Goal: Task Accomplishment & Management: Complete application form

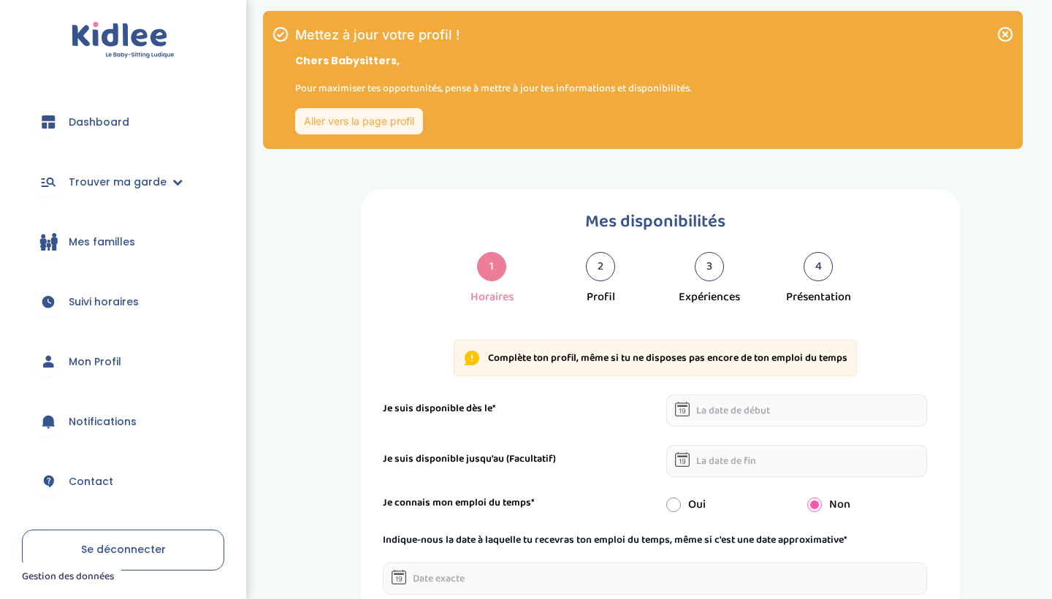
click at [599, 267] on div "2" at bounding box center [600, 266] width 29 height 29
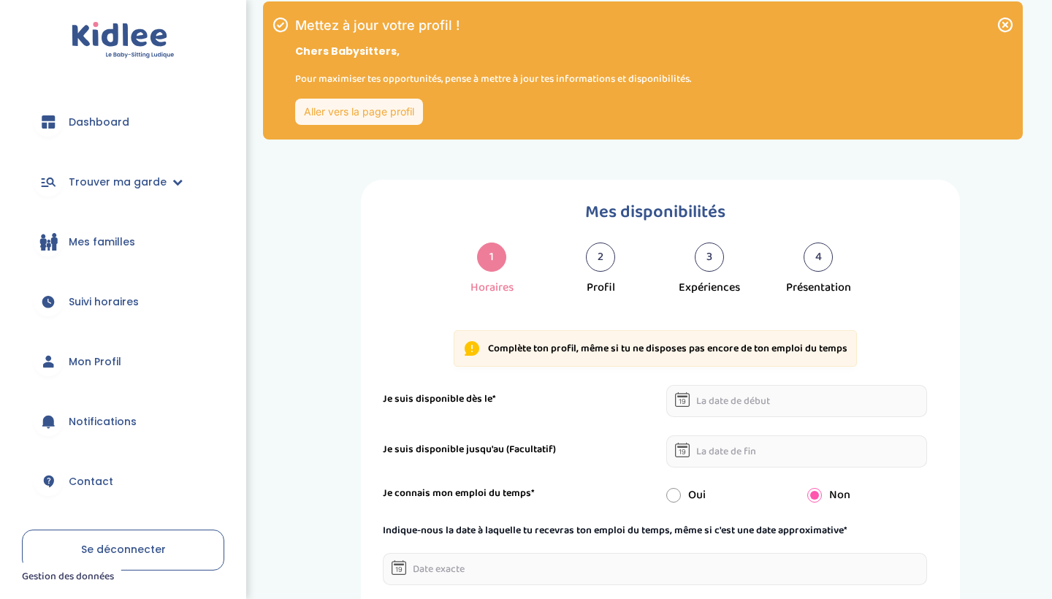
scroll to position [97, 0]
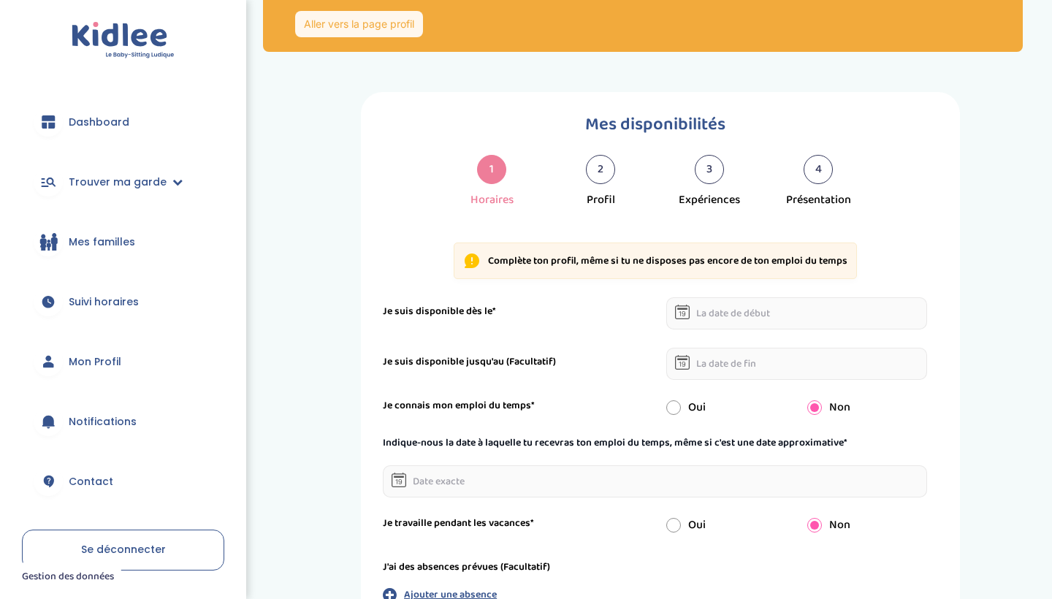
click at [743, 317] on input "text" at bounding box center [796, 313] width 261 height 32
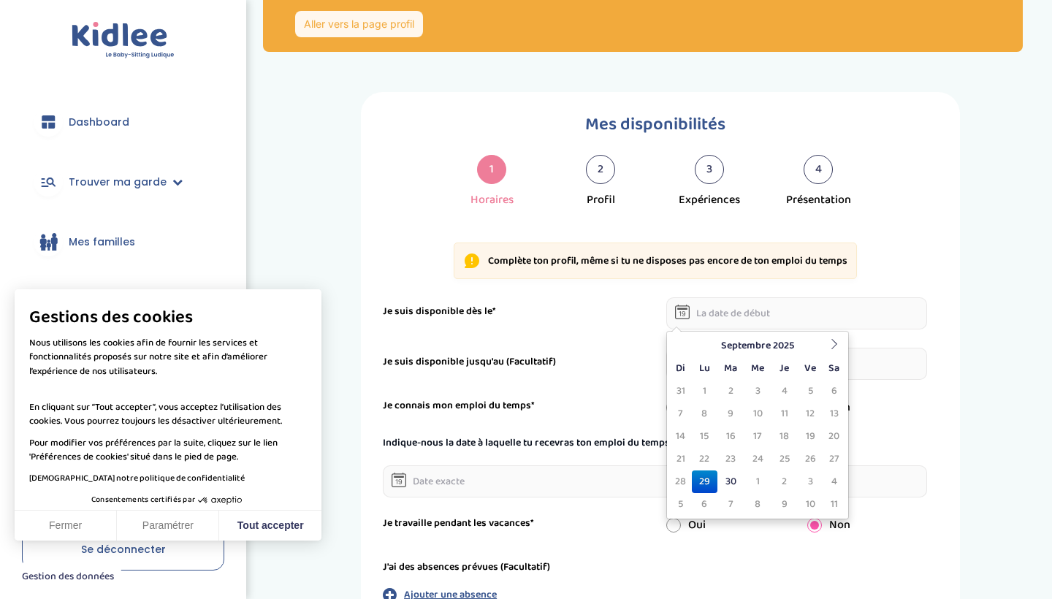
click at [711, 482] on td "29" at bounding box center [705, 481] width 26 height 23
type input "29-09-2025"
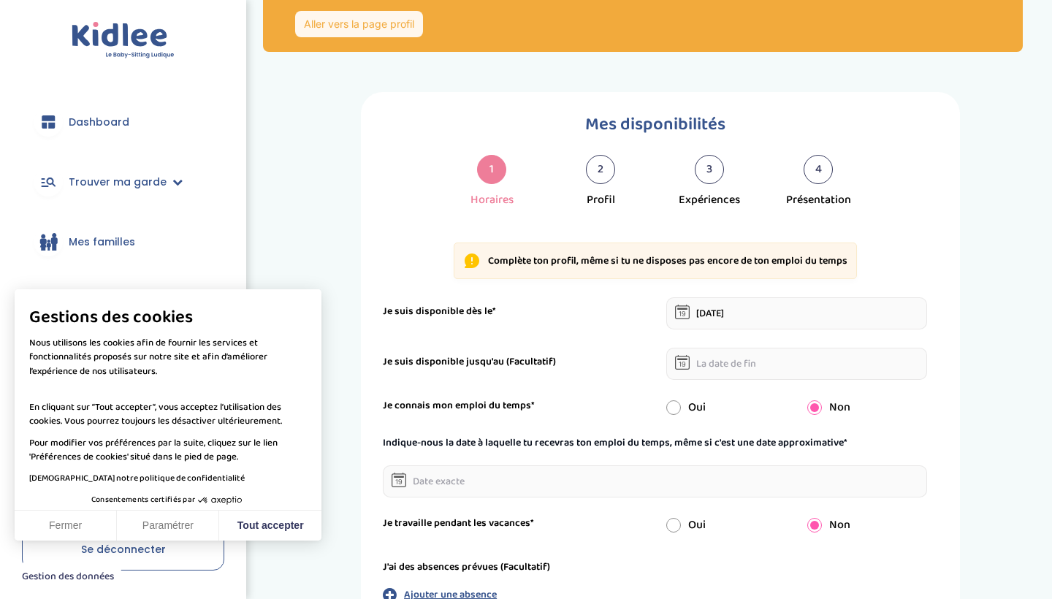
click at [731, 362] on input "text" at bounding box center [796, 364] width 261 height 32
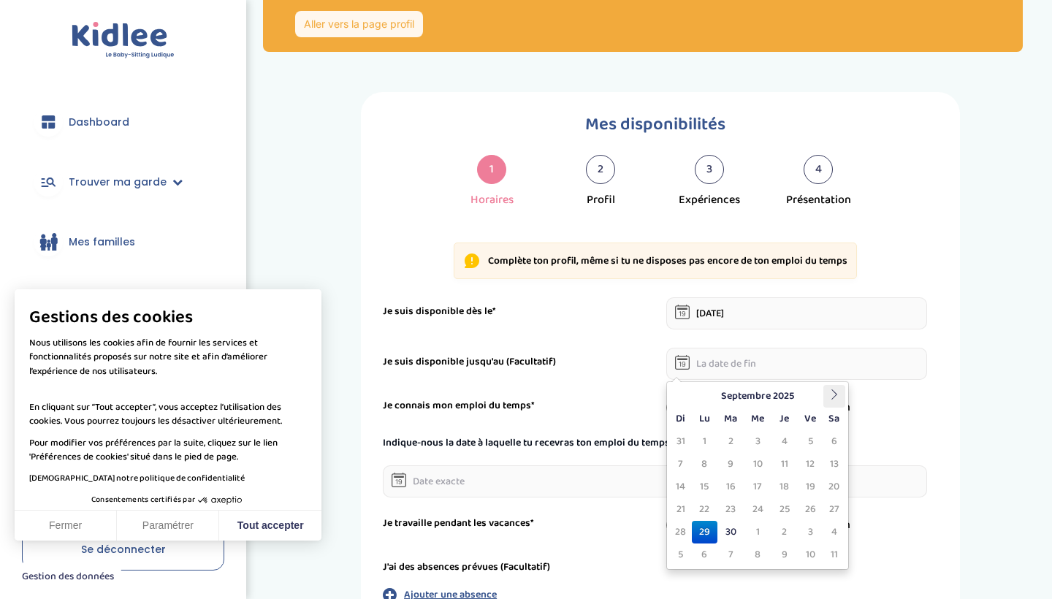
click at [829, 399] on icon at bounding box center [834, 394] width 10 height 10
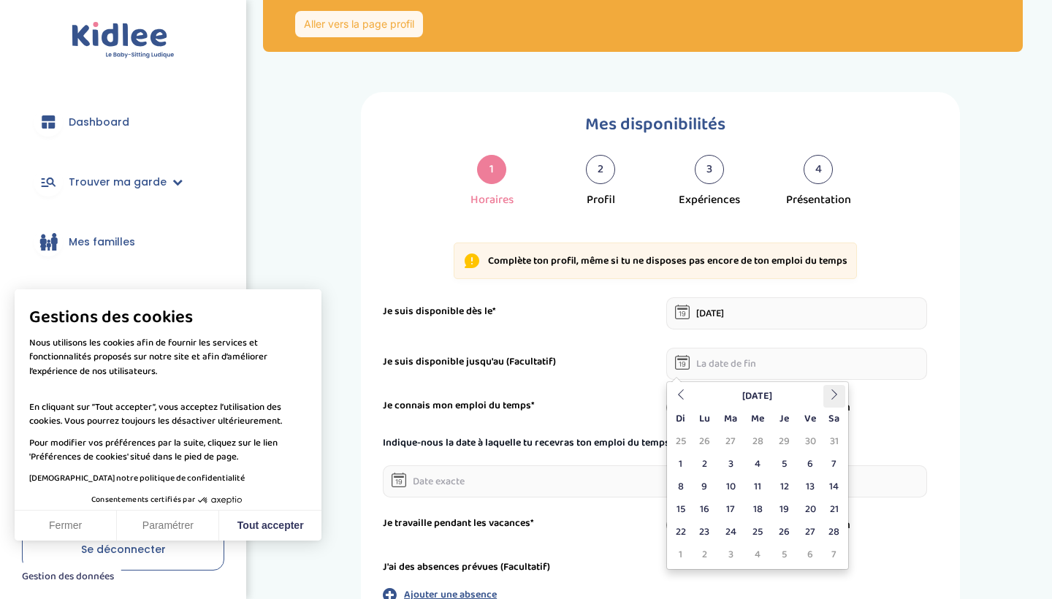
click at [829, 399] on icon at bounding box center [834, 394] width 10 height 10
click at [828, 400] on th at bounding box center [834, 396] width 22 height 23
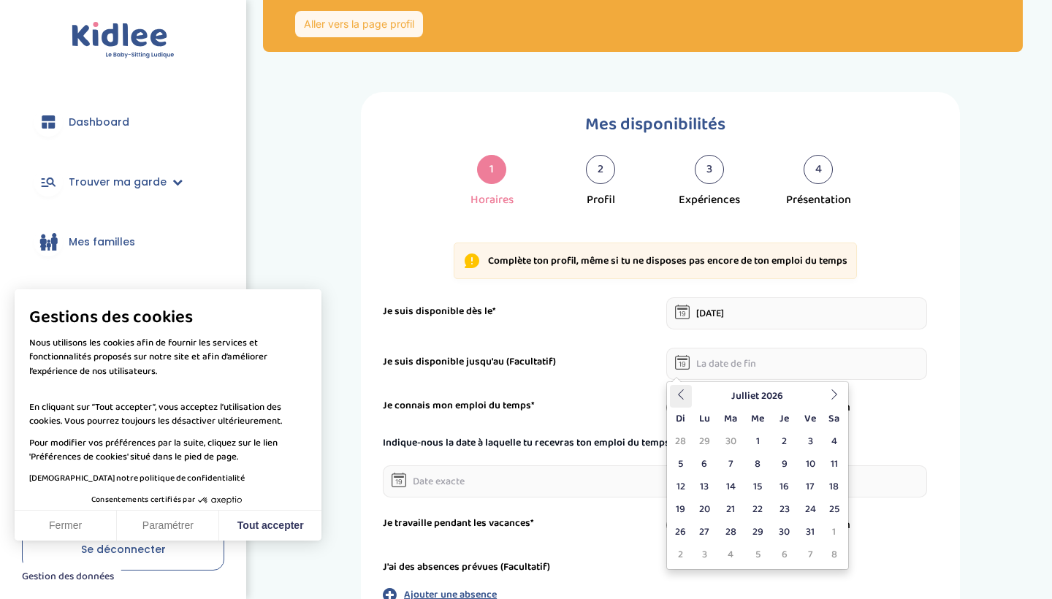
click at [680, 394] on icon at bounding box center [681, 394] width 10 height 10
click at [705, 479] on td "15" at bounding box center [705, 486] width 26 height 23
type input "15-06-2026"
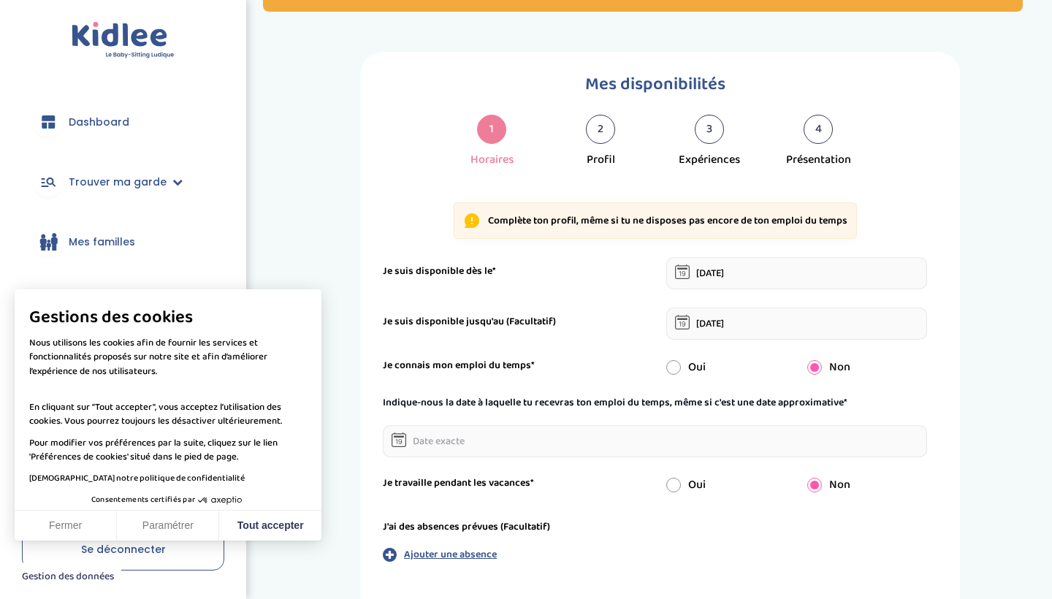
scroll to position [138, 0]
click at [676, 364] on input "radio" at bounding box center [673, 366] width 15 height 15
radio input "true"
radio input "false"
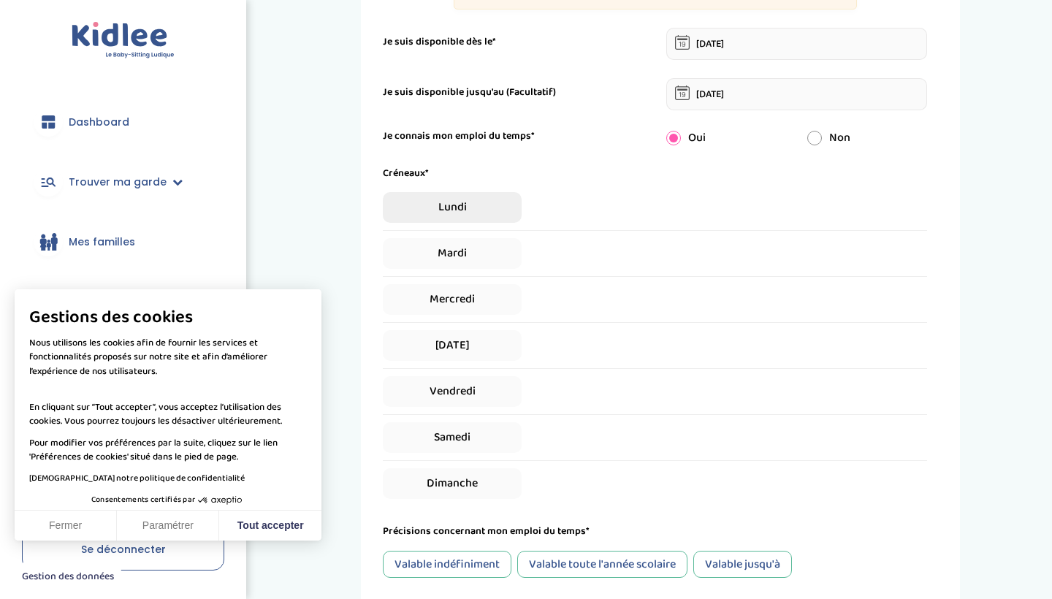
scroll to position [375, 0]
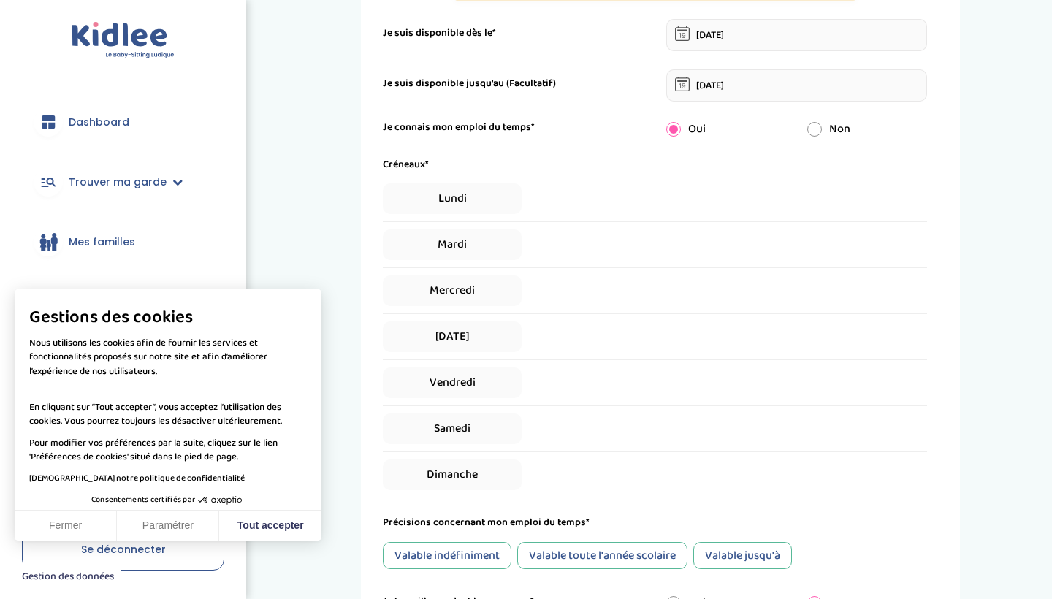
click at [96, 524] on button "Fermer" at bounding box center [66, 526] width 102 height 31
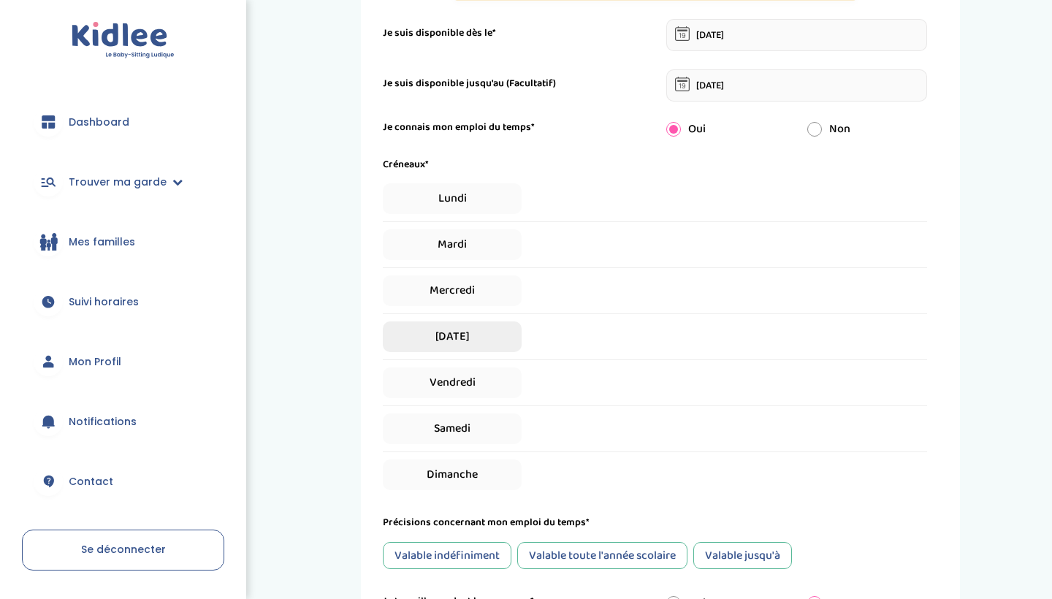
click at [486, 339] on span "Jeudi" at bounding box center [452, 336] width 139 height 31
select select "1"
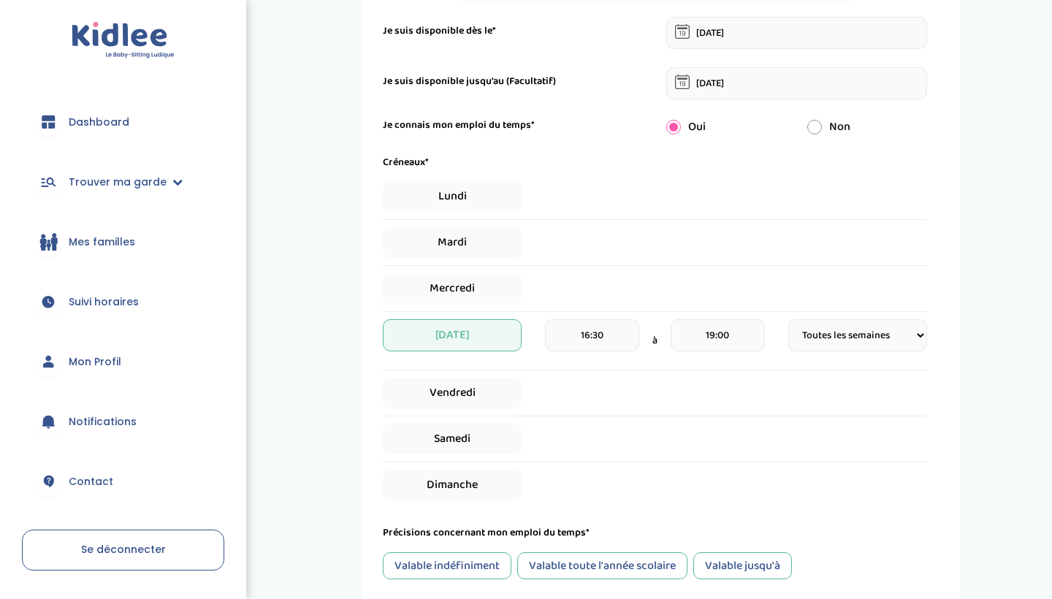
scroll to position [379, 0]
click at [500, 401] on span "Vendredi" at bounding box center [452, 391] width 139 height 31
select select "1"
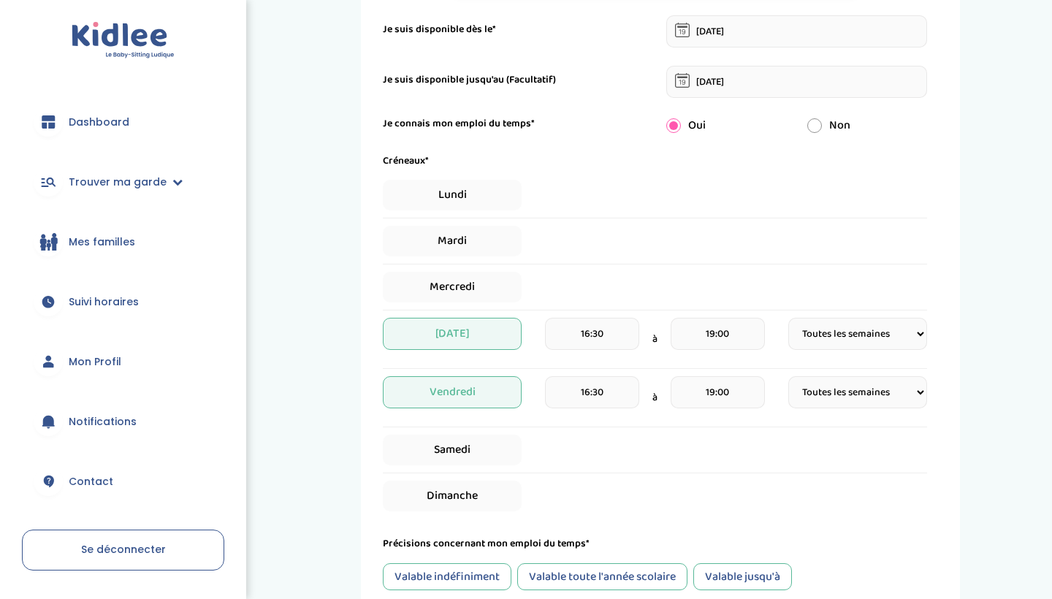
click at [740, 390] on input "19:00" at bounding box center [717, 392] width 94 height 32
click at [651, 440] on div "Samedi" at bounding box center [655, 450] width 544 height 31
click at [459, 283] on span "Mercredi" at bounding box center [452, 287] width 139 height 31
select select "1"
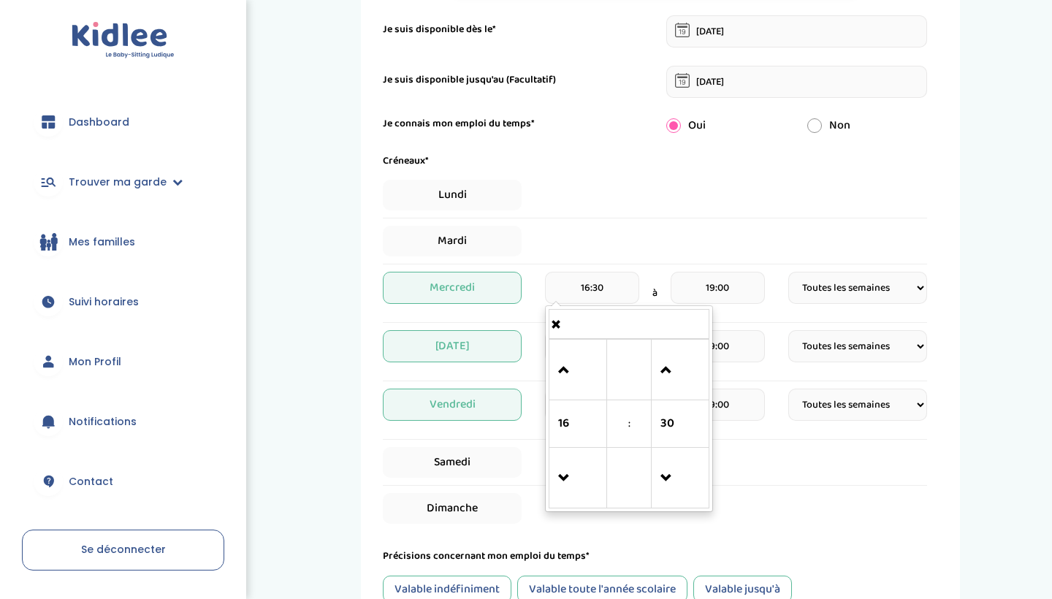
click at [627, 290] on input "16:30" at bounding box center [592, 288] width 94 height 32
click at [569, 370] on span at bounding box center [577, 370] width 39 height 39
click at [568, 370] on span at bounding box center [577, 370] width 39 height 39
type input "18:30"
click at [776, 469] on div "Samedi" at bounding box center [655, 462] width 544 height 31
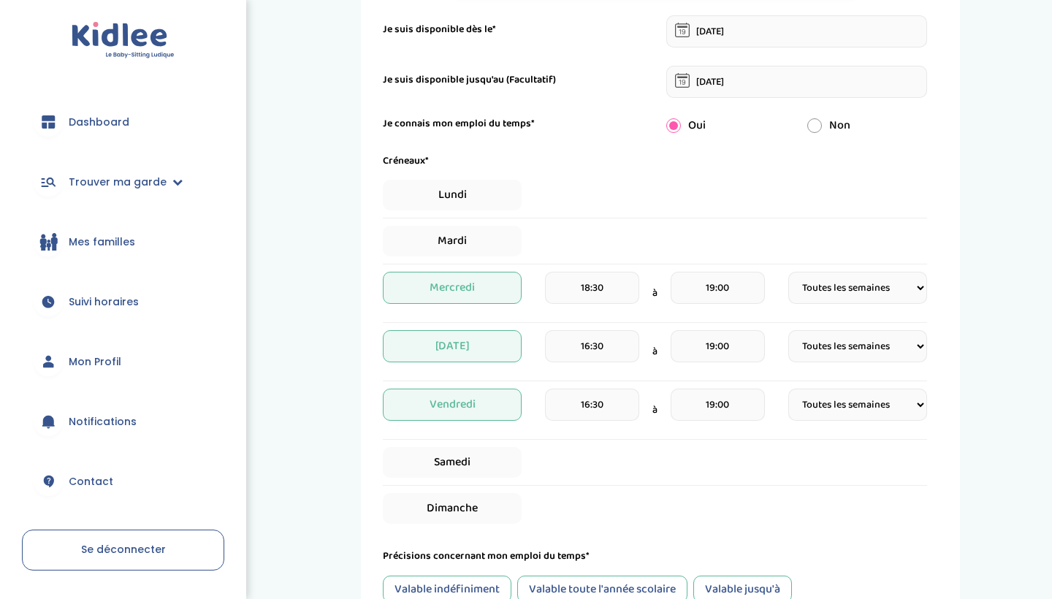
click at [726, 285] on input "19:00" at bounding box center [717, 288] width 94 height 32
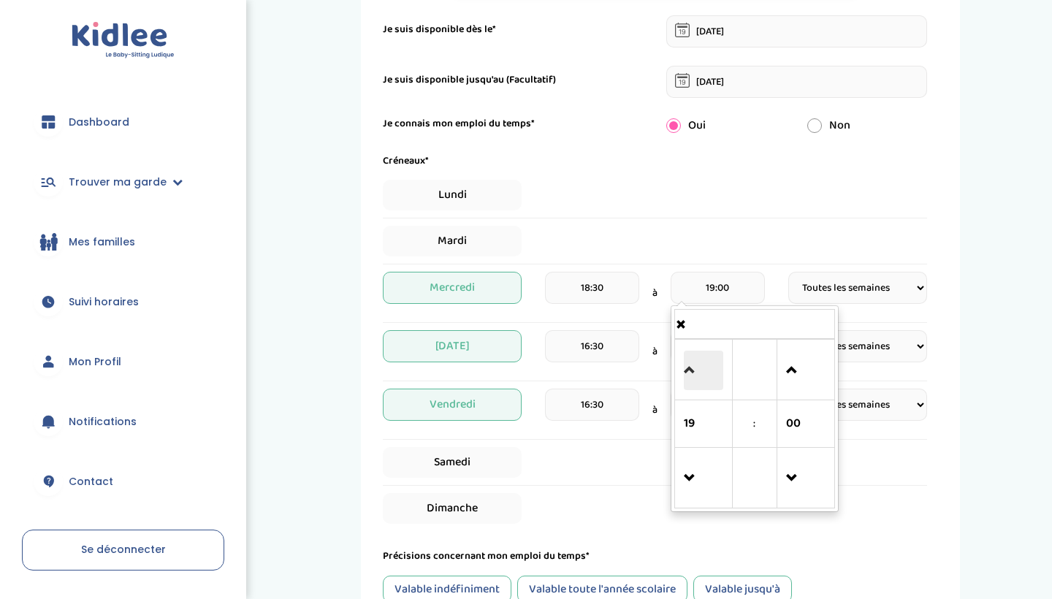
click at [687, 372] on span at bounding box center [703, 370] width 39 height 39
type input "20:00"
click at [626, 481] on div "Samedi" at bounding box center [655, 466] width 544 height 39
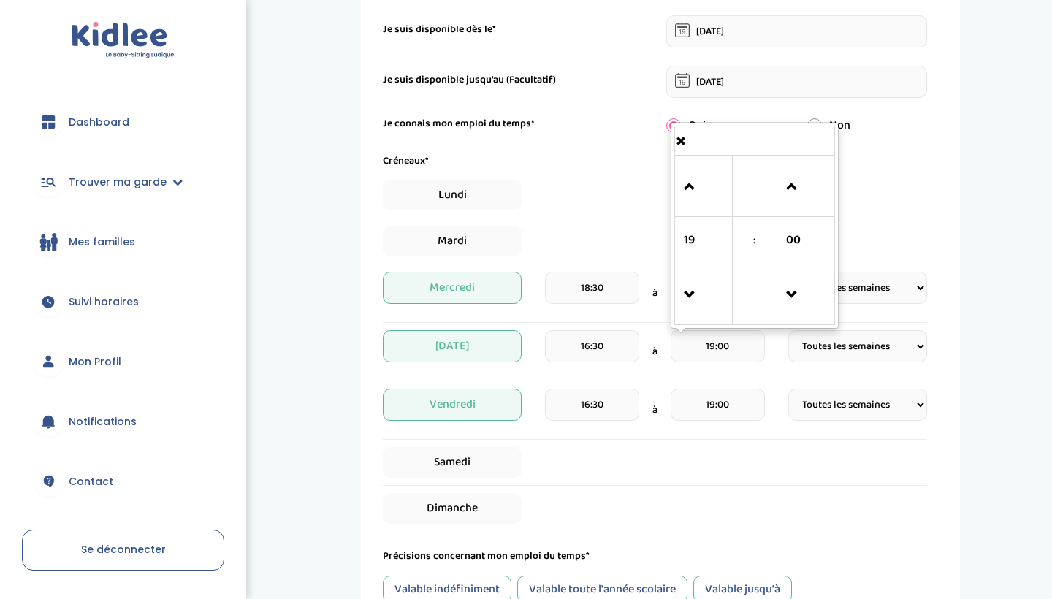
click at [759, 346] on input "19:00" at bounding box center [717, 346] width 94 height 32
click at [687, 183] on span at bounding box center [703, 186] width 39 height 39
type input "20:00"
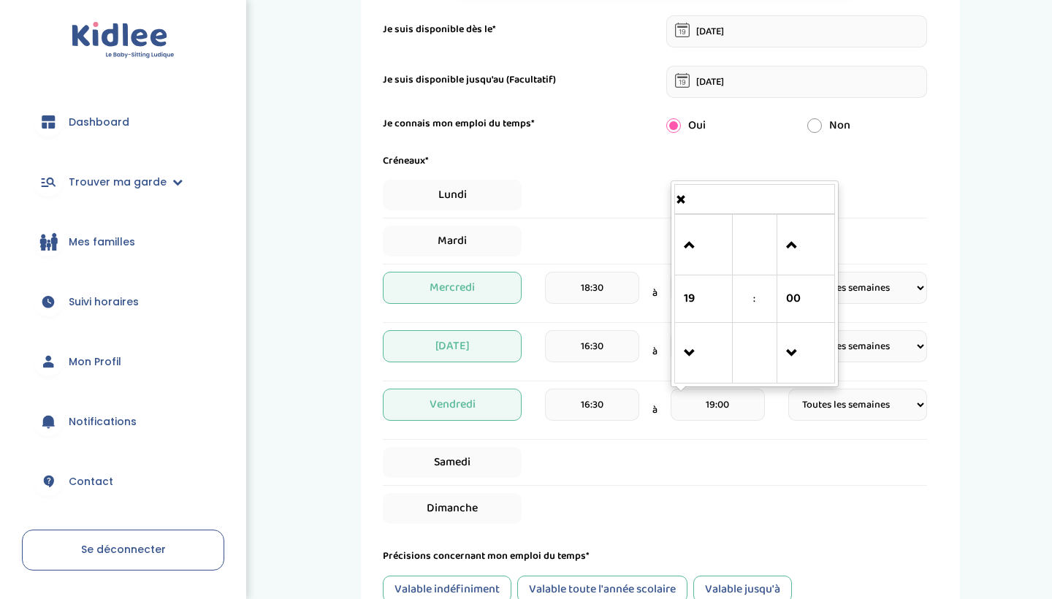
click at [694, 410] on input "19:00" at bounding box center [717, 405] width 94 height 32
click at [692, 248] on span at bounding box center [703, 245] width 39 height 39
type input "20:00"
click at [494, 468] on span "Samedi" at bounding box center [452, 462] width 139 height 31
select select "1"
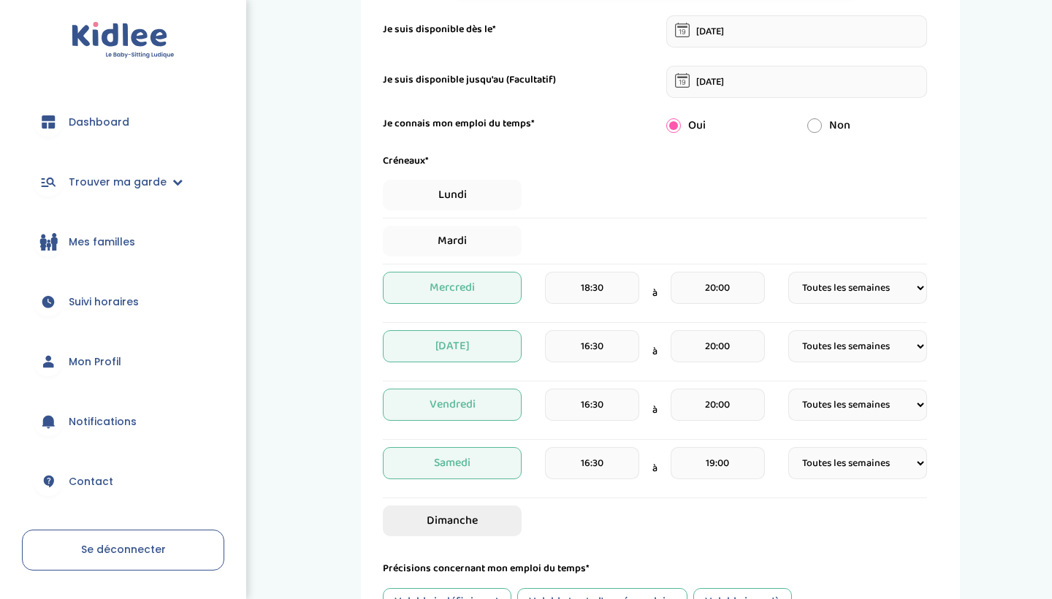
click at [484, 521] on span "Dimanche" at bounding box center [452, 520] width 139 height 31
select select "1"
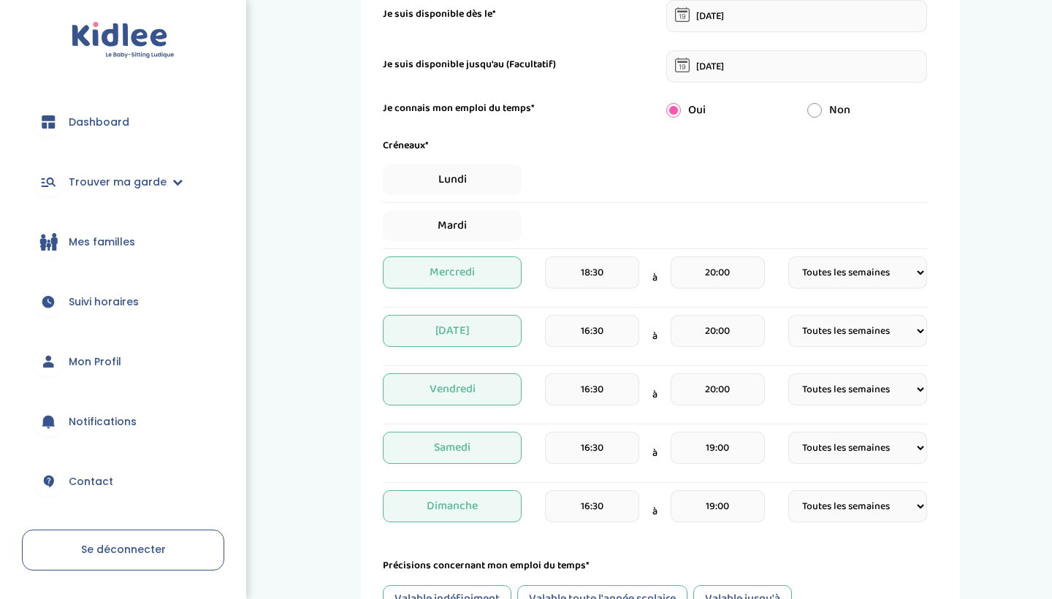
scroll to position [395, 0]
click at [620, 454] on input "16:30" at bounding box center [592, 447] width 94 height 32
click at [557, 299] on link at bounding box center [578, 287] width 43 height 53
click at [557, 394] on link at bounding box center [578, 395] width 43 height 53
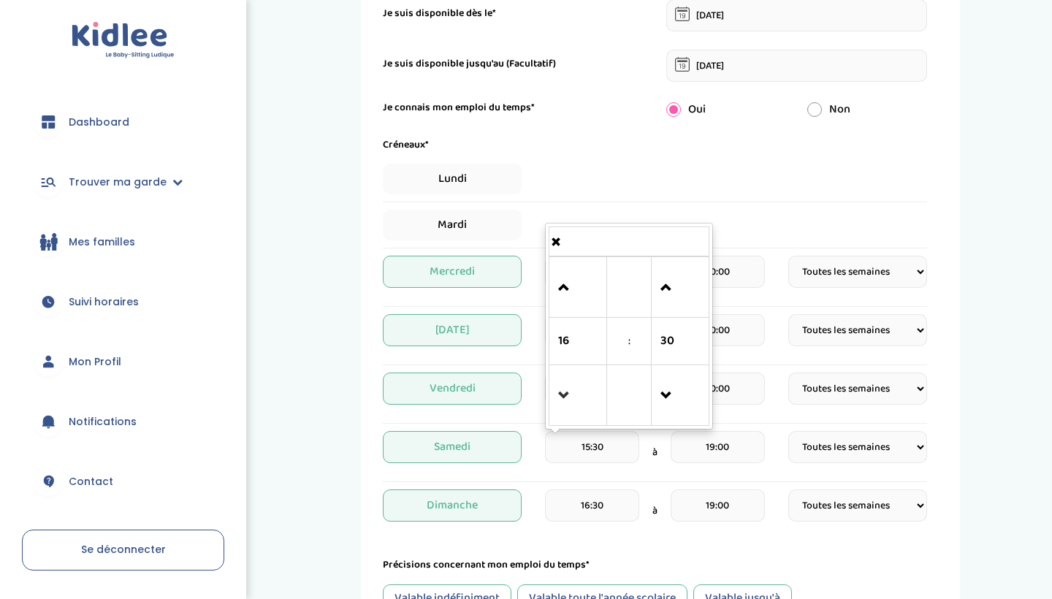
click at [557, 394] on link at bounding box center [578, 395] width 43 height 53
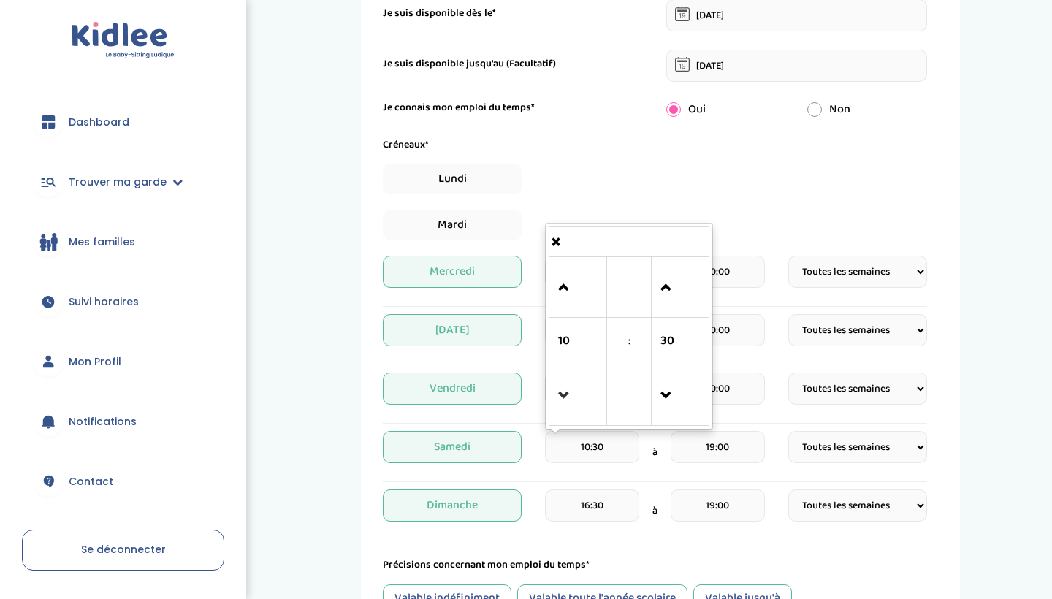
click at [557, 394] on link at bounding box center [578, 395] width 43 height 53
click at [563, 278] on span at bounding box center [577, 287] width 39 height 39
click at [564, 278] on span at bounding box center [577, 287] width 39 height 39
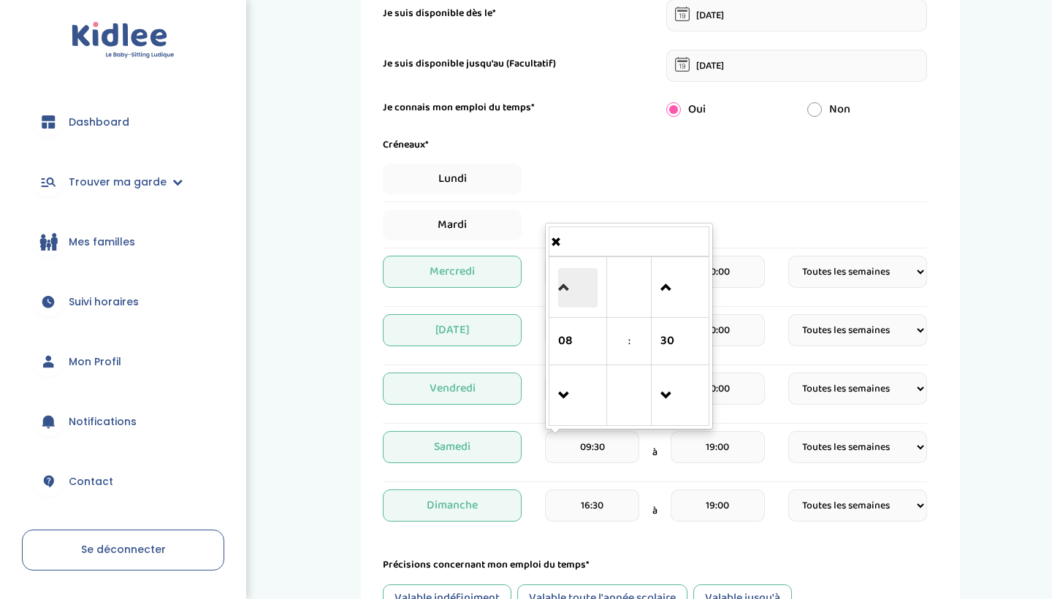
click at [564, 278] on span at bounding box center [577, 287] width 39 height 39
click at [563, 278] on span at bounding box center [577, 287] width 39 height 39
click at [564, 279] on span at bounding box center [577, 287] width 39 height 39
type input "12:30"
click at [606, 511] on input "16:30" at bounding box center [592, 505] width 94 height 32
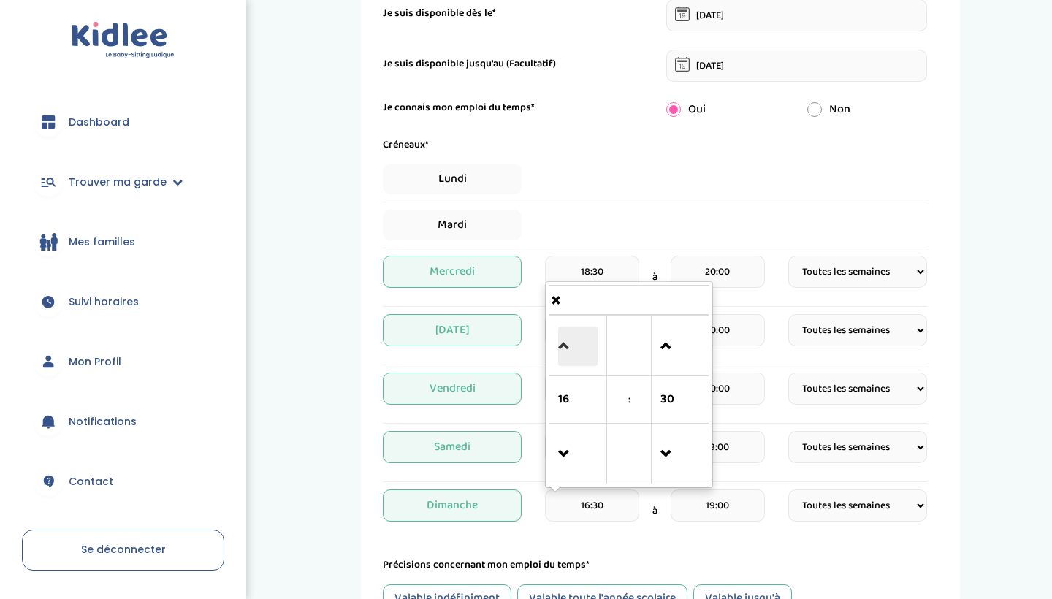
click at [565, 342] on span at bounding box center [577, 345] width 39 height 39
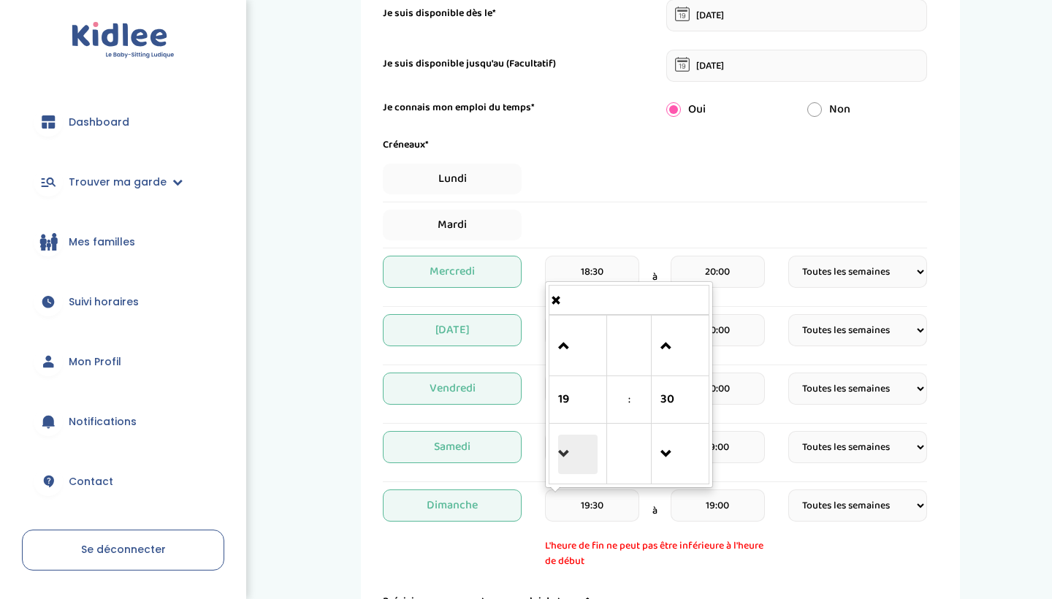
click at [563, 463] on span at bounding box center [577, 454] width 39 height 39
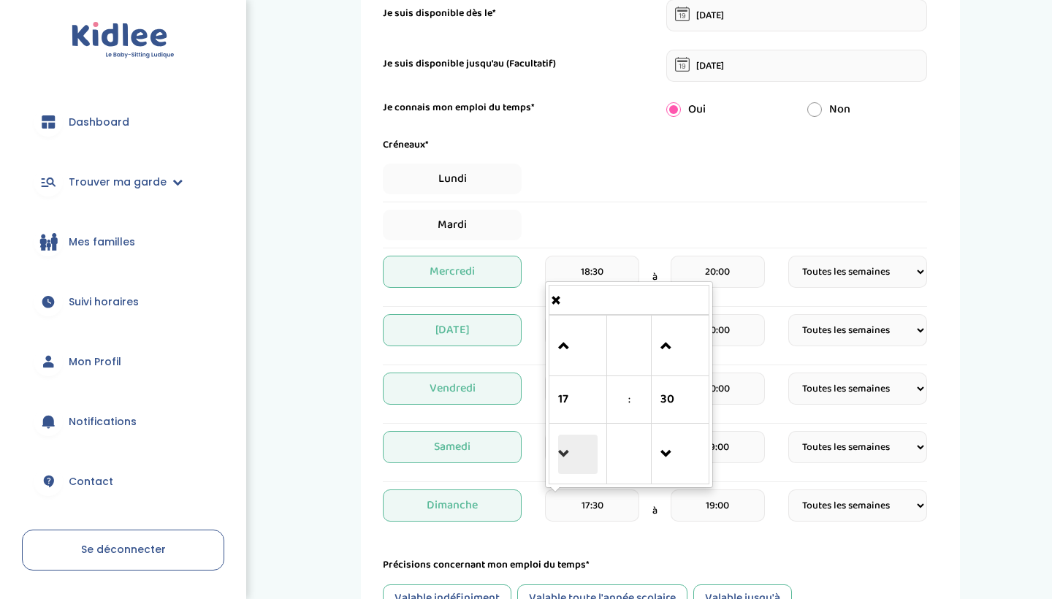
click at [563, 463] on span at bounding box center [577, 454] width 39 height 39
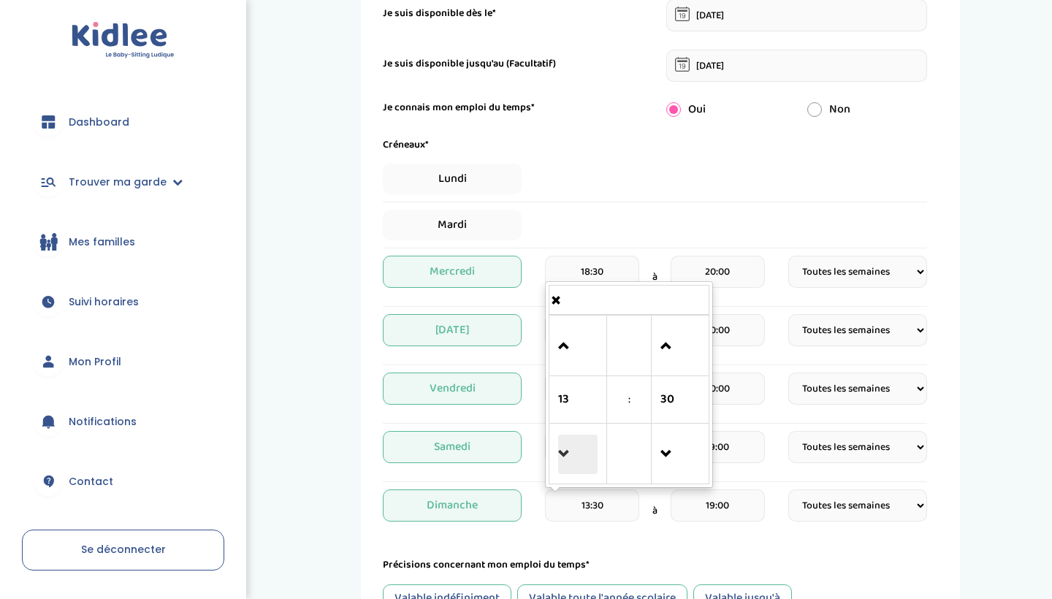
type input "12:30"
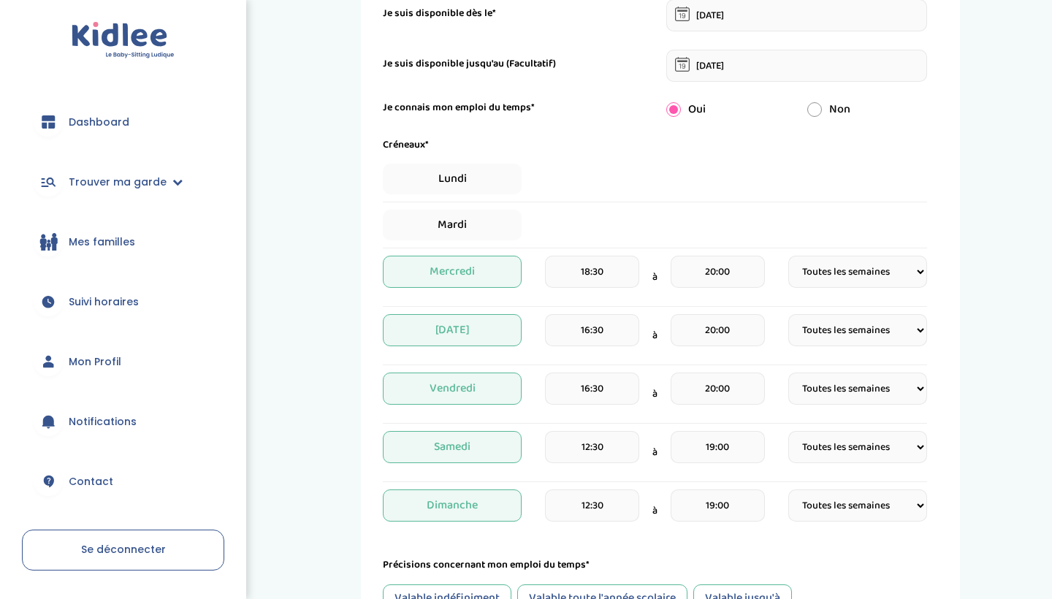
click at [559, 574] on div "Précisions concernant mon emploi du temps* Valable indéfiniment Valable toute l…" at bounding box center [655, 584] width 544 height 54
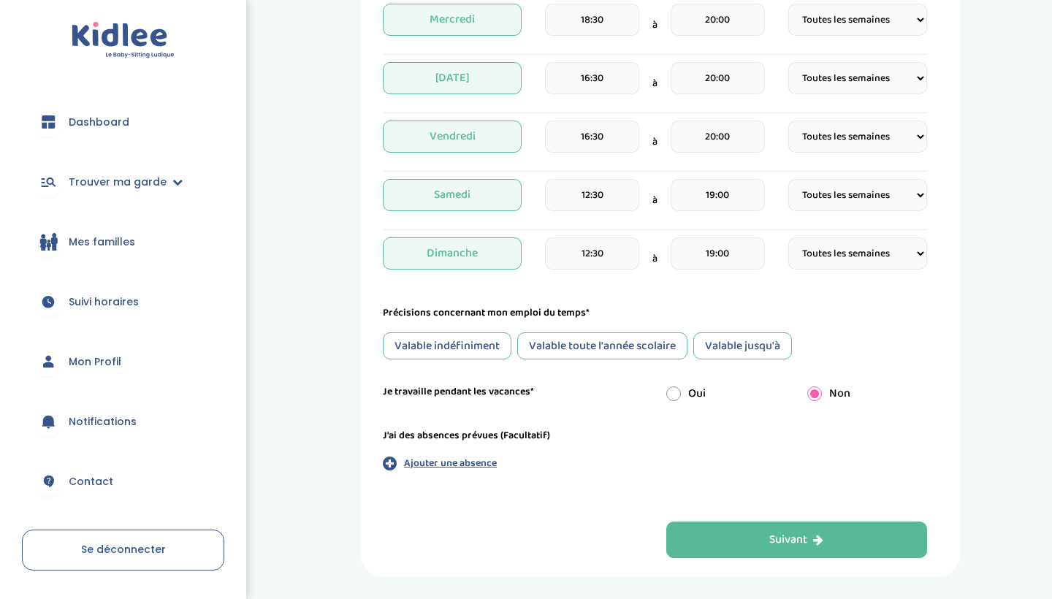
scroll to position [651, 0]
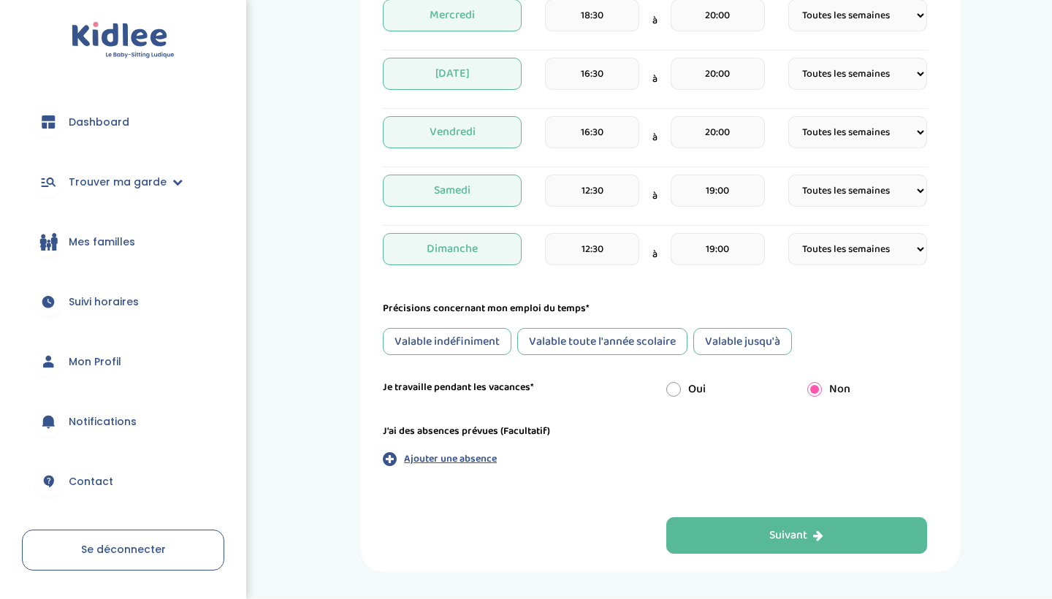
click at [573, 345] on div "Valable toute l'année scolaire" at bounding box center [602, 341] width 170 height 27
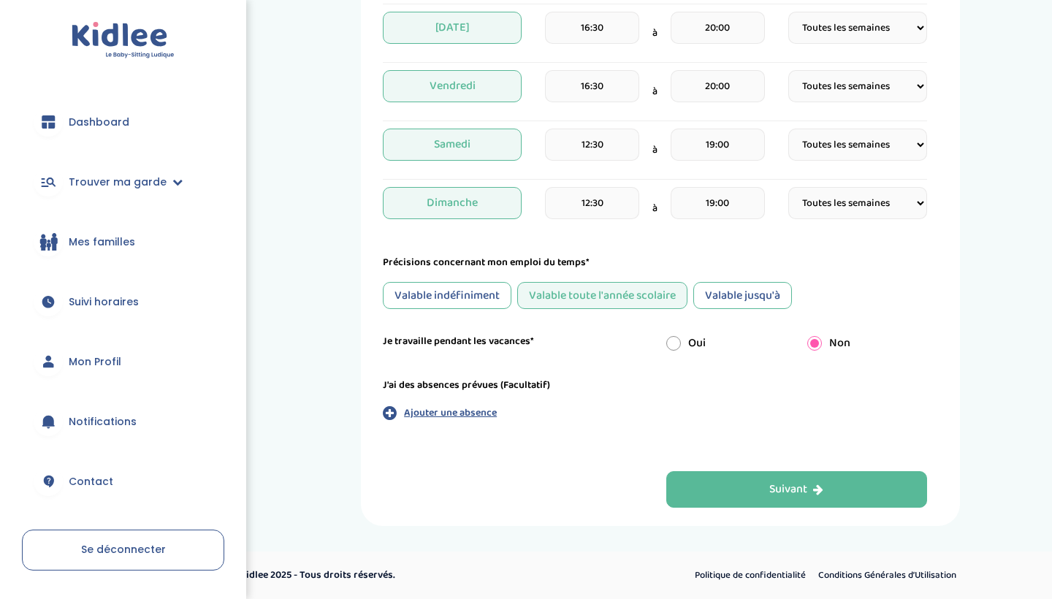
scroll to position [698, 0]
click at [684, 340] on div "Oui" at bounding box center [726, 344] width 142 height 18
click at [673, 340] on input "radio" at bounding box center [673, 343] width 15 height 15
radio input "true"
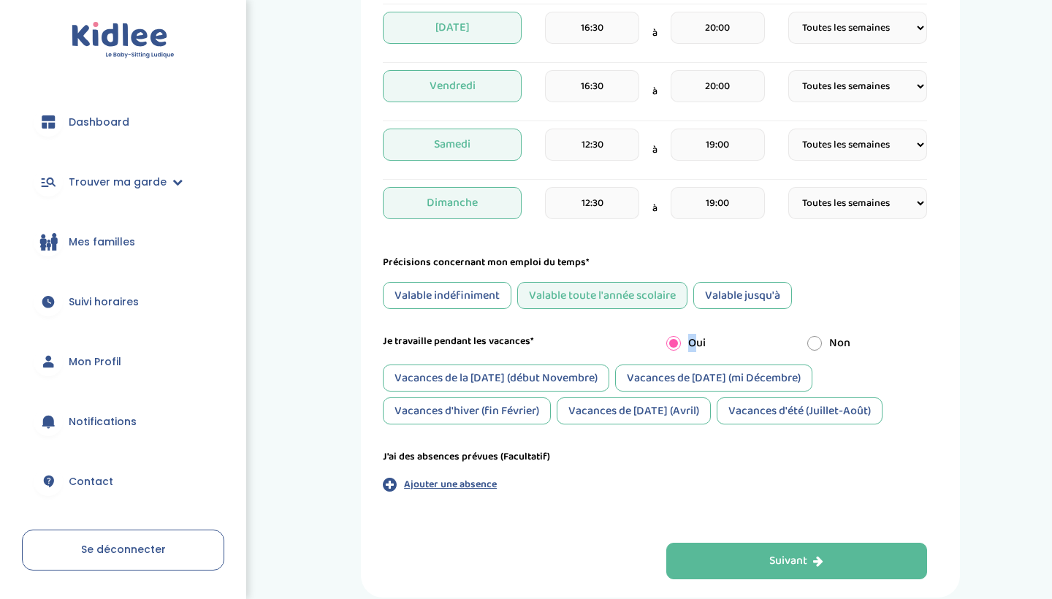
click at [812, 344] on input "radio" at bounding box center [814, 343] width 15 height 15
radio input "true"
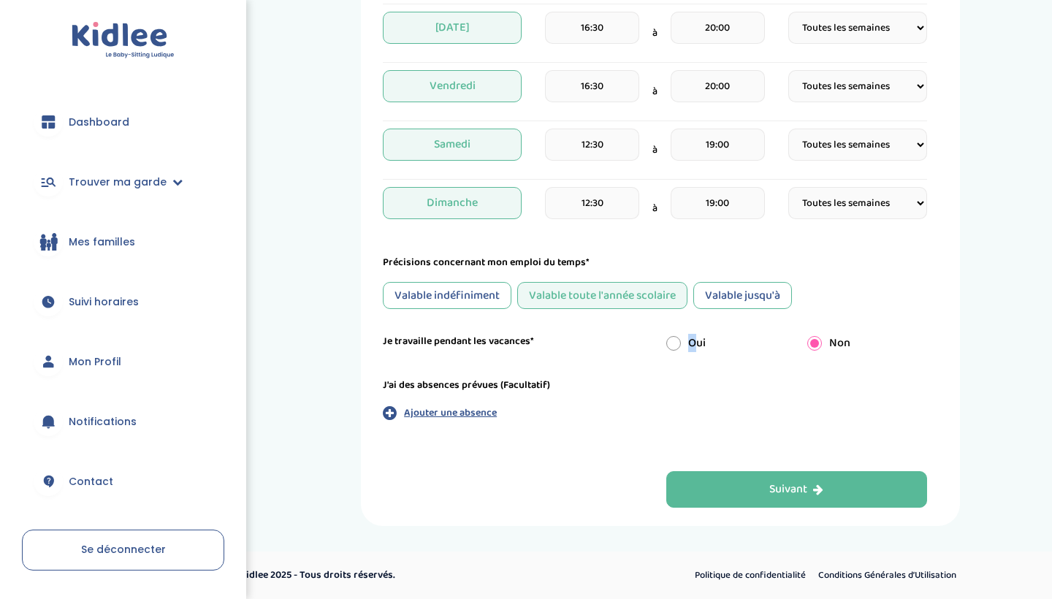
click at [675, 345] on input "radio" at bounding box center [673, 343] width 15 height 15
radio input "true"
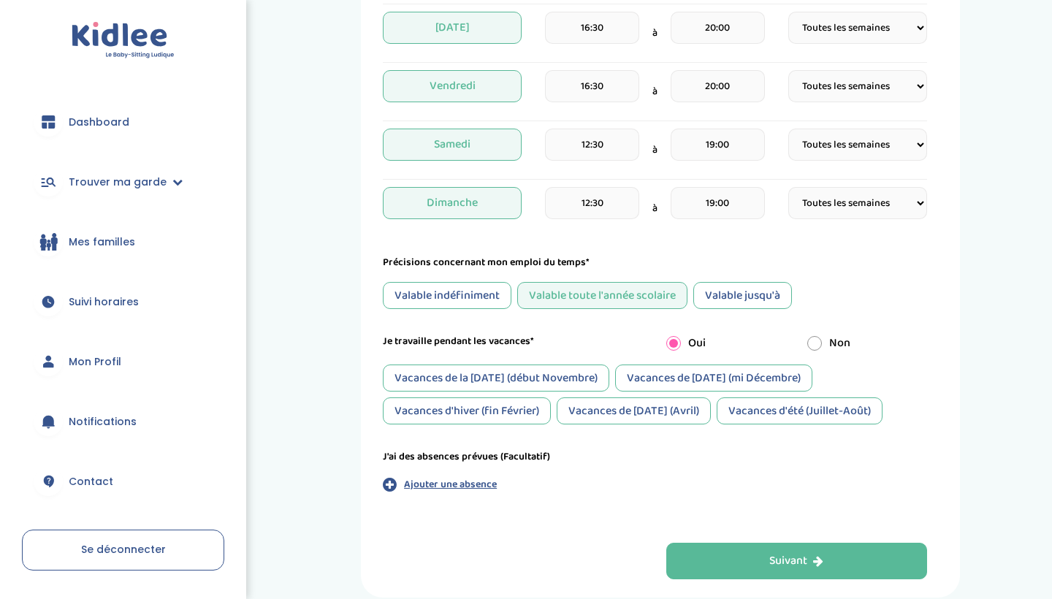
click at [824, 347] on div "Non" at bounding box center [867, 344] width 142 height 18
click at [813, 334] on div "Je travaille pendant les vacances* Oui Non" at bounding box center [655, 343] width 566 height 19
click at [813, 336] on input "radio" at bounding box center [814, 343] width 15 height 15
radio input "true"
radio input "false"
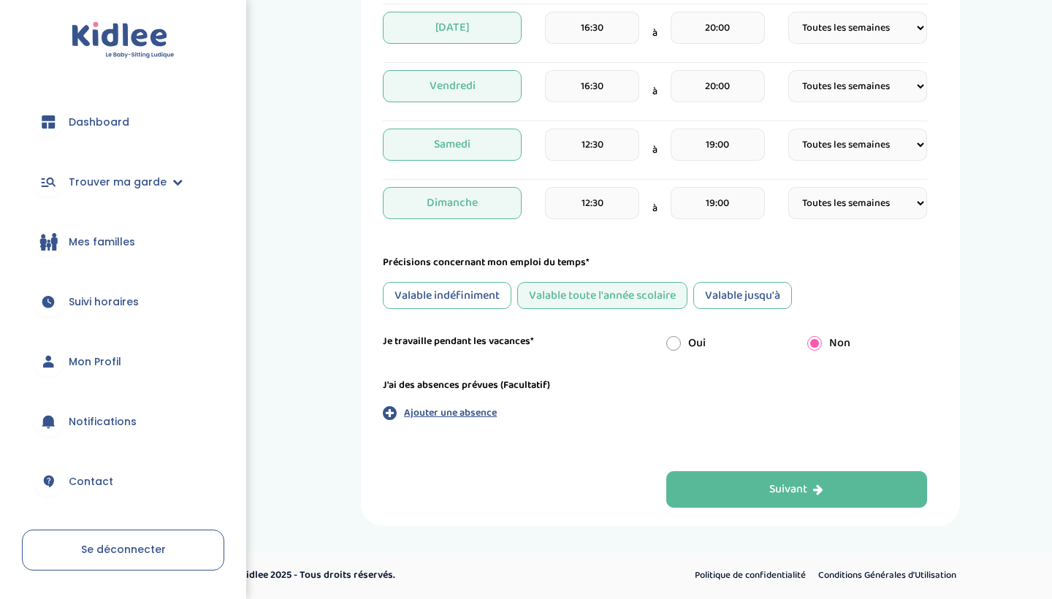
click at [478, 384] on label "J'ai des absences prévues (Facultatif)" at bounding box center [466, 385] width 167 height 15
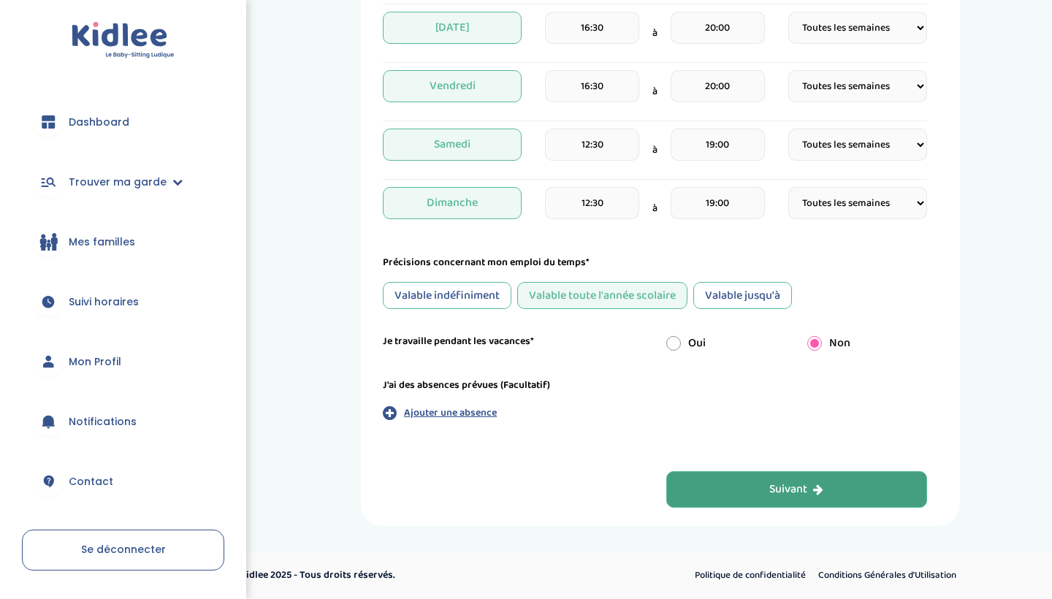
click at [768, 497] on button "Suivant" at bounding box center [796, 489] width 261 height 37
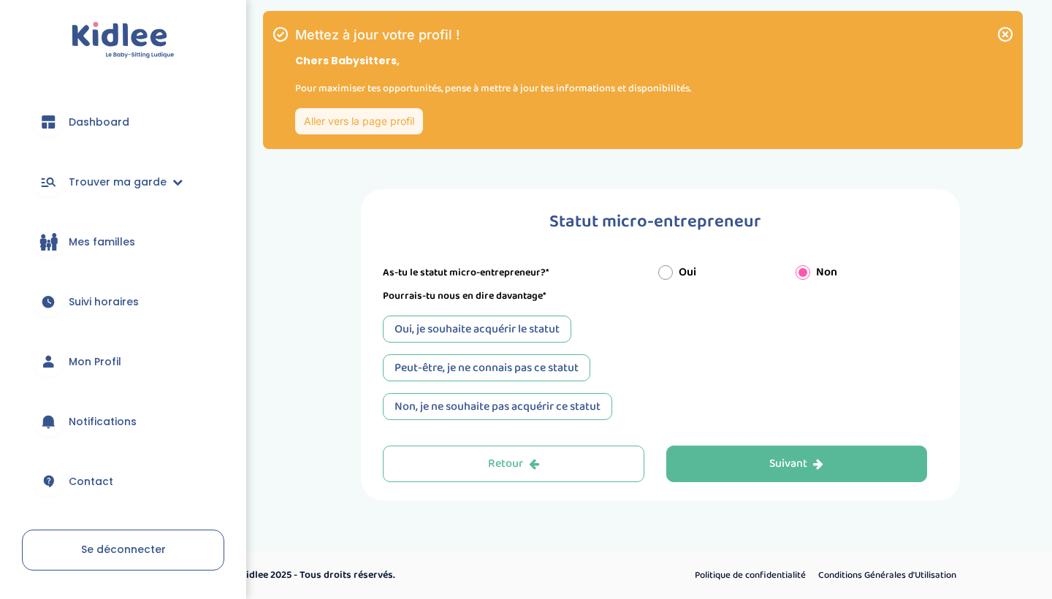
scroll to position [0, 0]
click at [540, 369] on div "Peut-être, je ne connais pas ce statut" at bounding box center [486, 367] width 207 height 27
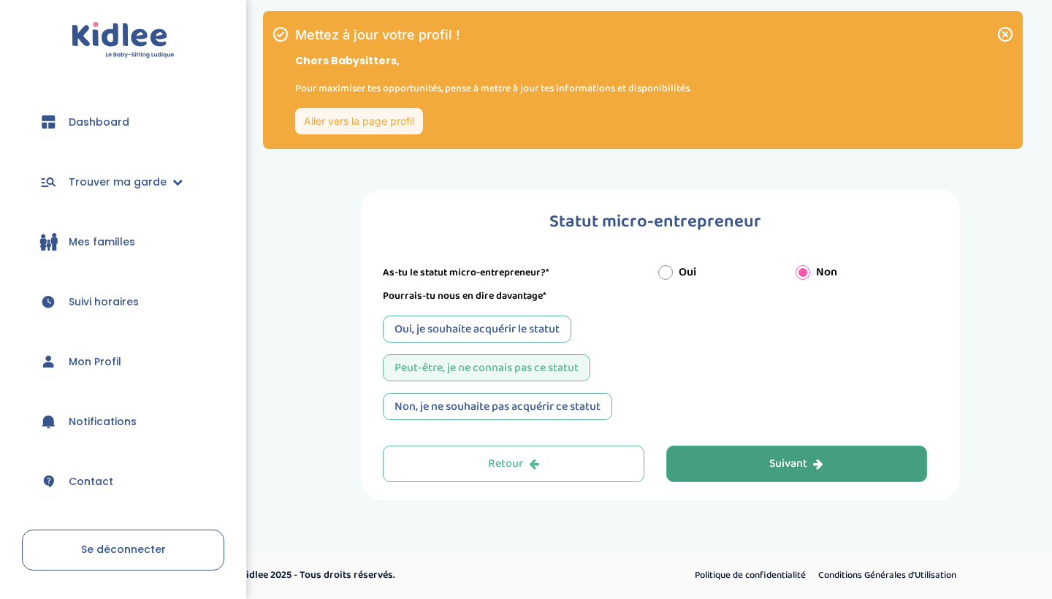
click at [691, 466] on button "Suivant" at bounding box center [796, 464] width 261 height 37
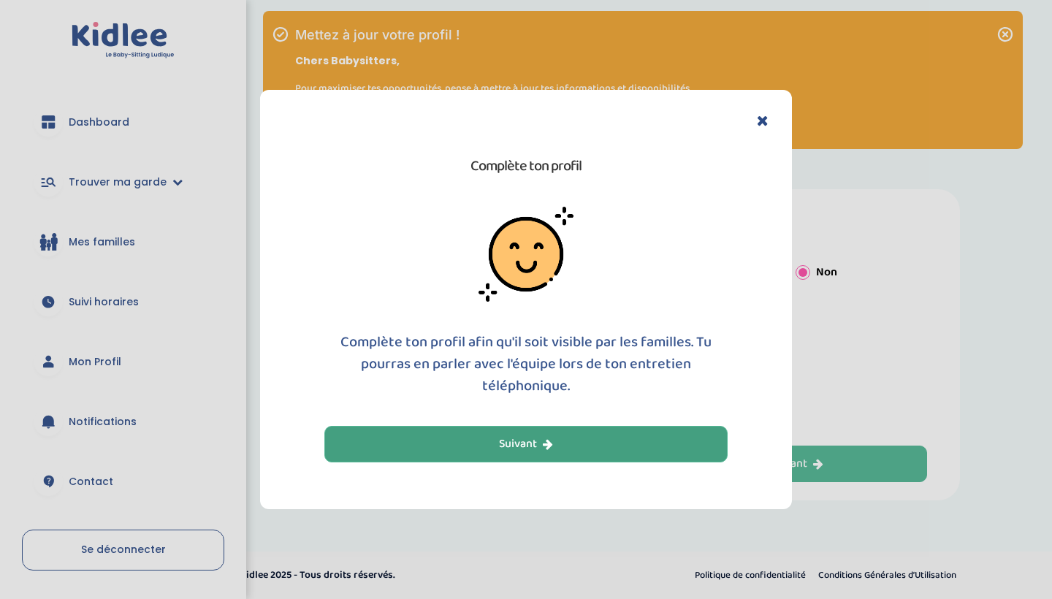
click at [569, 453] on button "Suivant" at bounding box center [525, 444] width 403 height 37
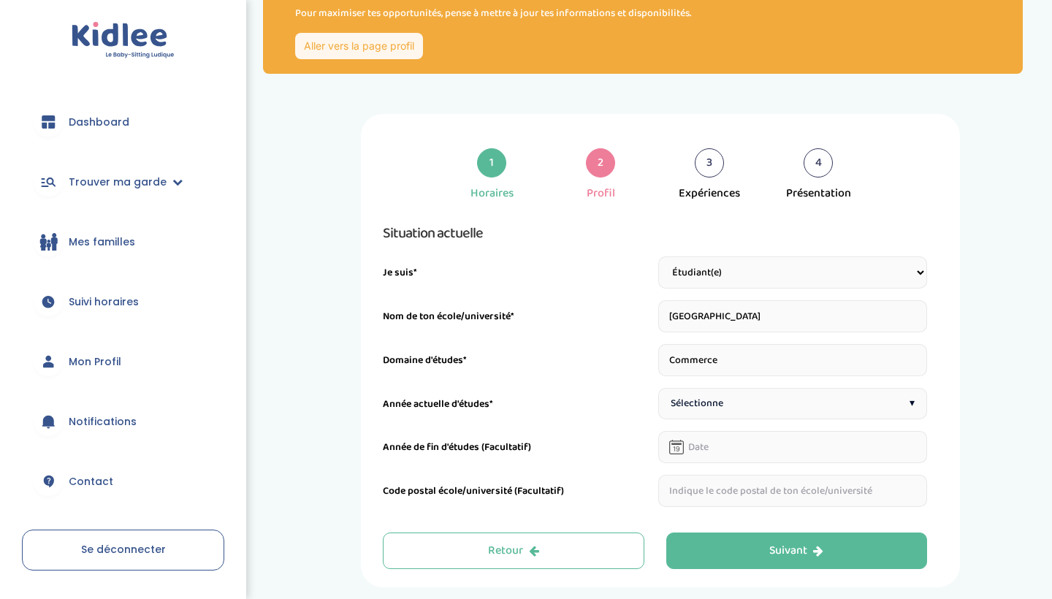
scroll to position [81, 0]
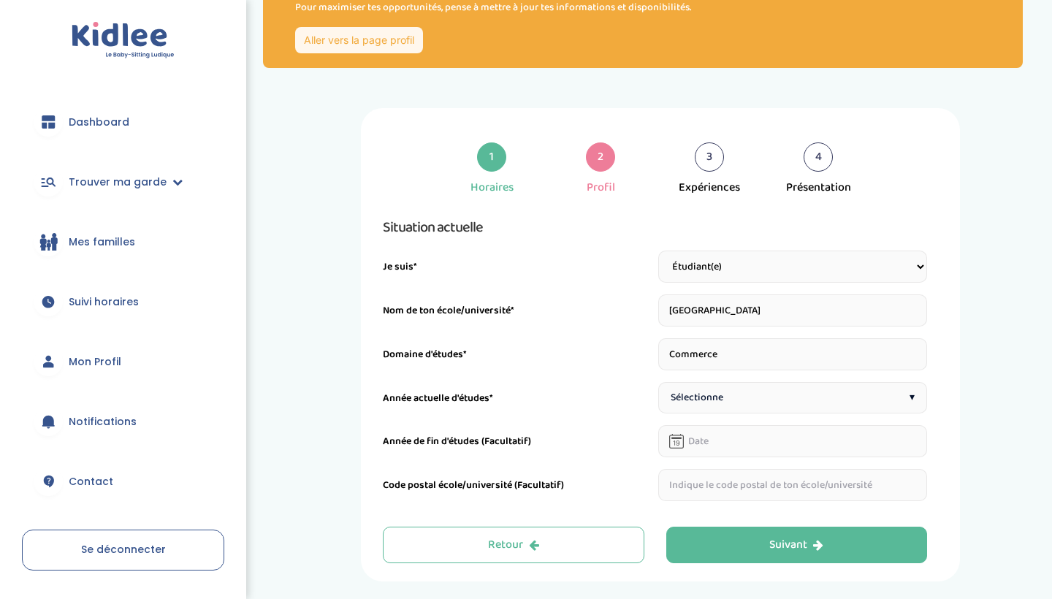
click at [705, 401] on span "Sélectionne" at bounding box center [696, 397] width 53 height 15
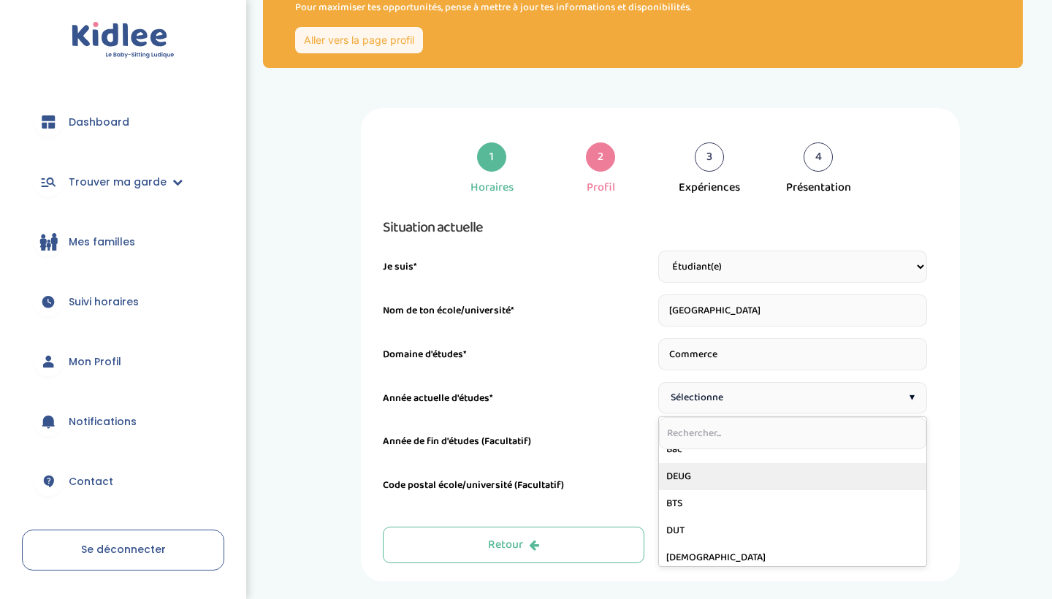
scroll to position [70, 0]
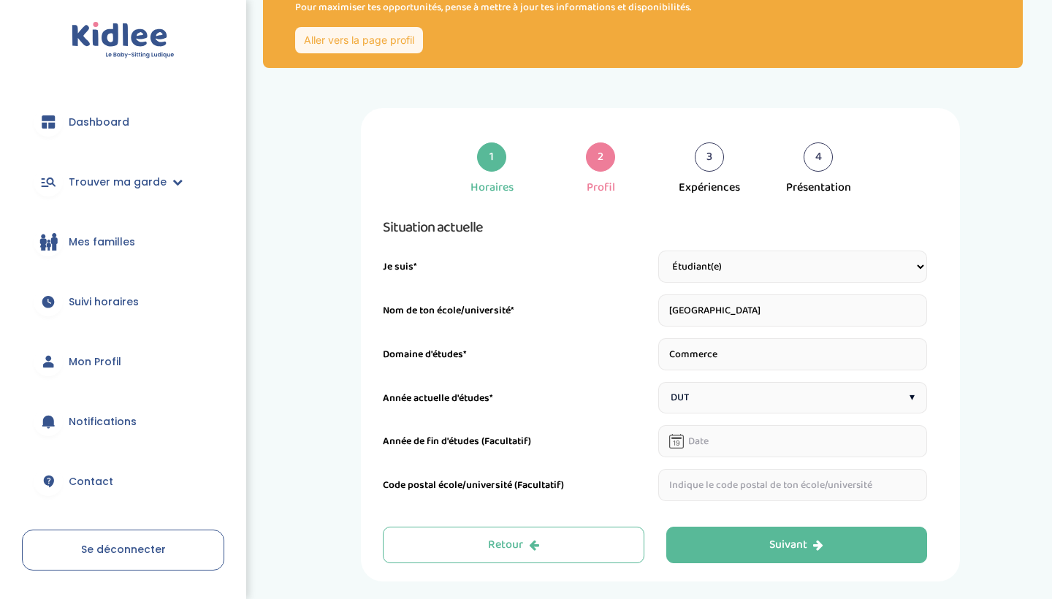
click at [698, 442] on input "text" at bounding box center [793, 441] width 270 height 32
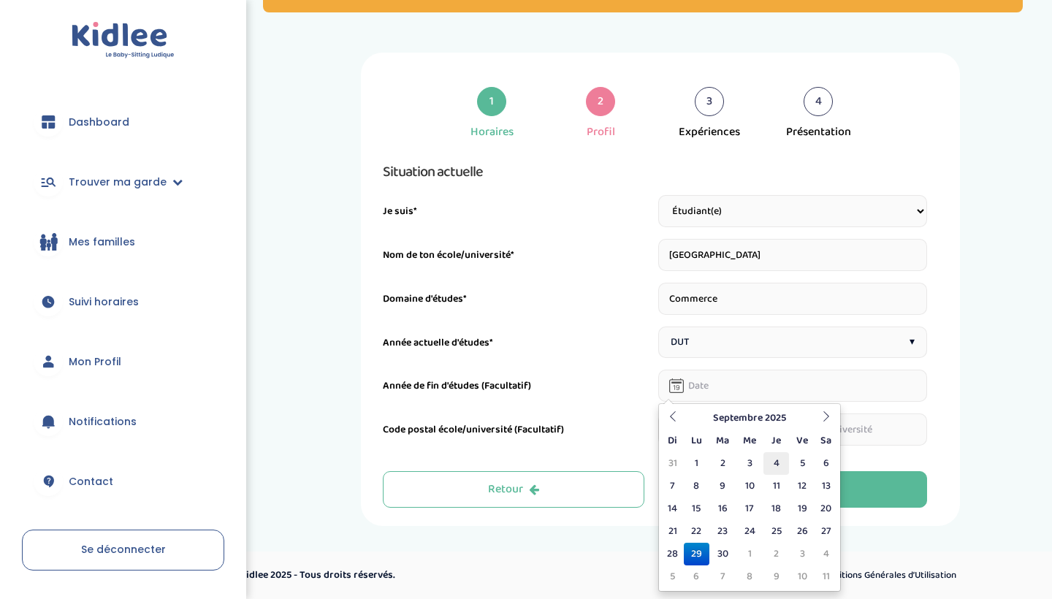
scroll to position [137, 0]
click at [819, 424] on th at bounding box center [826, 418] width 22 height 23
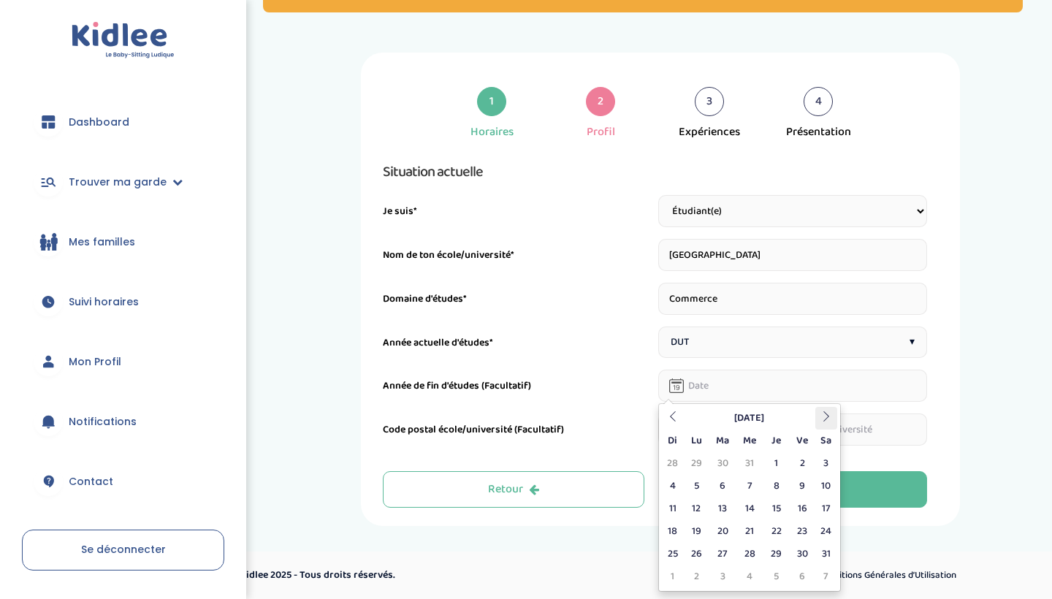
click at [819, 424] on th at bounding box center [826, 418] width 22 height 23
click at [817, 423] on th at bounding box center [826, 418] width 22 height 23
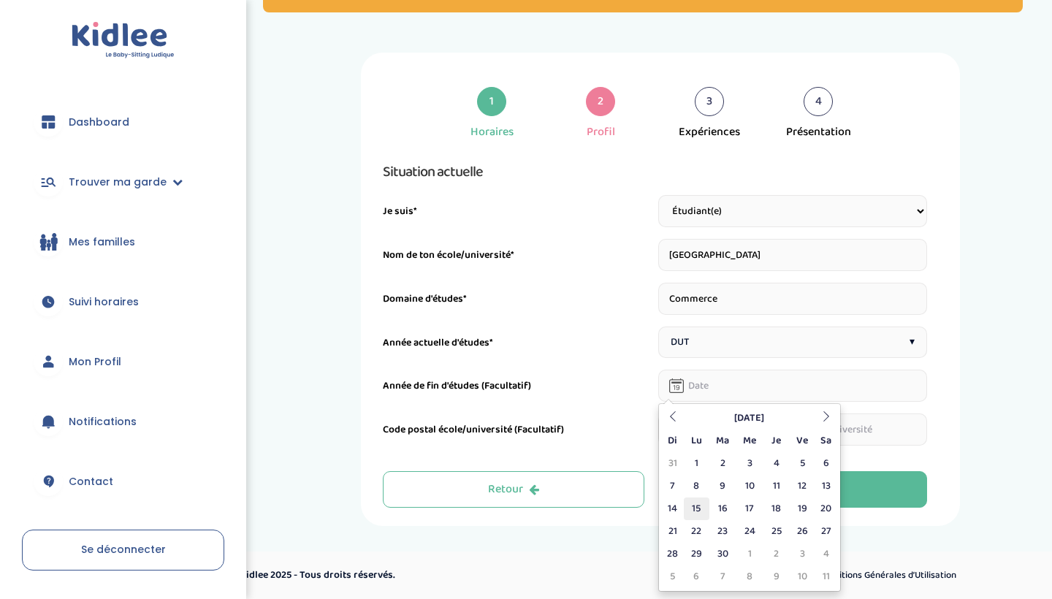
click at [703, 506] on td "15" at bounding box center [697, 508] width 26 height 23
type input "15-06-2026"
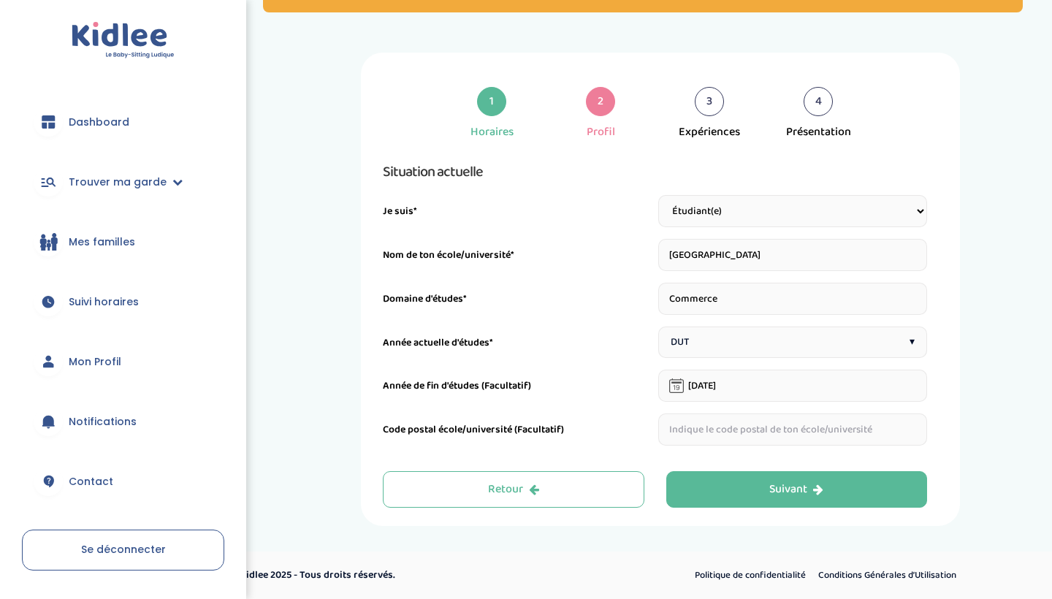
click at [754, 510] on div "1 Horaires 2 Profil 3 Expériences 4 Présentation Indique nous ta situation admi…" at bounding box center [660, 289] width 599 height 473
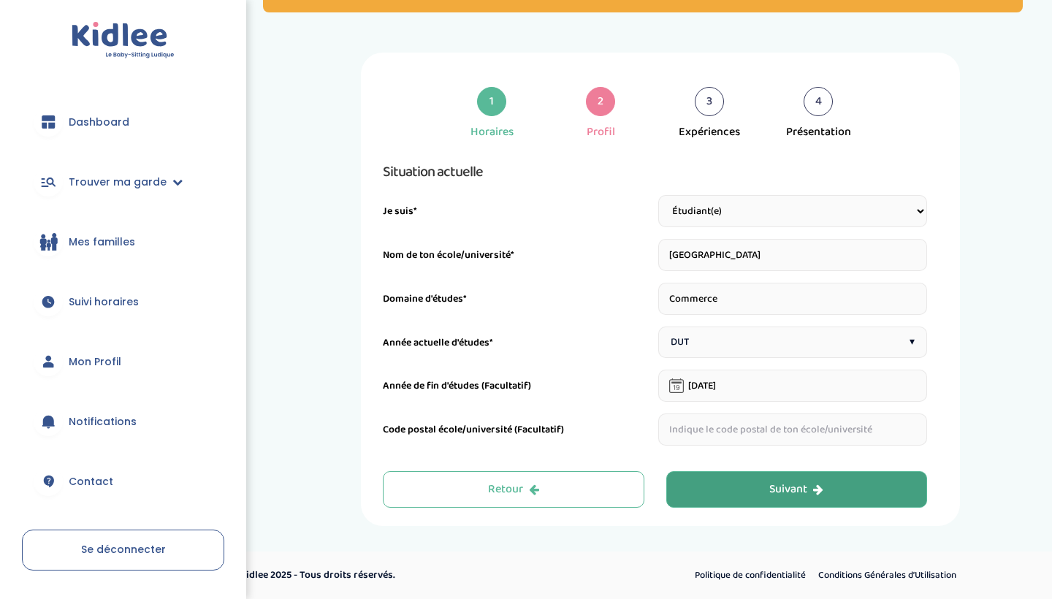
click at [753, 489] on button "Suivant" at bounding box center [796, 489] width 261 height 37
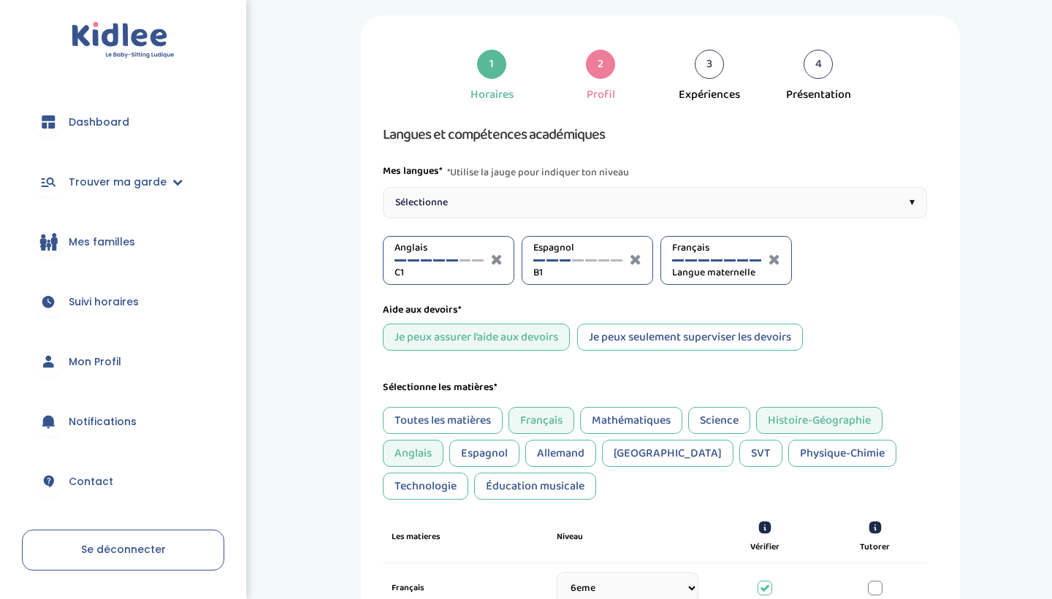
scroll to position [177, 0]
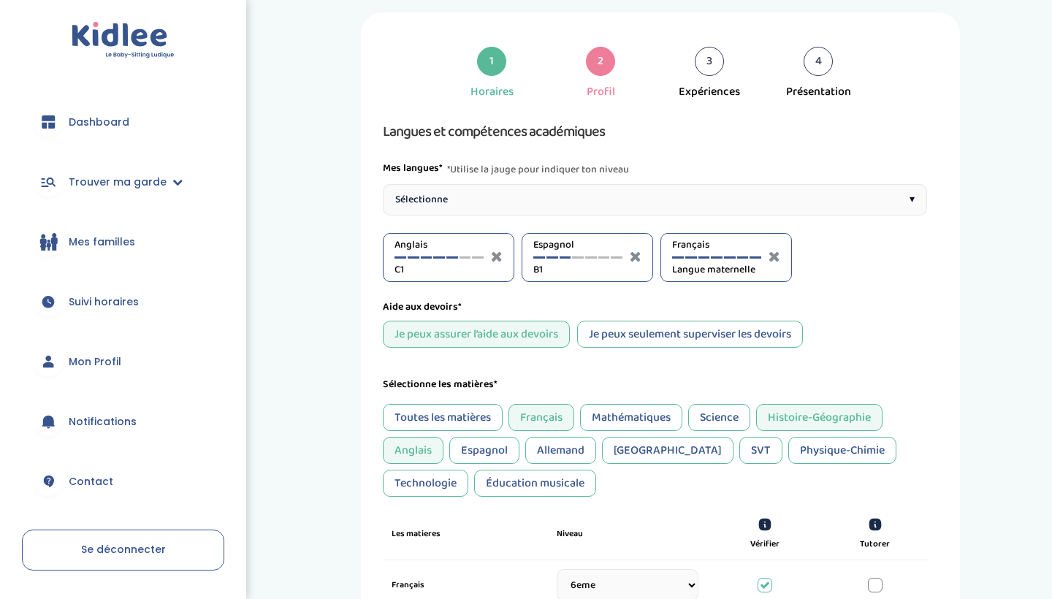
click at [538, 256] on div at bounding box center [539, 257] width 12 height 2
click at [581, 259] on div "Espagnol A1" at bounding box center [577, 257] width 89 height 40
click at [565, 259] on div "Espagnol A1" at bounding box center [577, 257] width 89 height 40
click at [565, 256] on div at bounding box center [565, 257] width 12 height 2
click at [615, 256] on div at bounding box center [617, 257] width 12 height 2
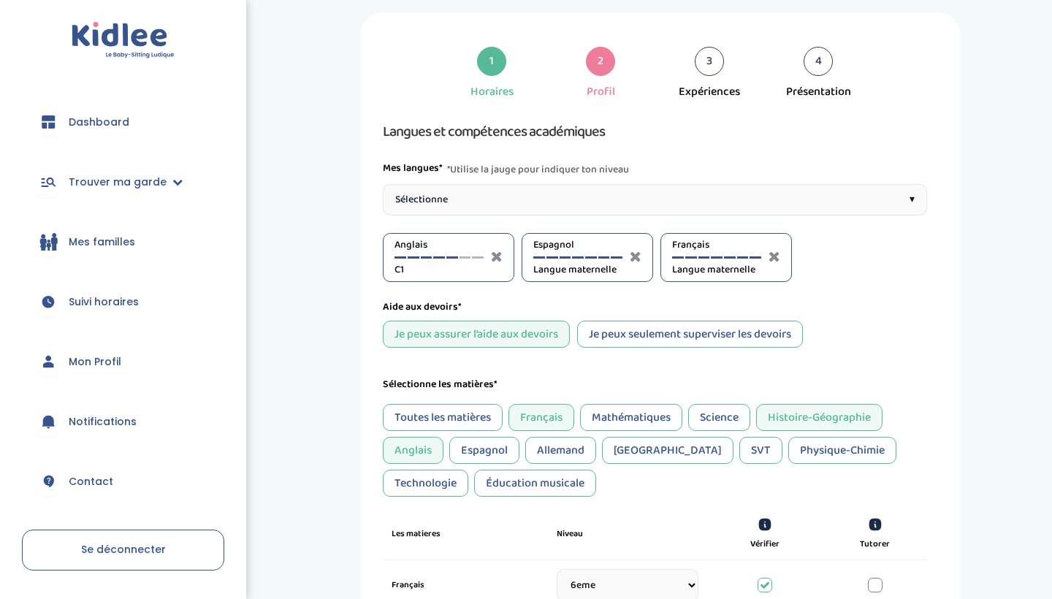
click at [542, 254] on div "Espagnol Langue maternelle" at bounding box center [577, 257] width 89 height 40
click at [569, 255] on div "Espagnol Langue maternelle" at bounding box center [577, 257] width 89 height 40
click at [566, 257] on div at bounding box center [565, 257] width 12 height 2
click at [504, 69] on div "1" at bounding box center [491, 61] width 29 height 29
click at [497, 69] on div "1" at bounding box center [491, 61] width 29 height 29
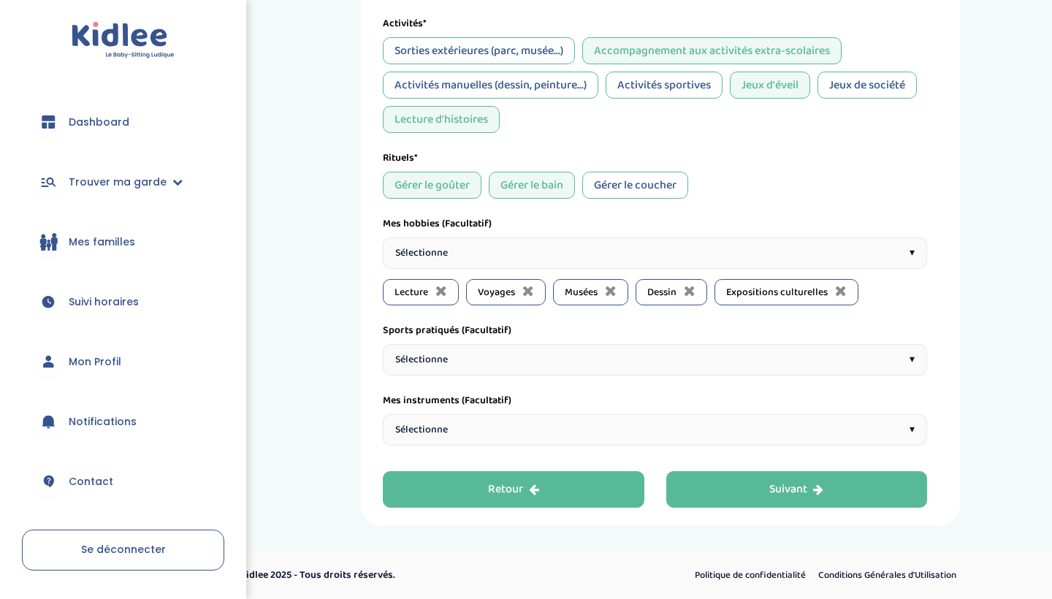
click at [540, 475] on button "Retour" at bounding box center [513, 489] width 261 height 37
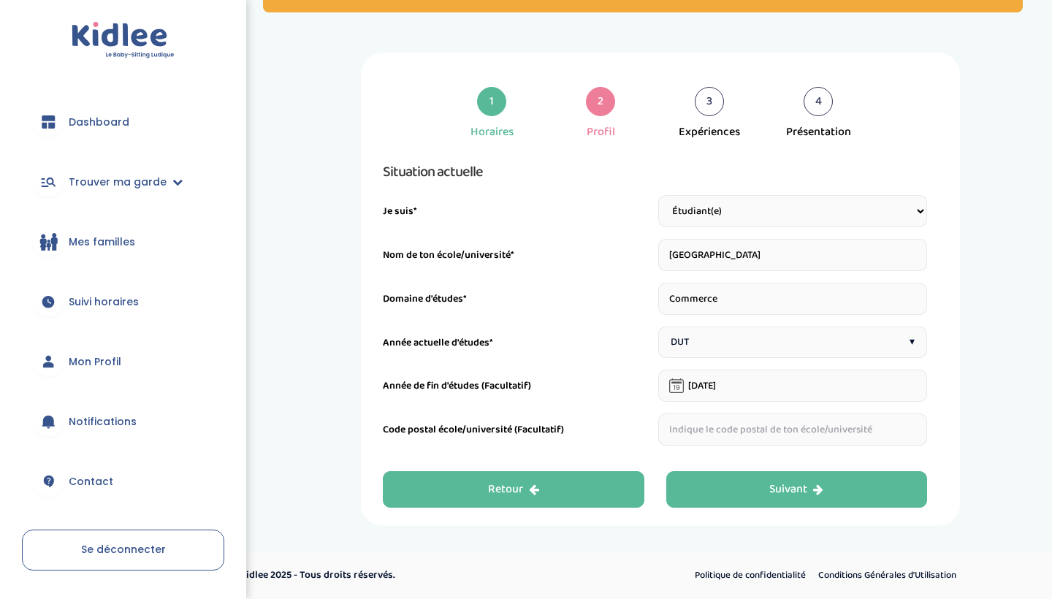
scroll to position [137, 0]
click at [540, 485] on button "Retour" at bounding box center [513, 489] width 261 height 37
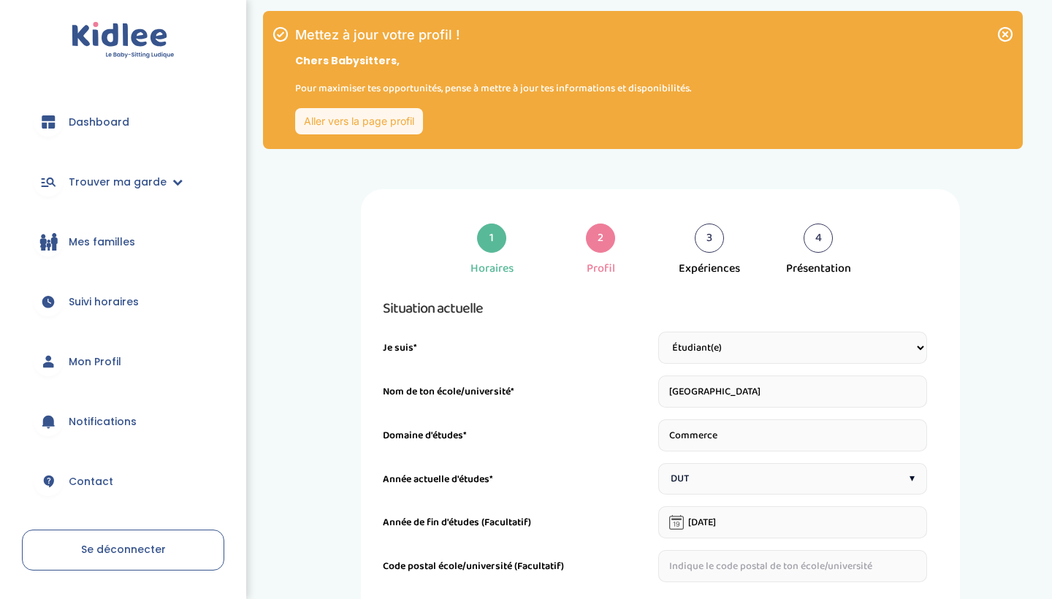
click at [540, 485] on div "1 Horaires 2 Profil 3 Expériences 4 Présentation Indique nous ta situation admi…" at bounding box center [660, 425] width 599 height 473
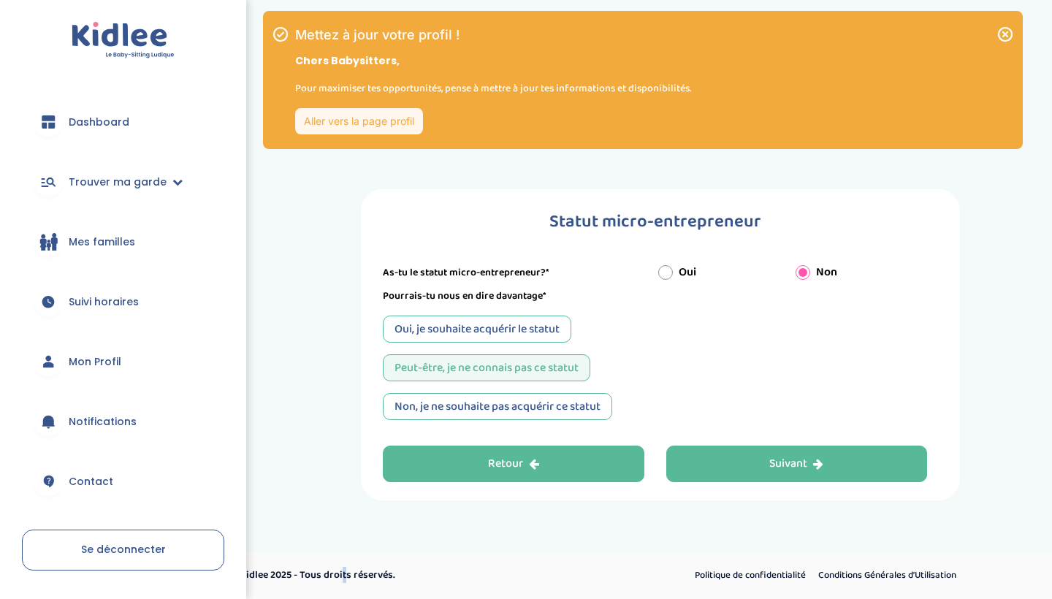
click at [571, 472] on button "Retour" at bounding box center [513, 464] width 261 height 37
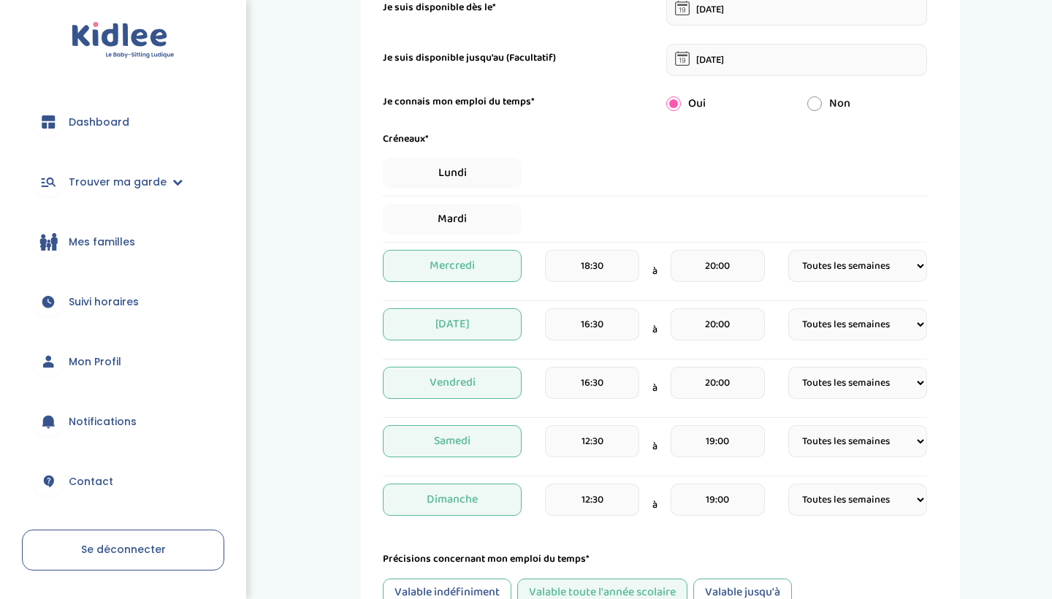
scroll to position [519, 0]
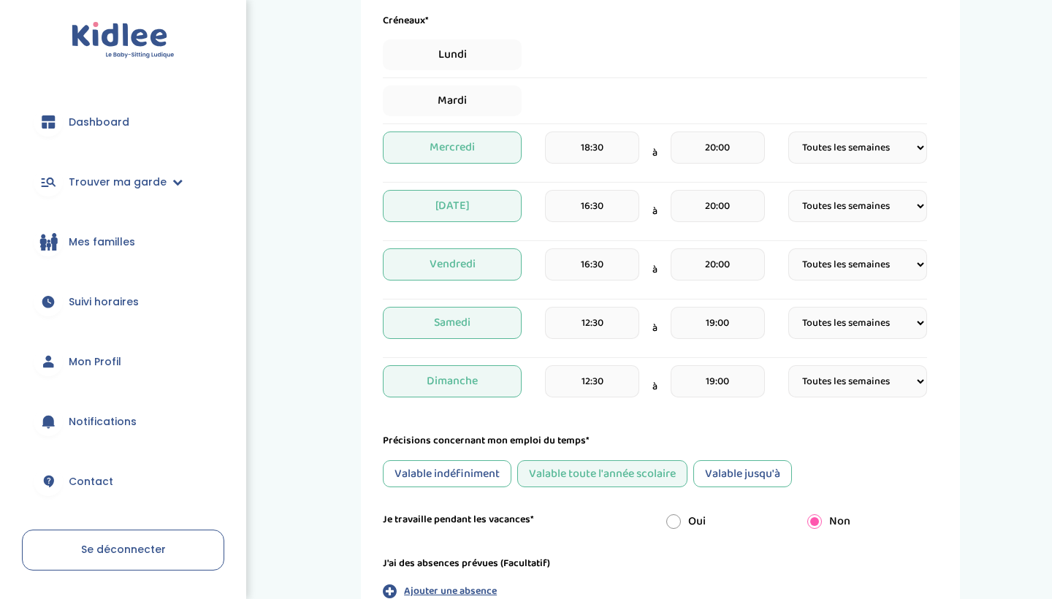
click at [502, 267] on span "Vendredi" at bounding box center [452, 264] width 139 height 32
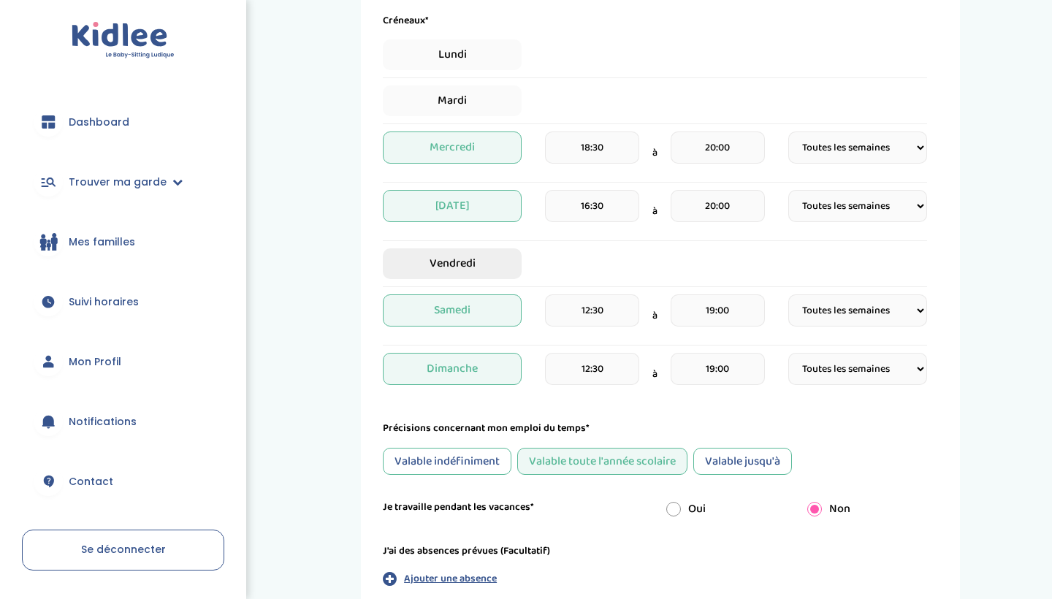
click at [477, 267] on span "Vendredi" at bounding box center [452, 263] width 139 height 31
select select "1"
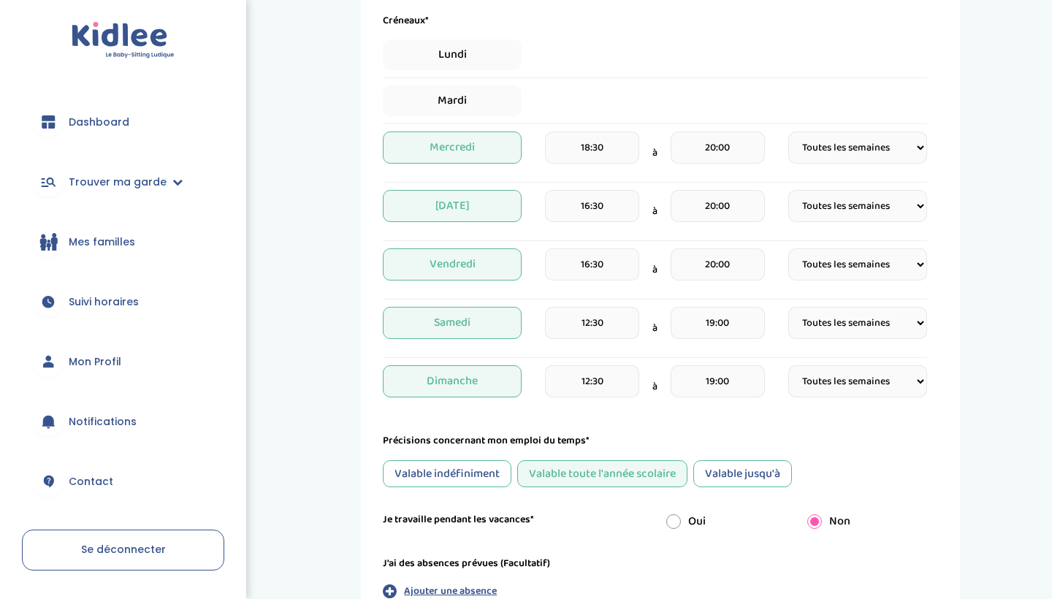
click at [478, 213] on span "Jeudi" at bounding box center [452, 206] width 139 height 32
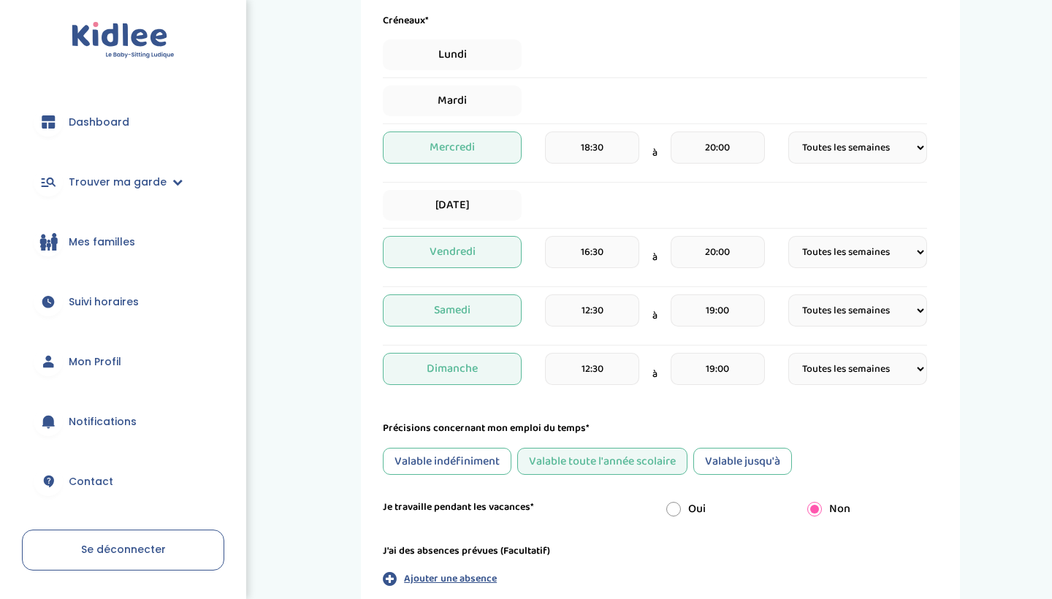
click at [473, 250] on span "Vendredi" at bounding box center [452, 252] width 139 height 32
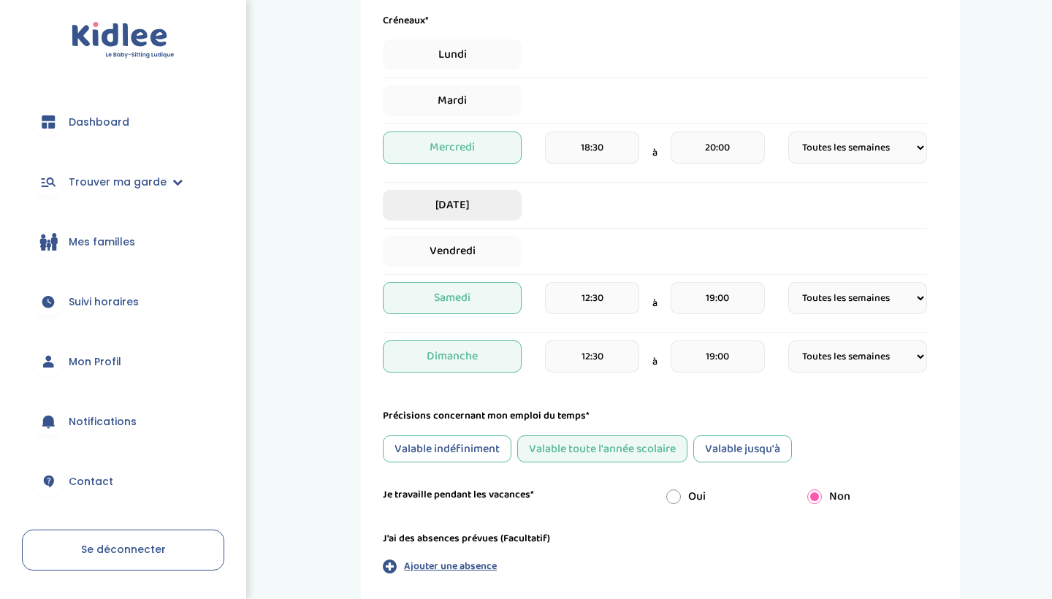
click at [473, 196] on span "Jeudi" at bounding box center [452, 205] width 139 height 31
select select "1"
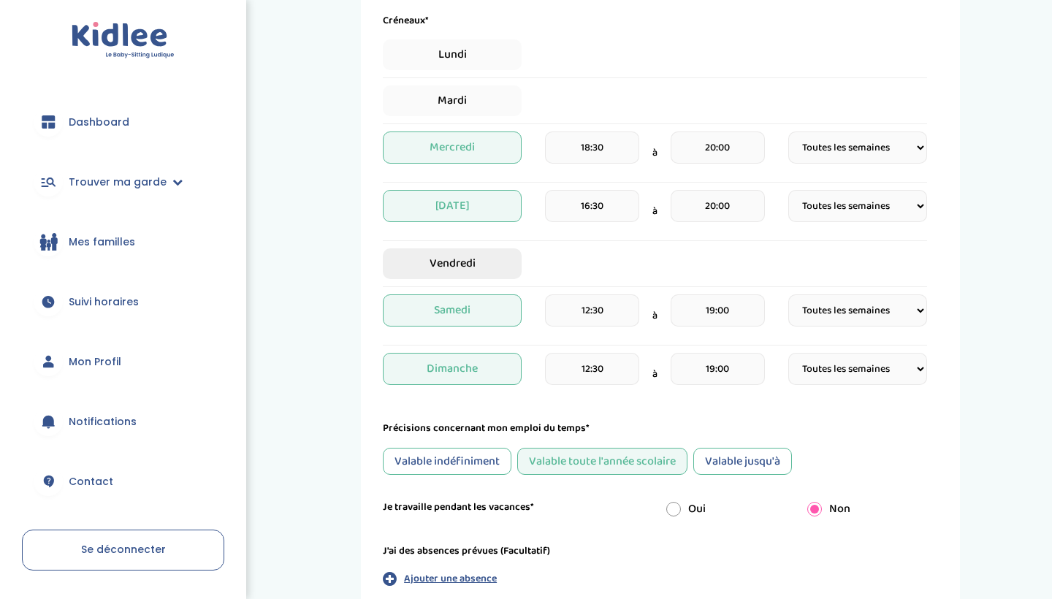
click at [476, 270] on span "Vendredi" at bounding box center [452, 263] width 139 height 31
select select "1"
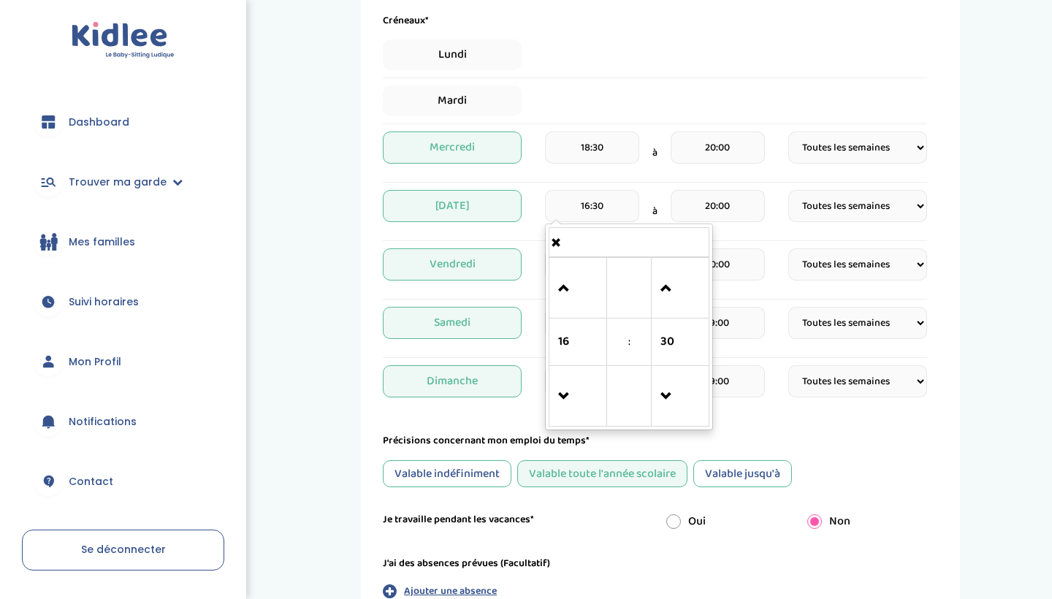
click at [604, 215] on input "16:30" at bounding box center [592, 206] width 94 height 32
click at [573, 297] on span at bounding box center [577, 288] width 39 height 39
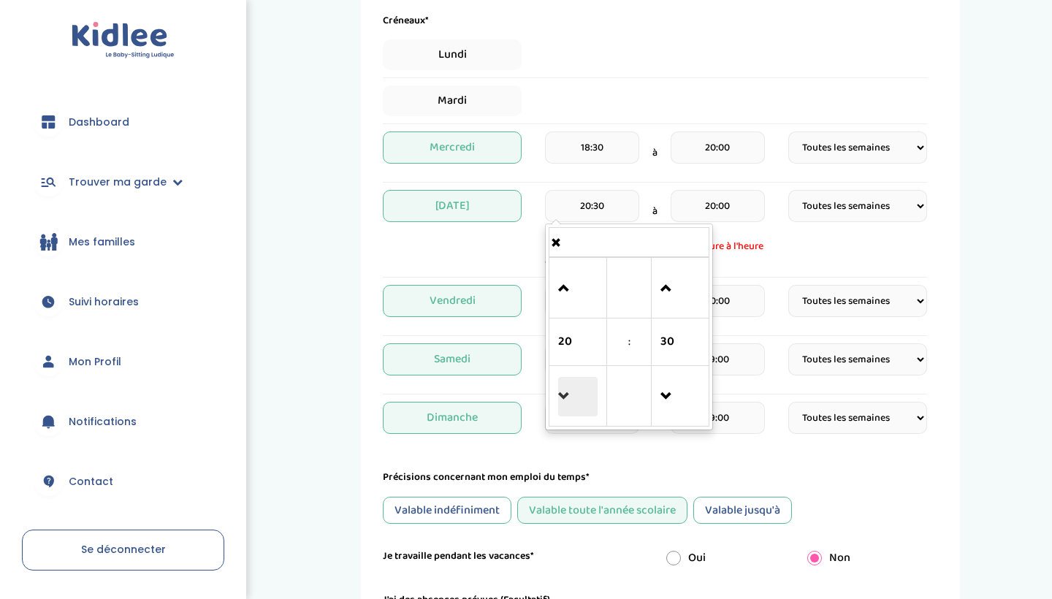
click at [570, 396] on span at bounding box center [577, 396] width 39 height 39
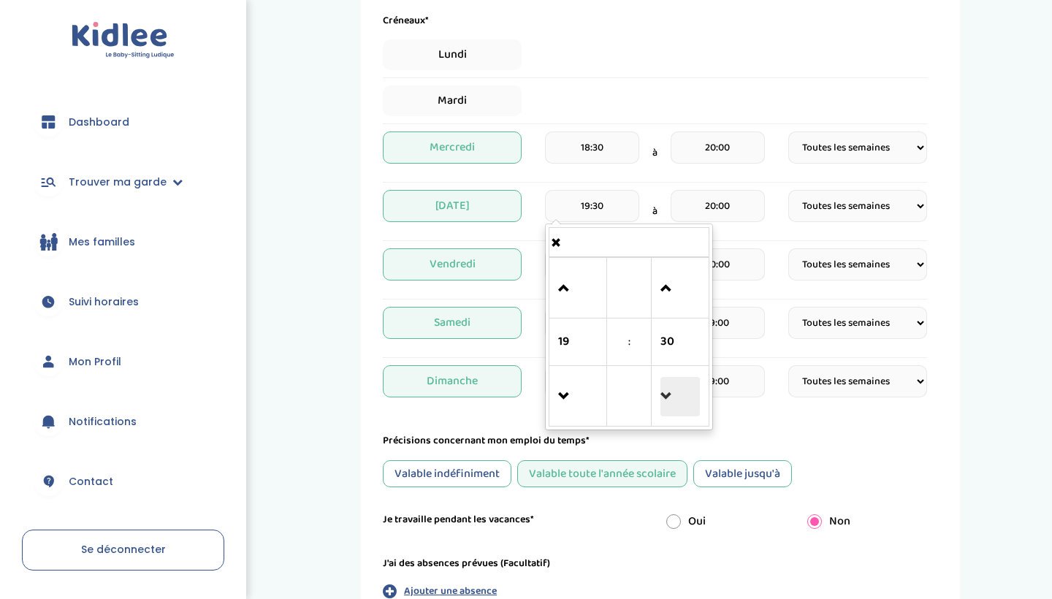
click at [672, 394] on span at bounding box center [679, 396] width 39 height 39
click at [674, 395] on span at bounding box center [679, 396] width 39 height 39
type input "19:00"
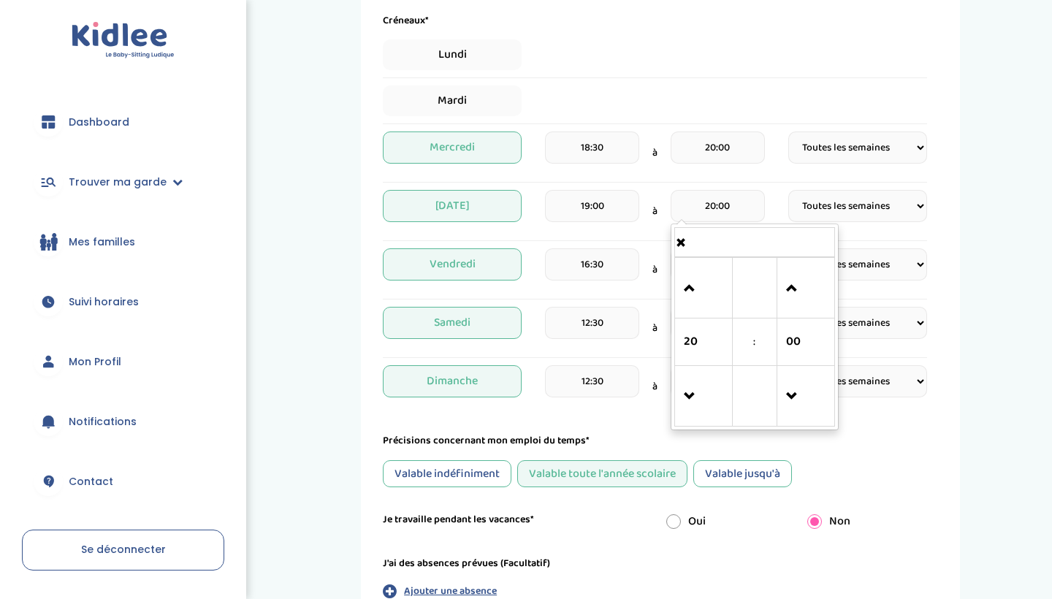
click at [731, 215] on input "20:00" at bounding box center [717, 206] width 94 height 32
click at [689, 278] on span at bounding box center [703, 288] width 39 height 39
type input "21:00"
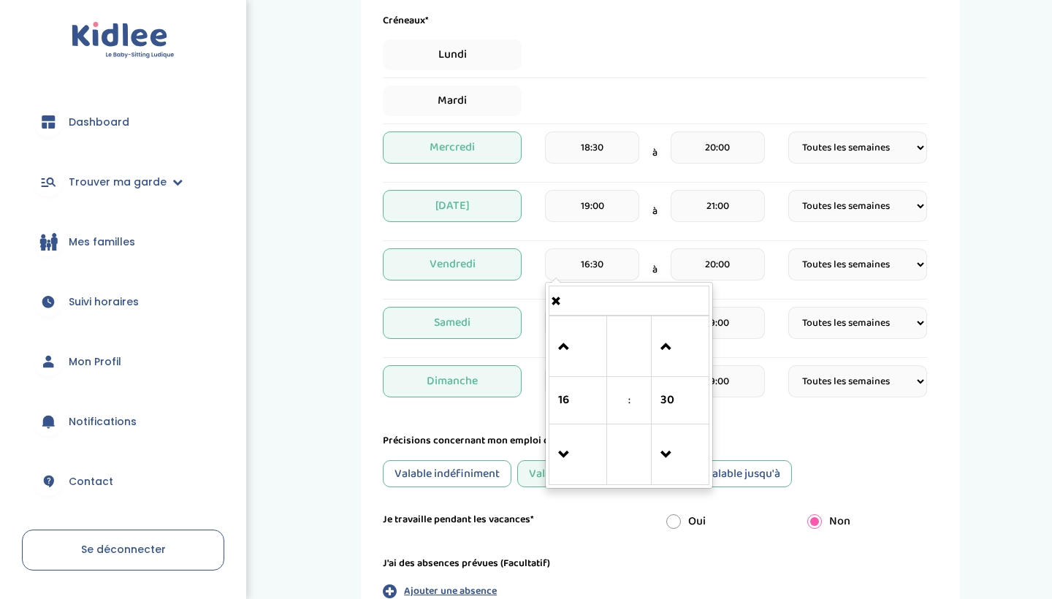
click at [620, 272] on input "16:30" at bounding box center [592, 264] width 94 height 32
click at [562, 356] on span at bounding box center [577, 346] width 39 height 39
type input "19:30"
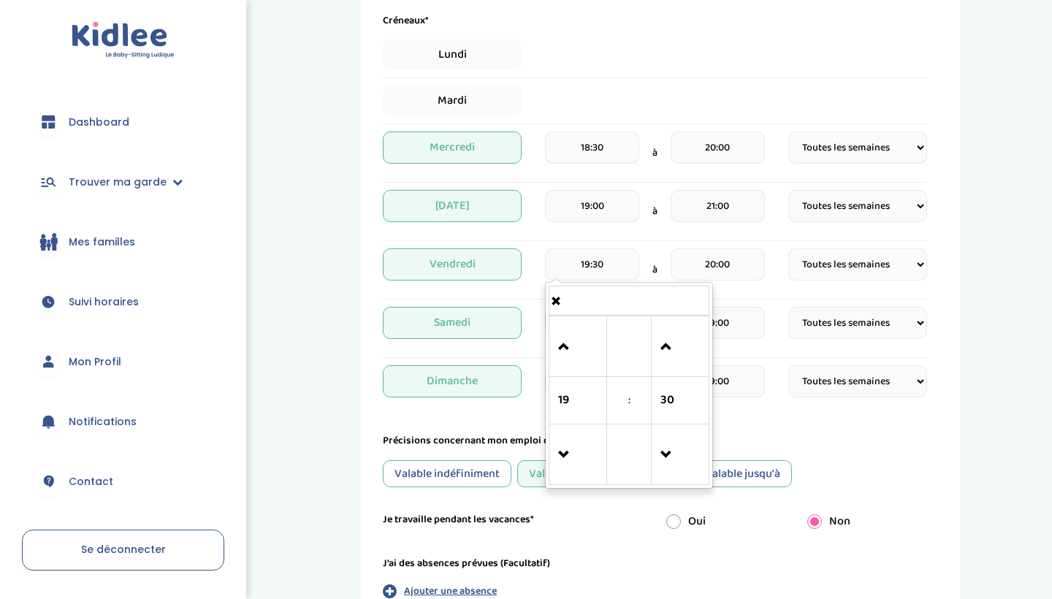
click at [742, 270] on input "20:00" at bounding box center [717, 264] width 94 height 32
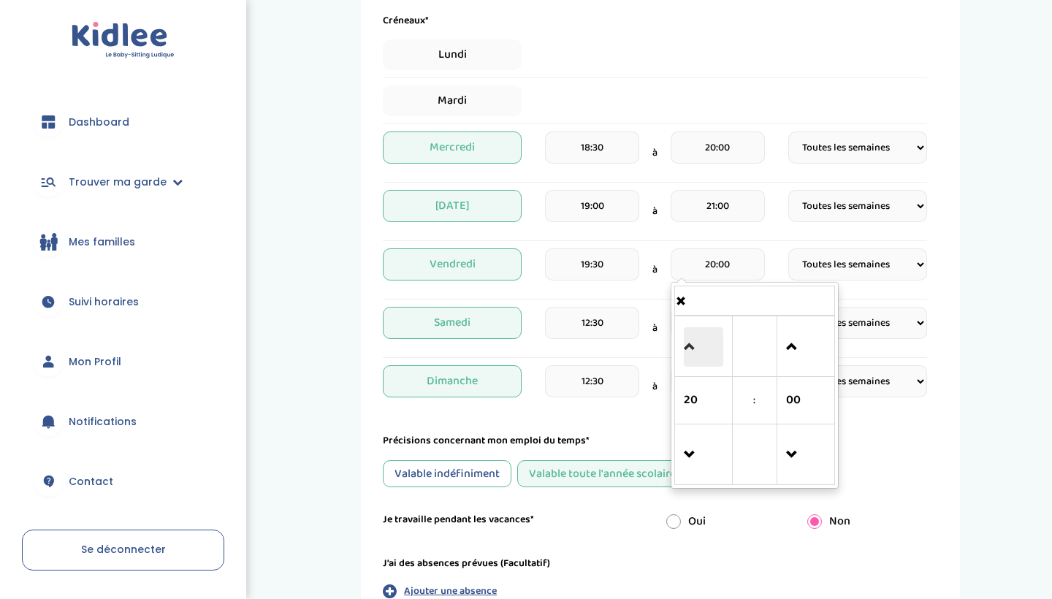
click at [687, 336] on span at bounding box center [703, 346] width 39 height 39
type input "21:00"
click at [624, 330] on input "12:30" at bounding box center [592, 323] width 94 height 32
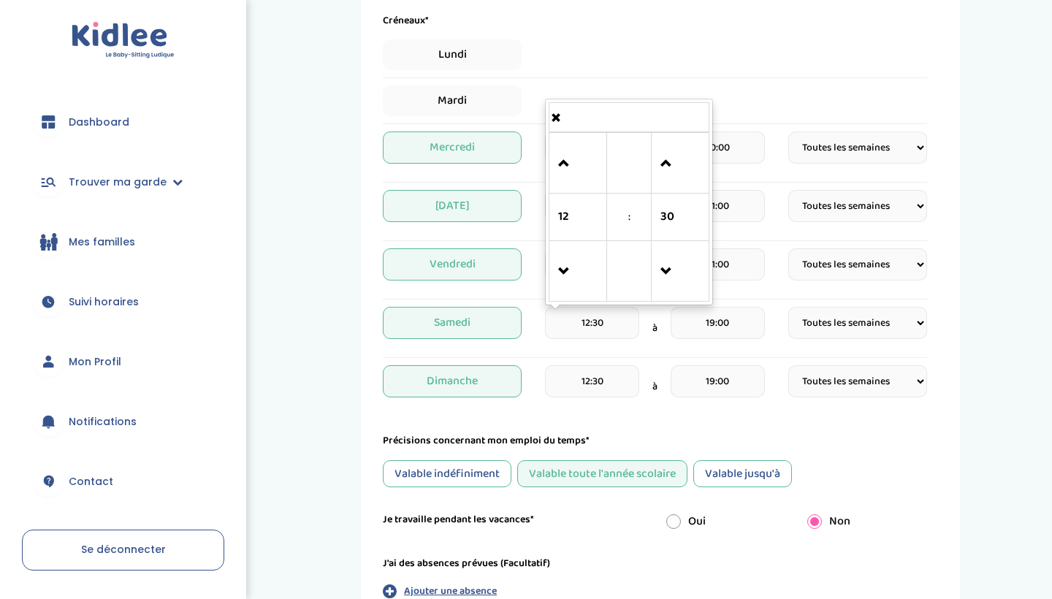
click at [598, 433] on div "Précisions concernant mon emploi du temps*" at bounding box center [655, 440] width 544 height 15
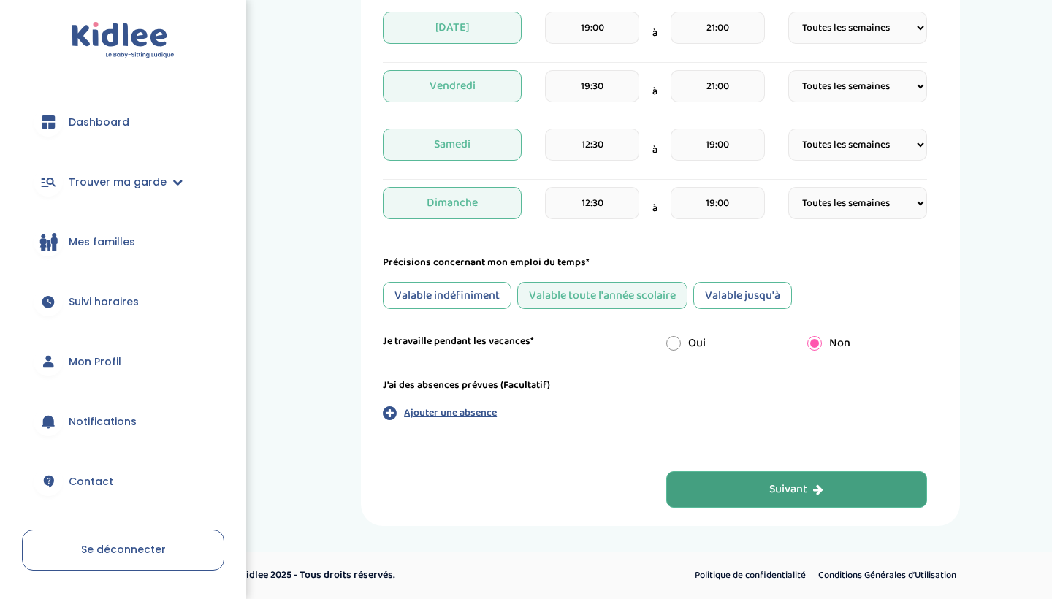
scroll to position [698, 0]
click at [803, 500] on button "Suivant" at bounding box center [796, 489] width 261 height 37
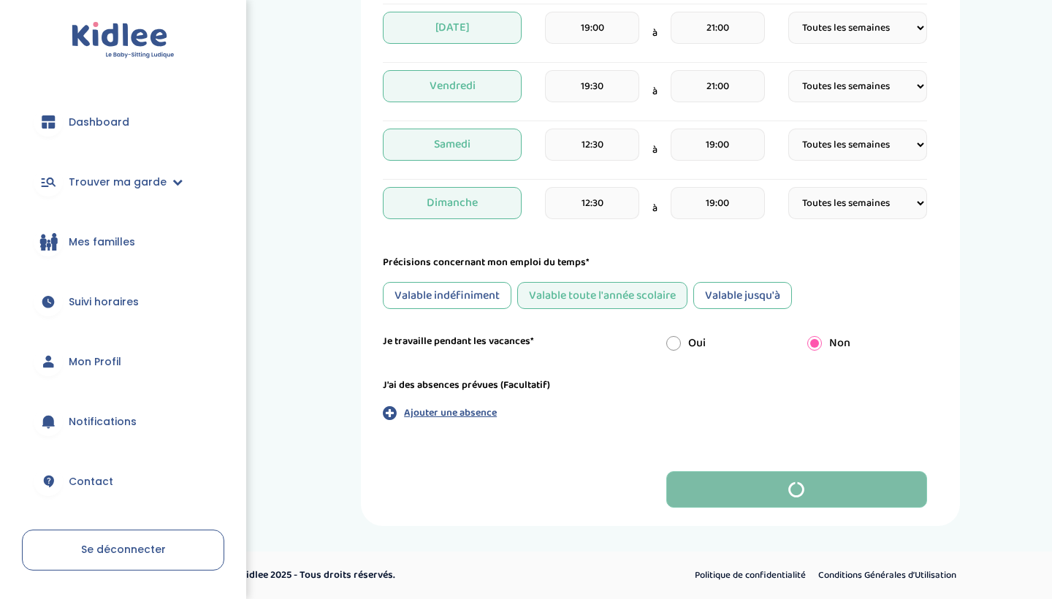
scroll to position [0, 0]
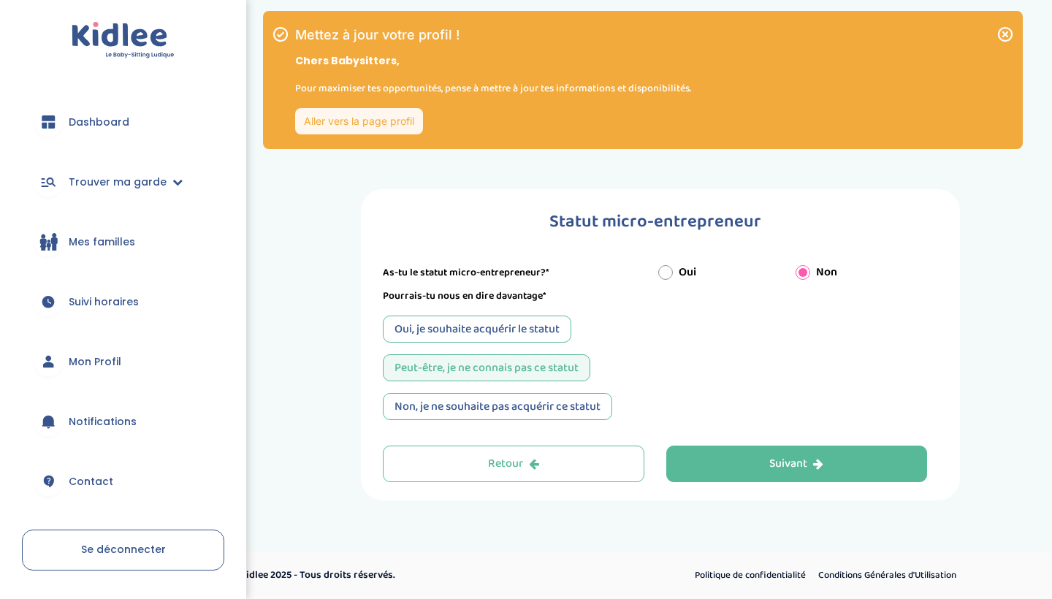
click at [803, 484] on div "Statut micro-entrepreneur Indique nous ta situation administrative Type de docu…" at bounding box center [660, 344] width 599 height 311
click at [803, 473] on button "Suivant" at bounding box center [796, 464] width 261 height 37
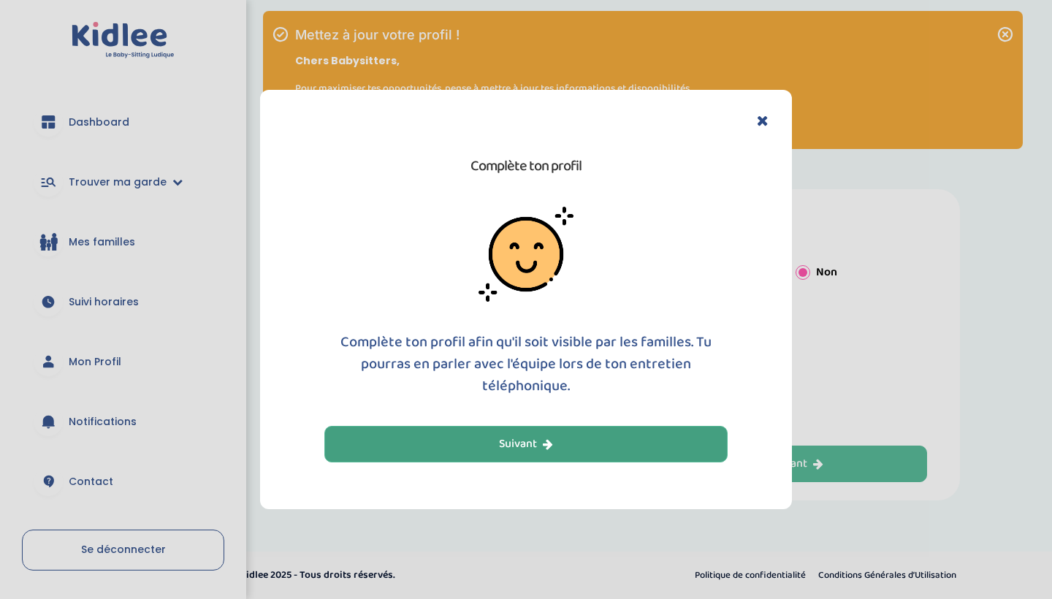
click at [686, 445] on button "Suivant" at bounding box center [525, 444] width 403 height 37
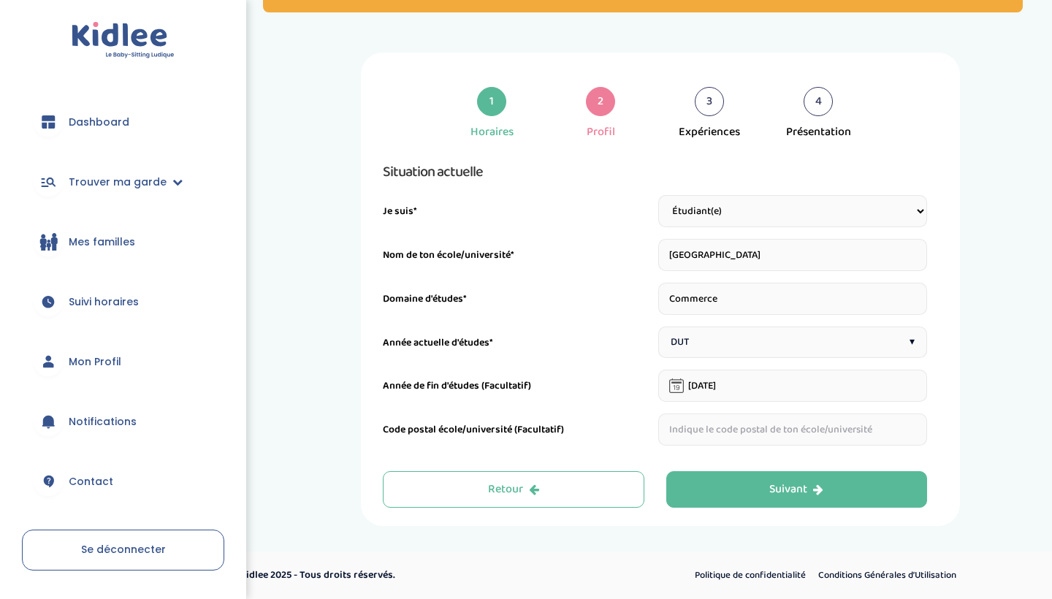
scroll to position [137, 0]
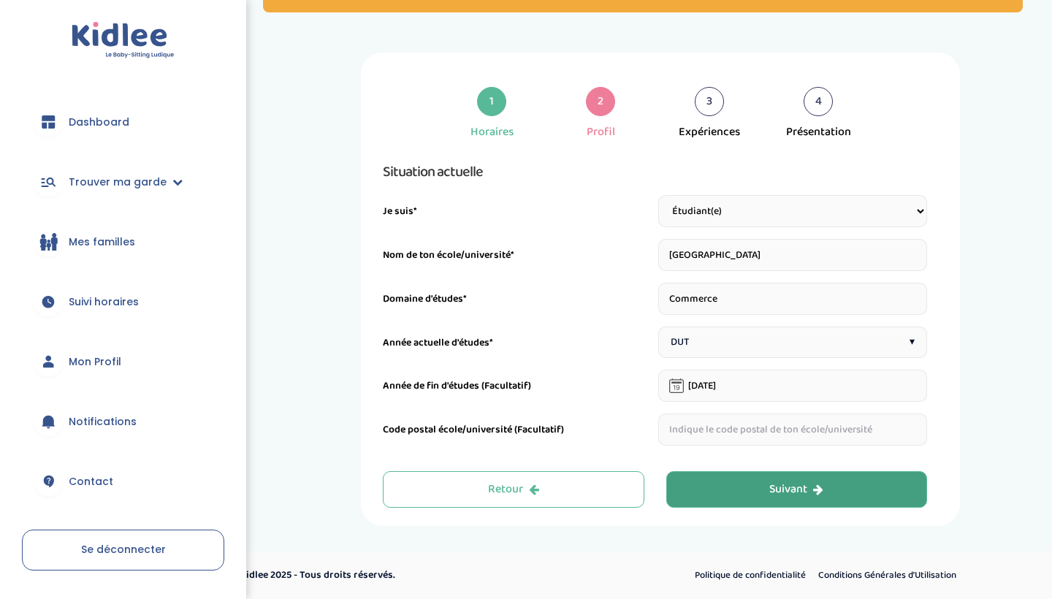
click at [772, 502] on button "Suivant" at bounding box center [796, 489] width 261 height 37
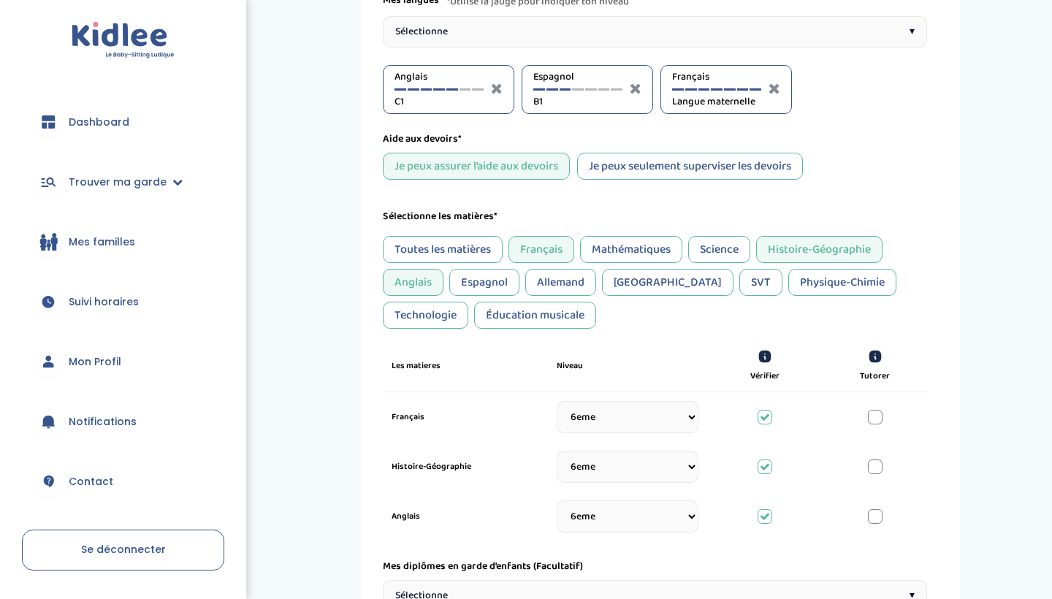
scroll to position [359, 0]
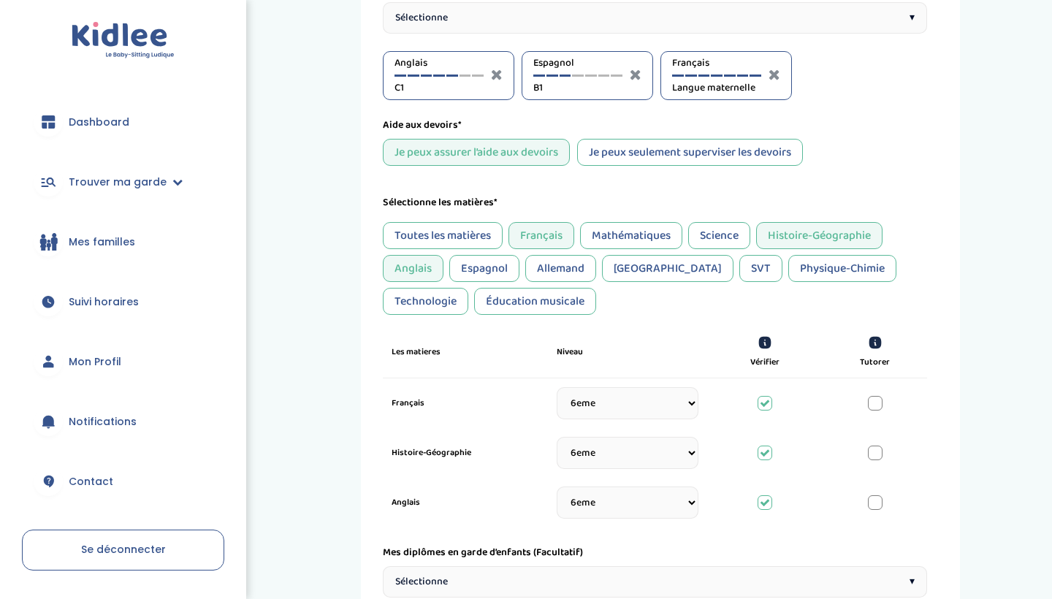
click at [485, 302] on div "Éducation musicale" at bounding box center [535, 301] width 122 height 27
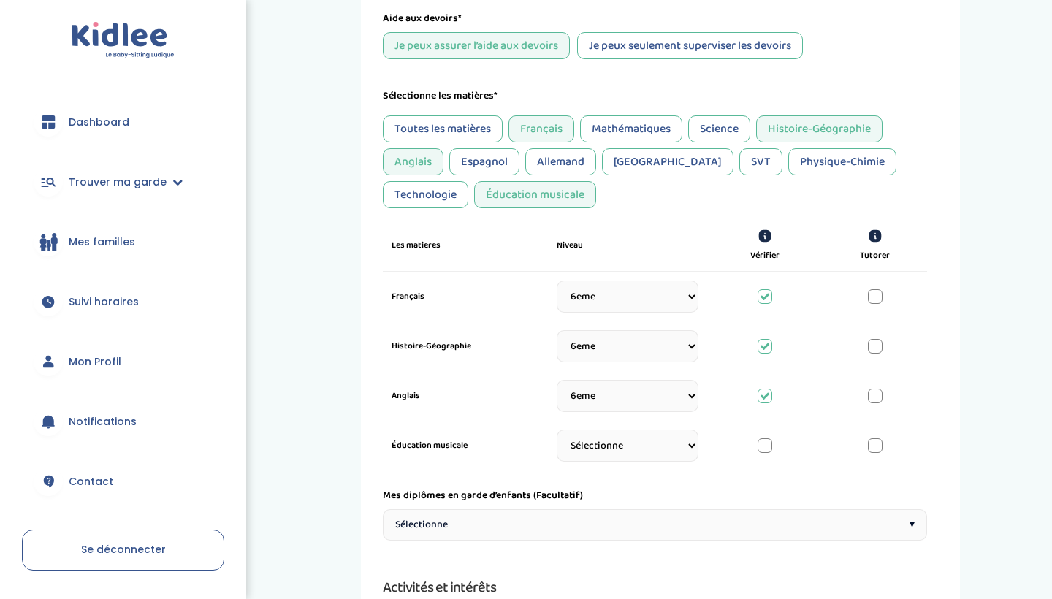
scroll to position [466, 0]
select select "Prémière"
select select "3eme"
select select "Terminale"
select select "6eme"
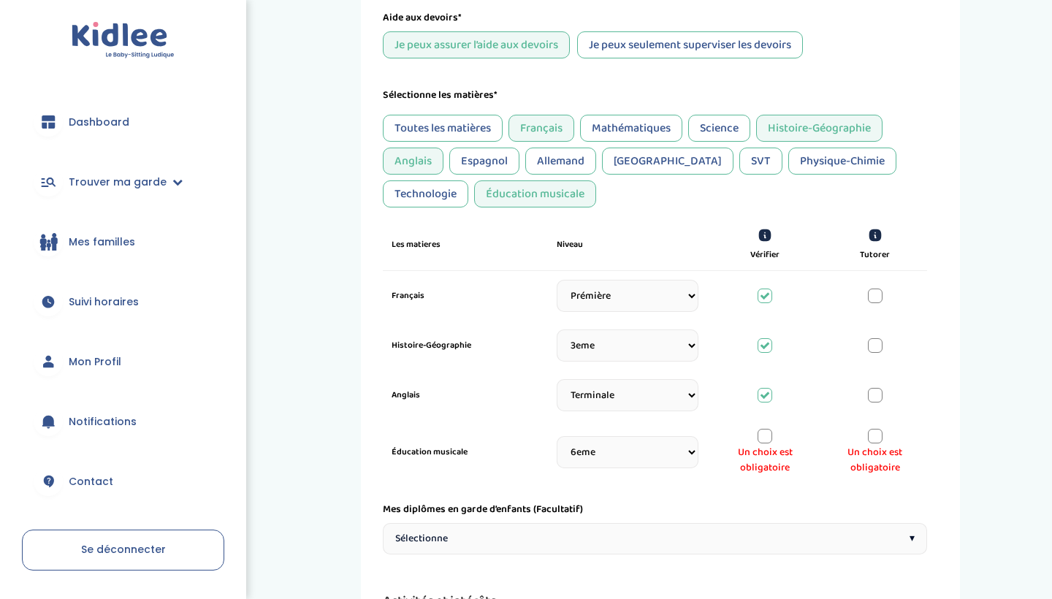
click at [765, 437] on div at bounding box center [764, 436] width 15 height 15
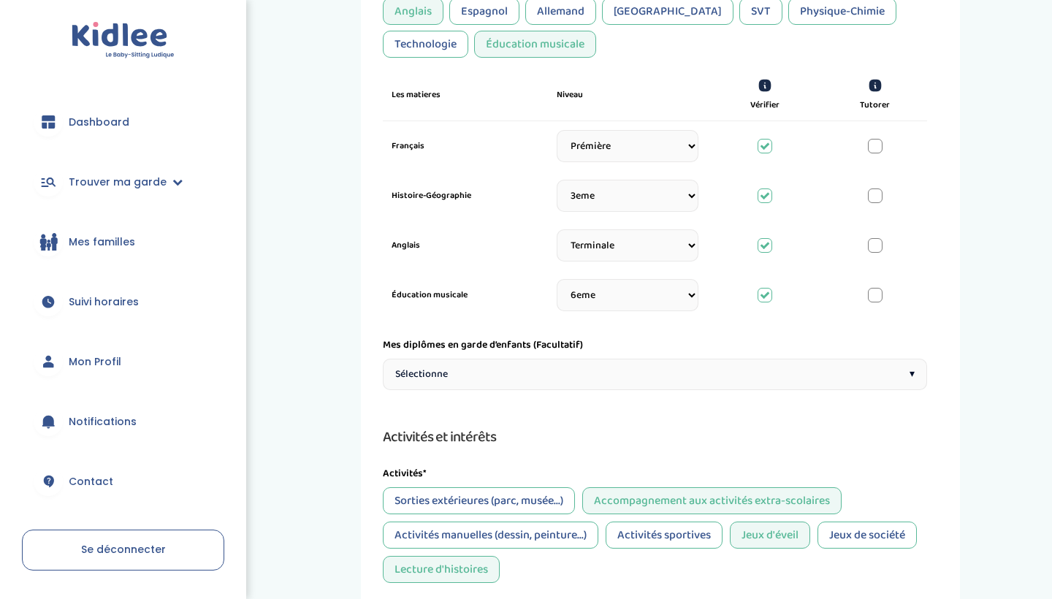
scroll to position [643, 0]
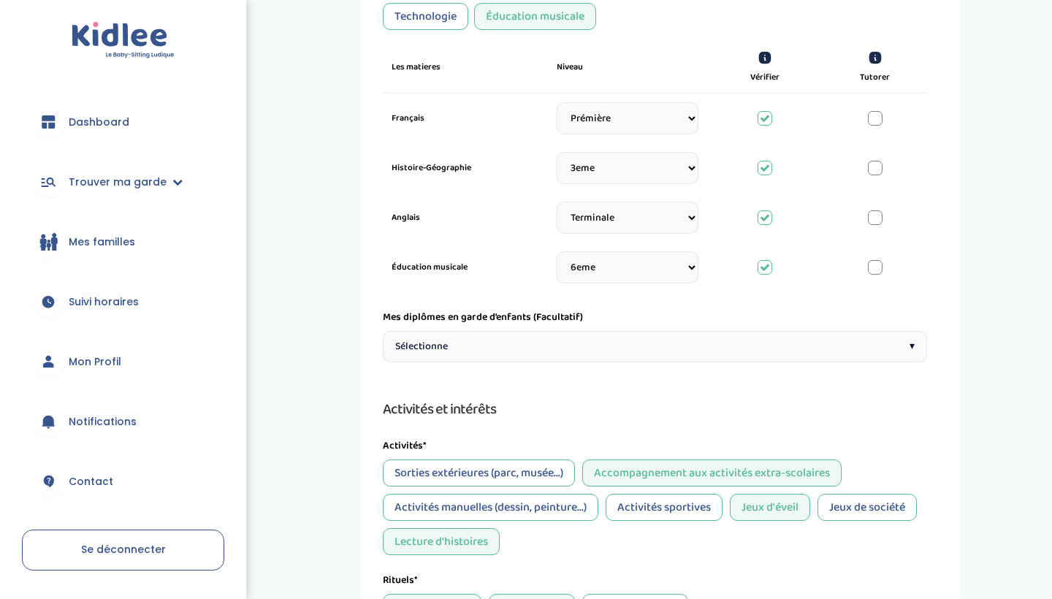
click at [755, 352] on div "Sélectionne ▾" at bounding box center [655, 346] width 544 height 31
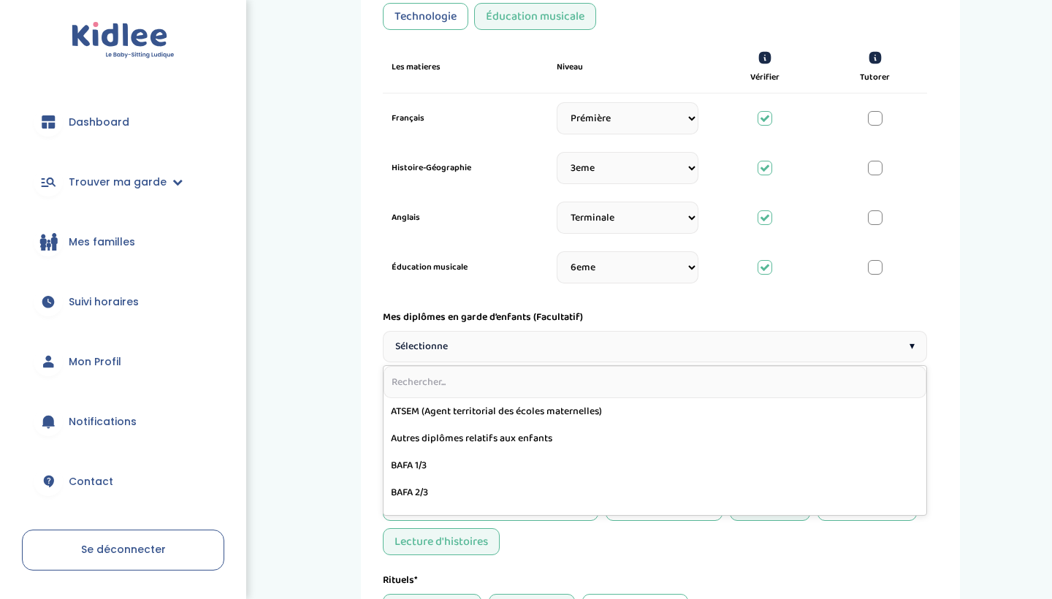
click at [755, 345] on div "Sélectionne ▾" at bounding box center [655, 346] width 544 height 31
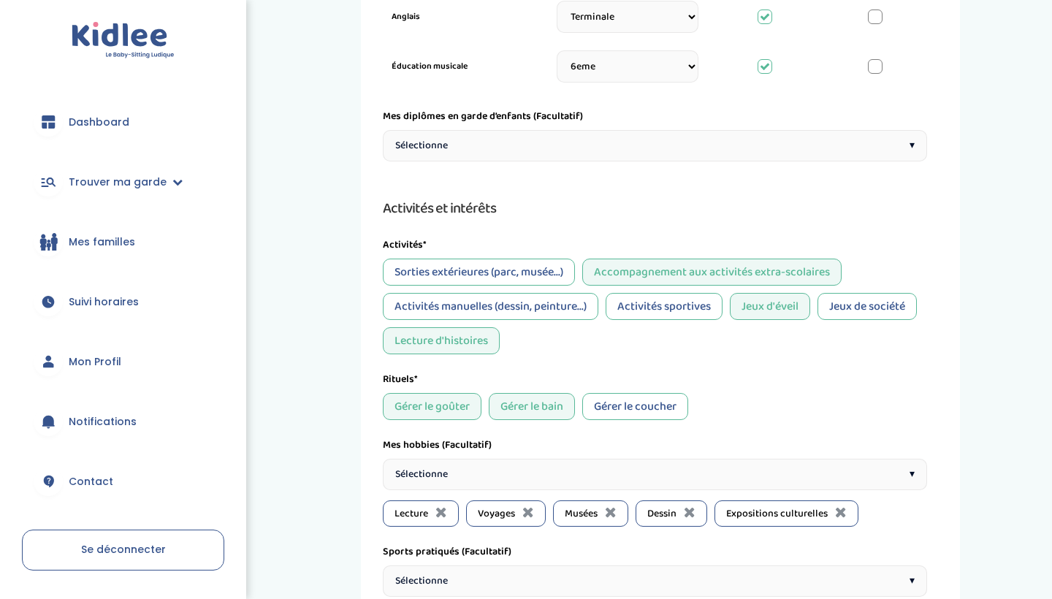
scroll to position [846, 0]
click at [582, 309] on div "Activités manuelles (dessin, peinture...)" at bounding box center [490, 304] width 215 height 27
click at [548, 267] on div "Sorties extérieures (parc, musée...)" at bounding box center [479, 270] width 192 height 27
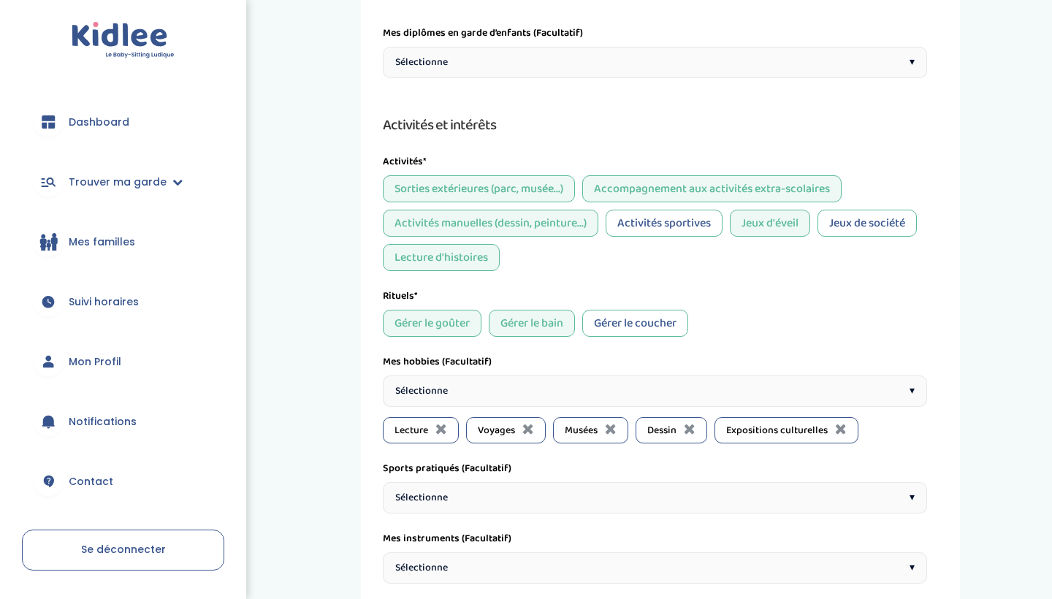
scroll to position [942, 0]
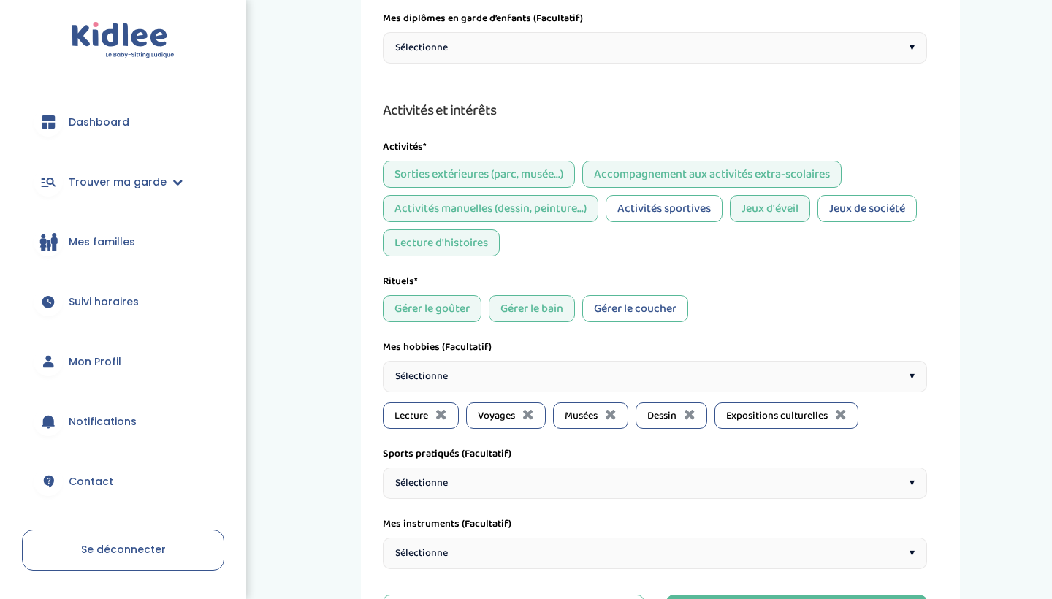
click at [663, 321] on div "Gérer le coucher" at bounding box center [635, 308] width 106 height 27
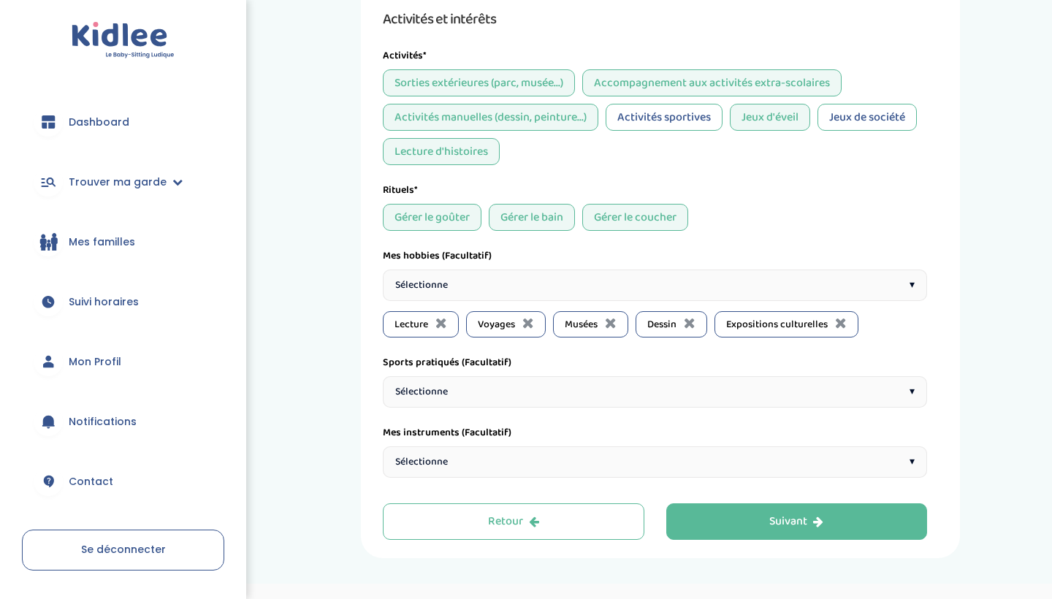
scroll to position [1049, 0]
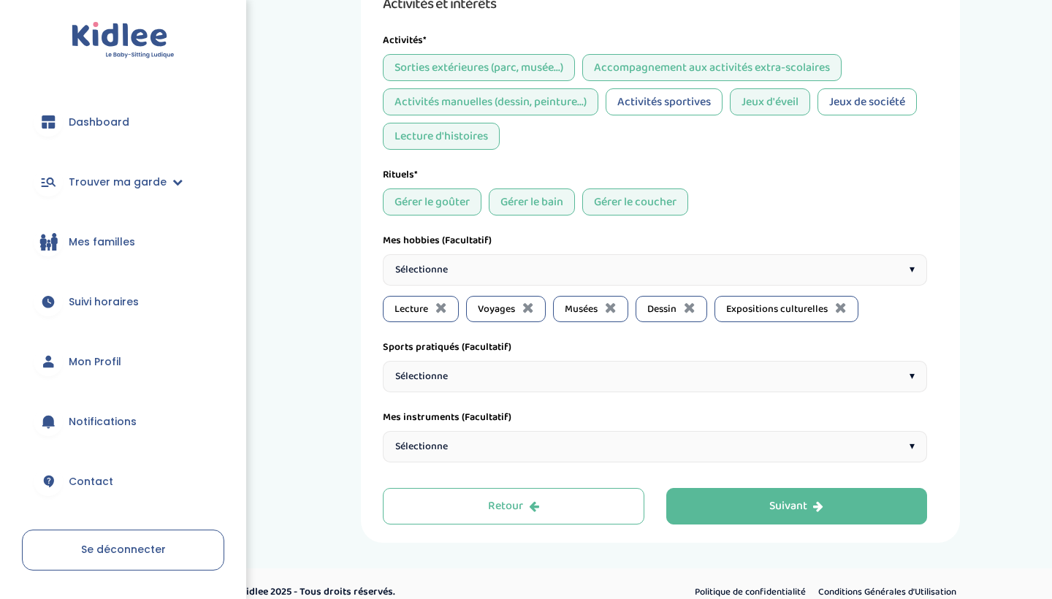
click at [662, 264] on div "Sélectionne ▾" at bounding box center [655, 269] width 544 height 31
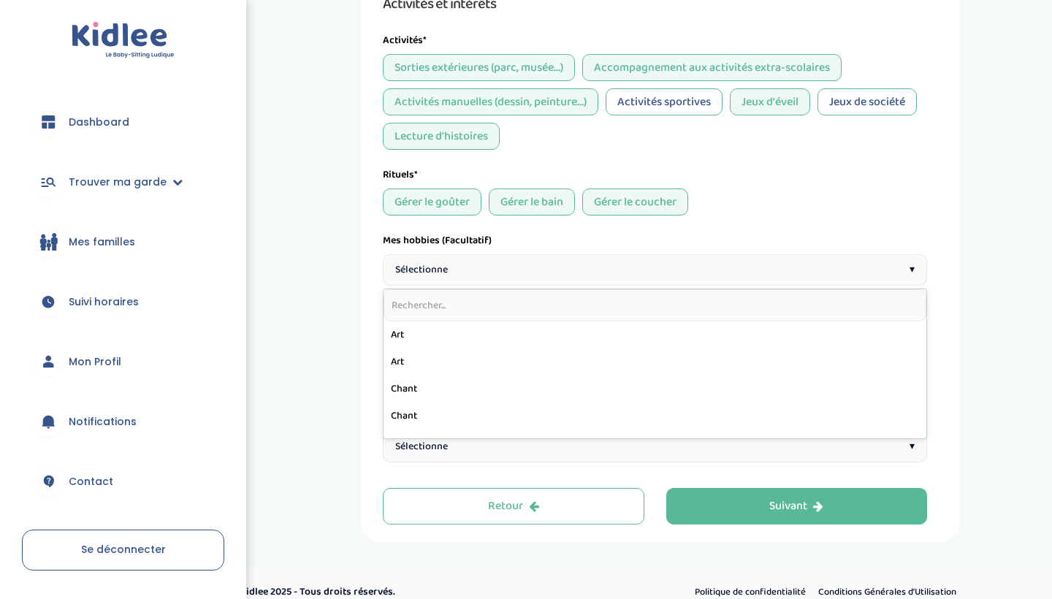
click at [662, 264] on div "Sélectionne ▾" at bounding box center [655, 269] width 544 height 31
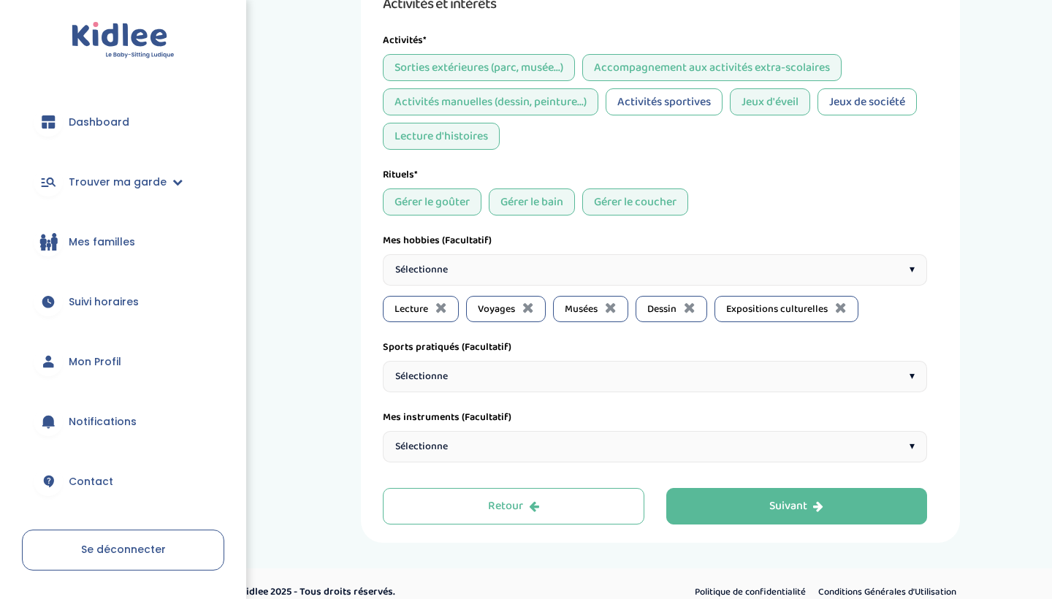
click at [701, 274] on div "Sélectionne ▾" at bounding box center [655, 269] width 544 height 31
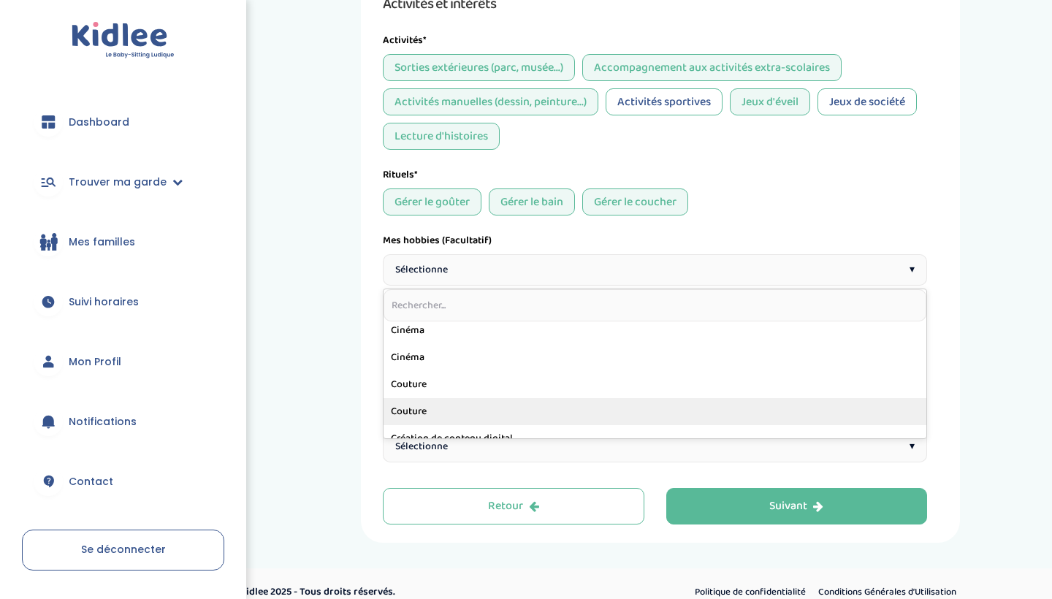
scroll to position [107, 0]
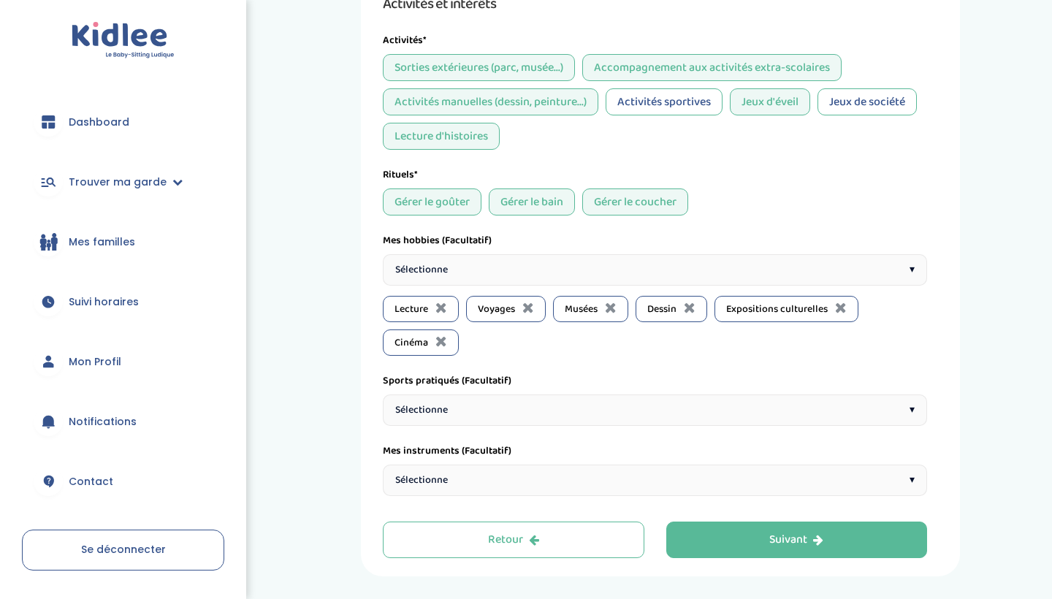
click at [516, 272] on div "Sélectionne ▾" at bounding box center [655, 269] width 544 height 31
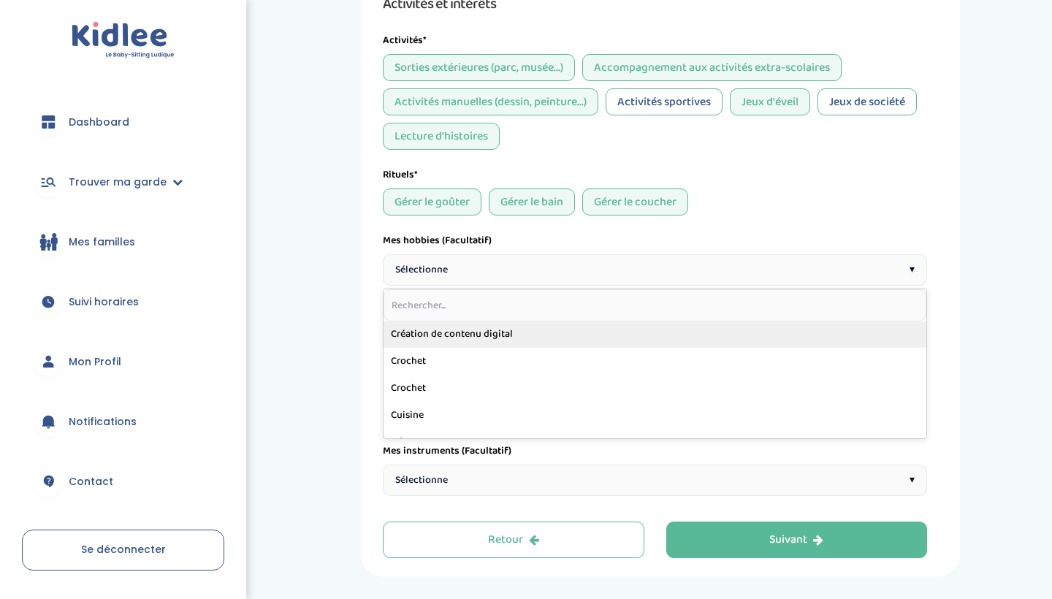
scroll to position [193, 0]
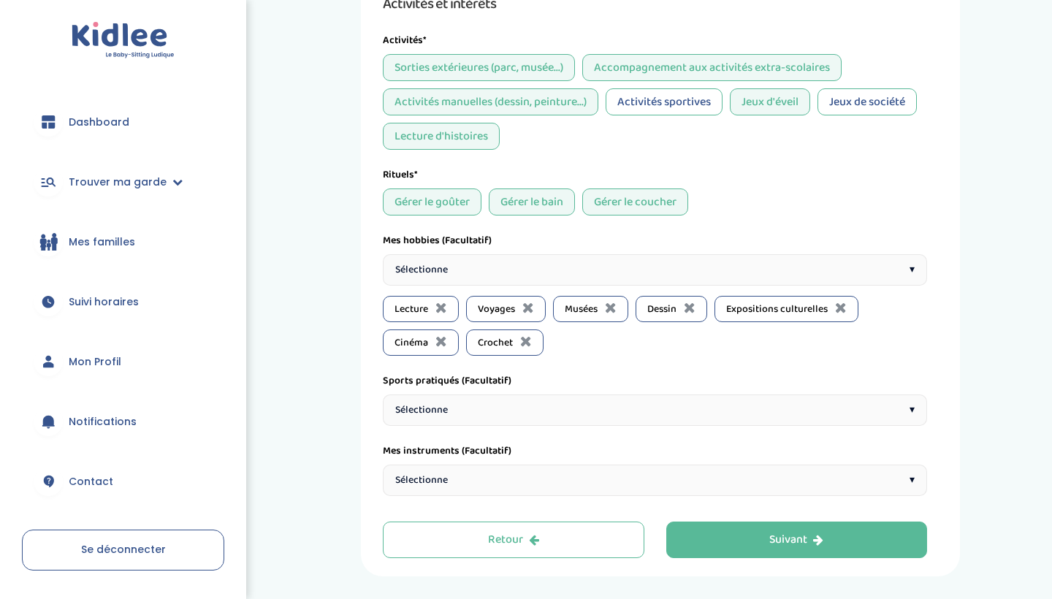
click at [526, 282] on div "Sélectionne ▾" at bounding box center [655, 269] width 544 height 31
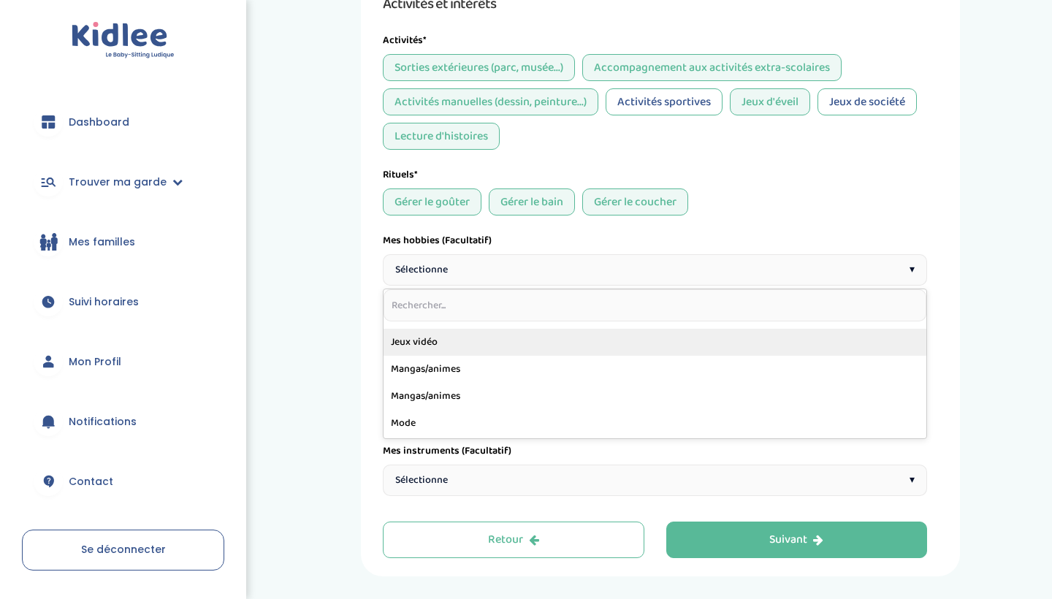
scroll to position [400, 0]
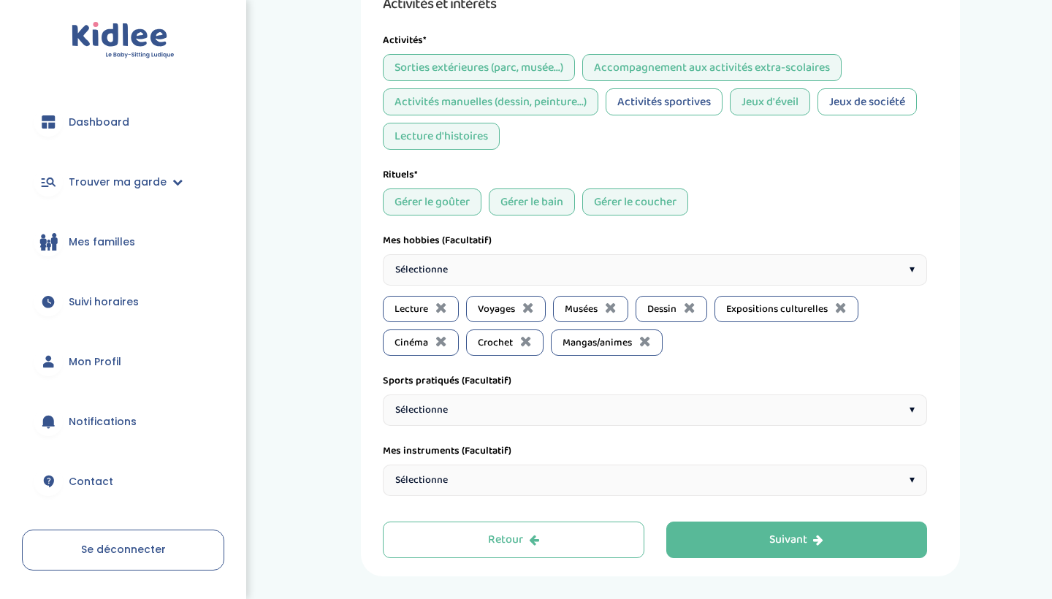
click at [519, 267] on div "Sélectionne ▾" at bounding box center [655, 269] width 544 height 31
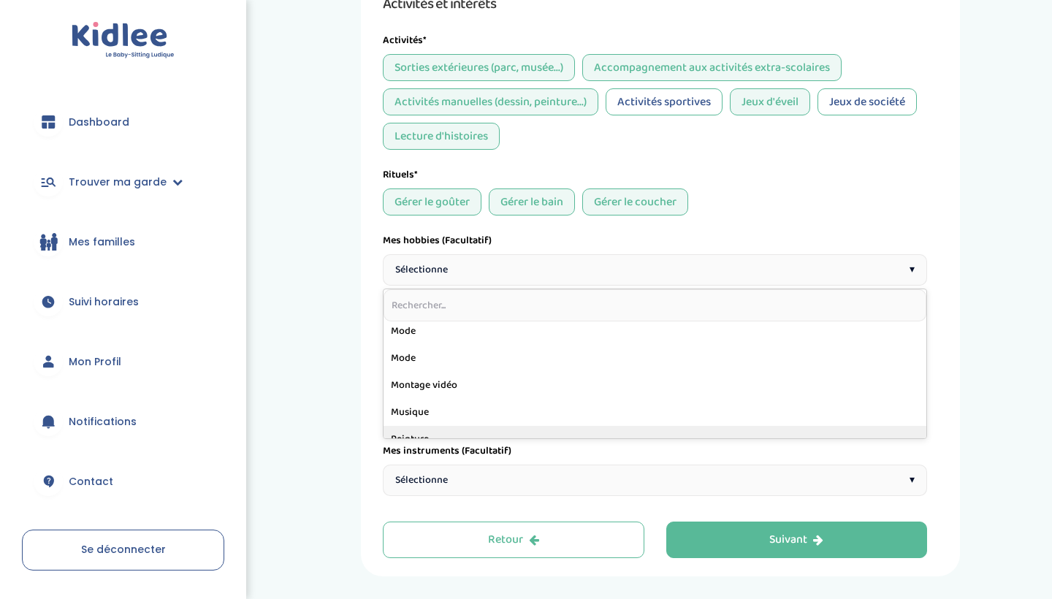
scroll to position [459, 0]
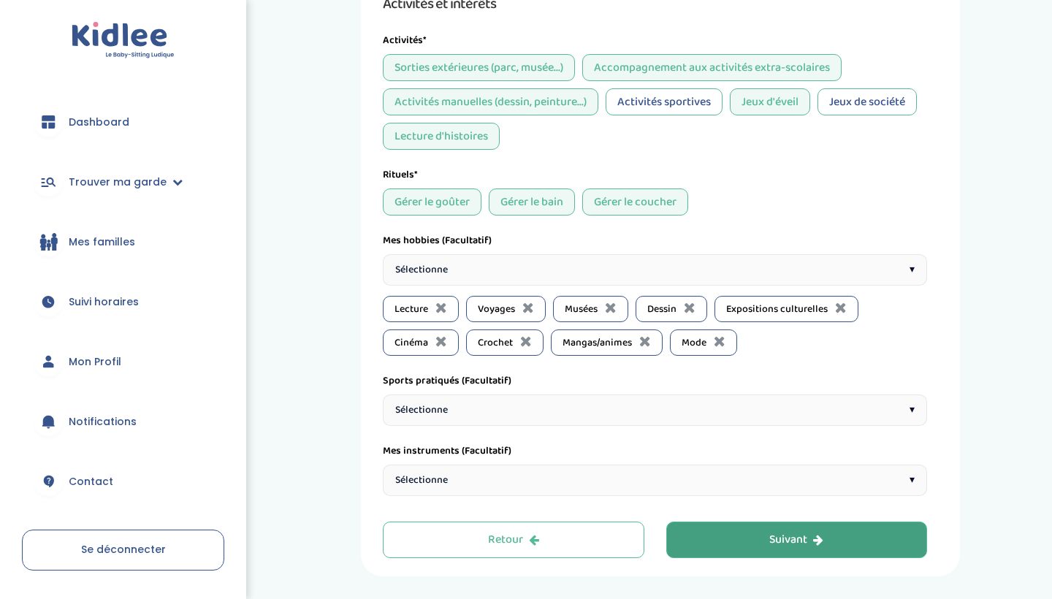
click at [820, 539] on icon "button" at bounding box center [818, 540] width 10 height 12
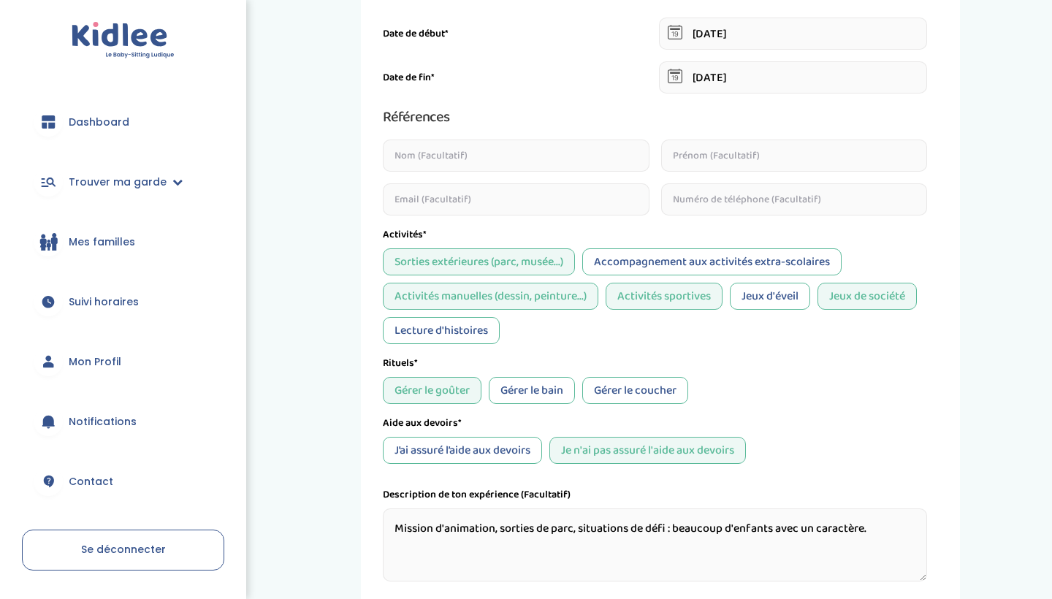
scroll to position [680, 0]
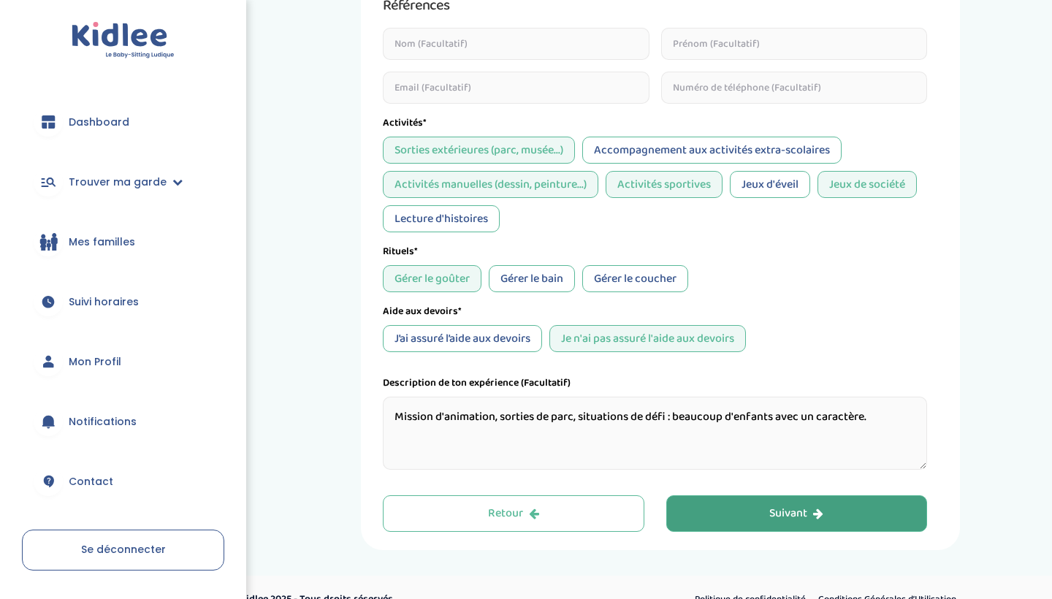
click at [809, 514] on div "Suivant" at bounding box center [796, 513] width 54 height 17
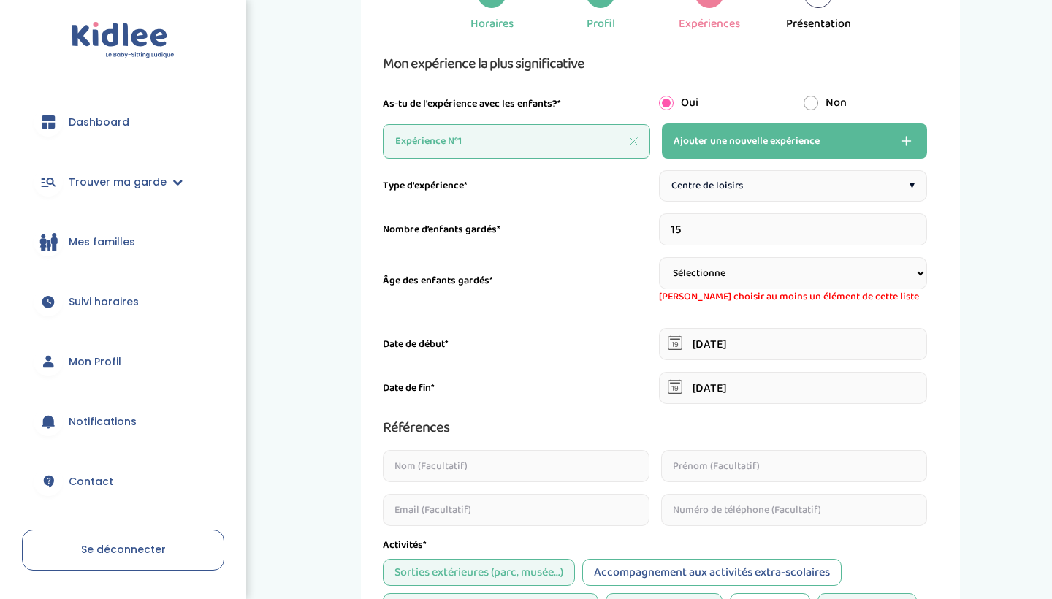
scroll to position [275, 0]
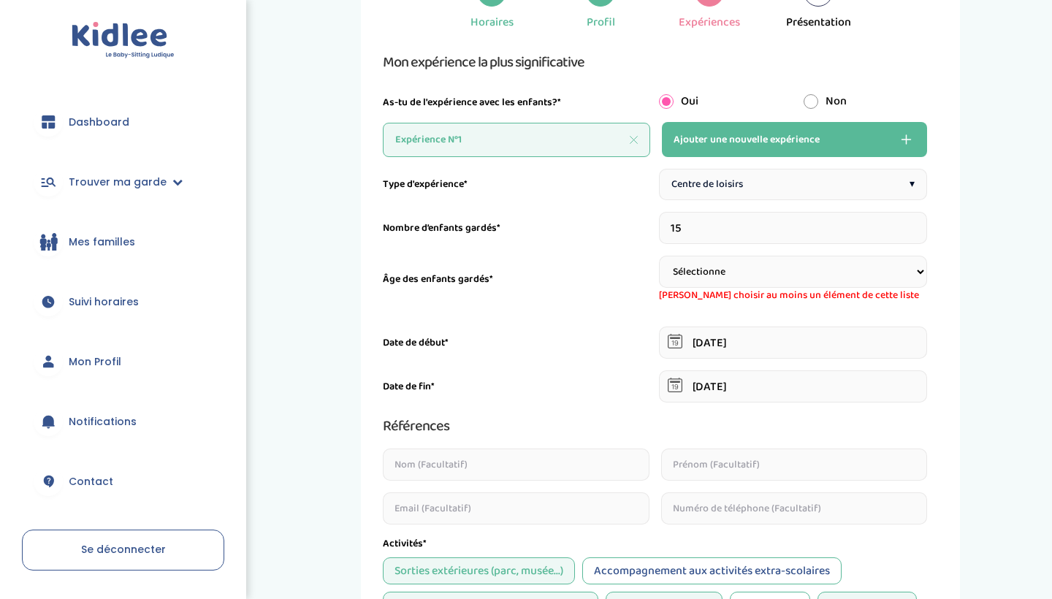
select select "6-9"
select select
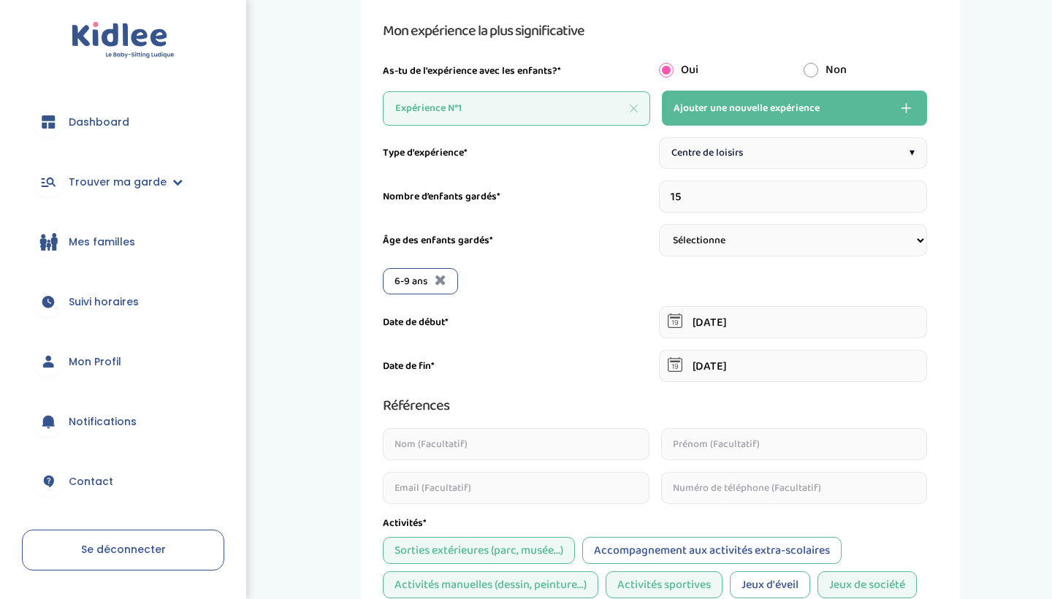
scroll to position [313, 0]
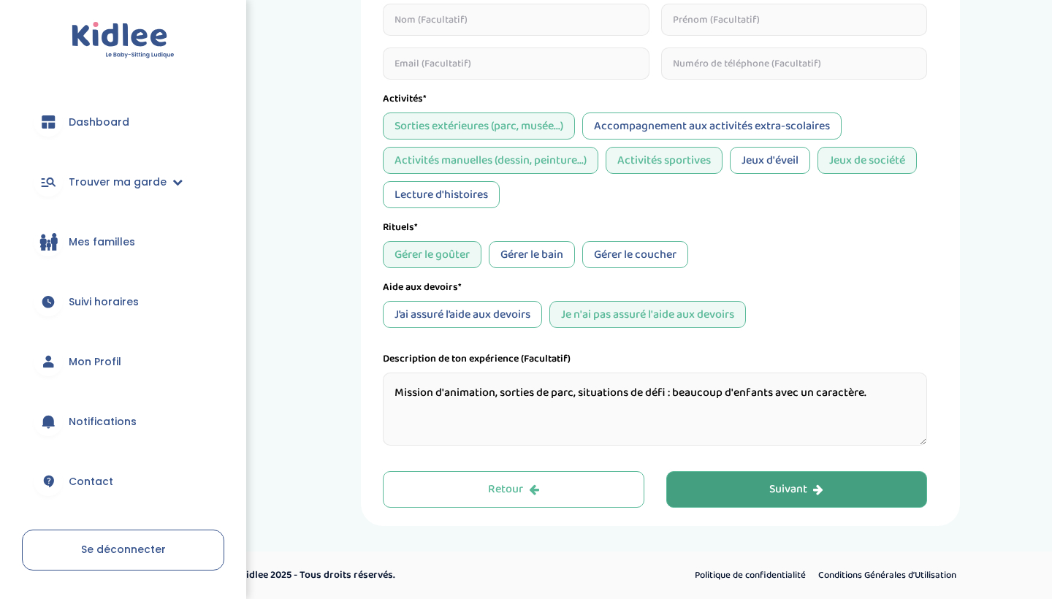
click at [778, 484] on div "Suivant" at bounding box center [796, 489] width 54 height 17
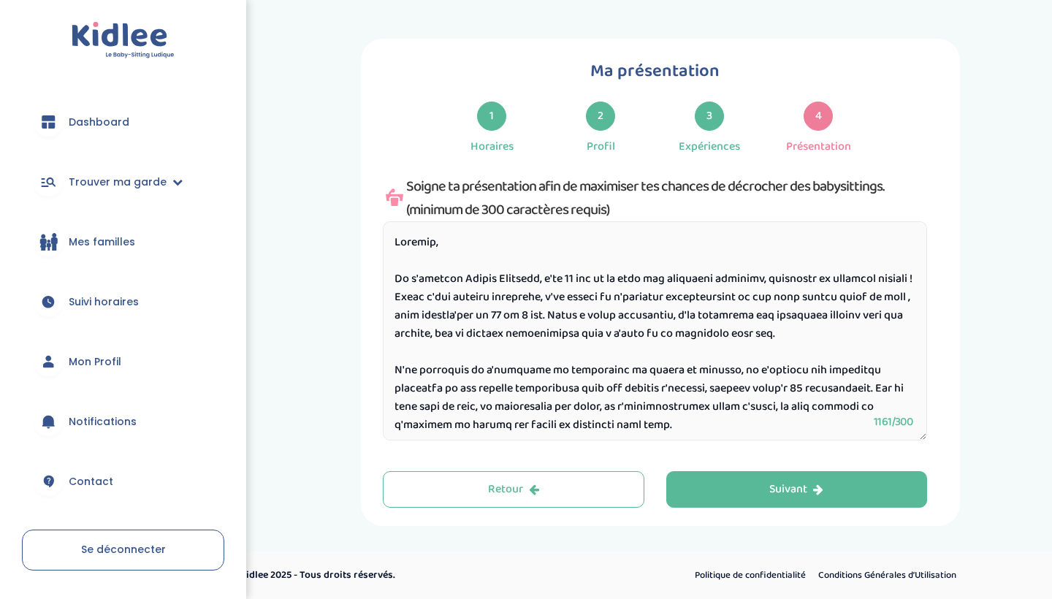
scroll to position [20, 0]
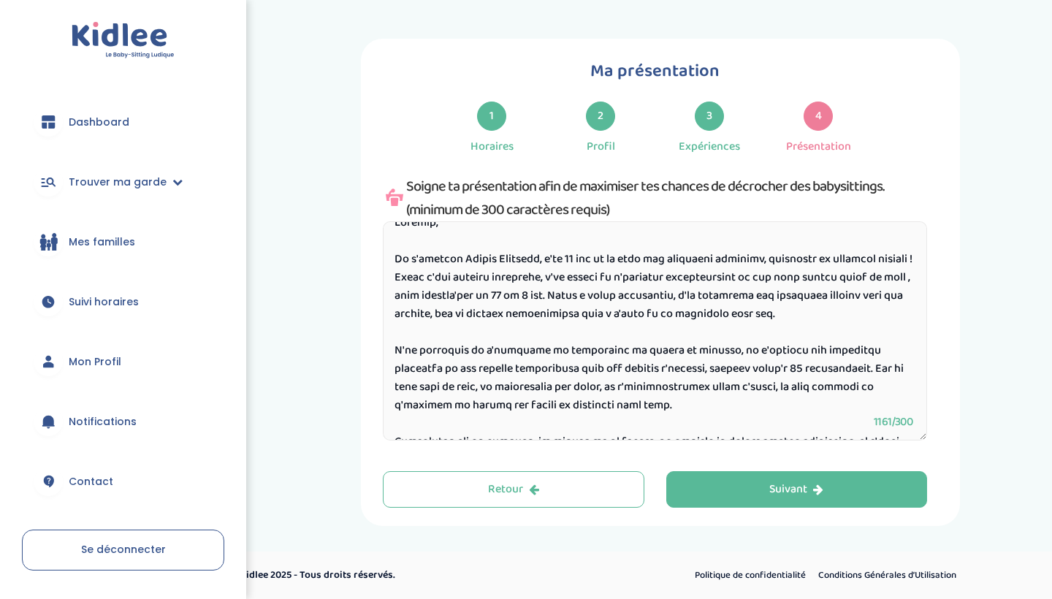
click at [568, 262] on textarea at bounding box center [655, 330] width 544 height 219
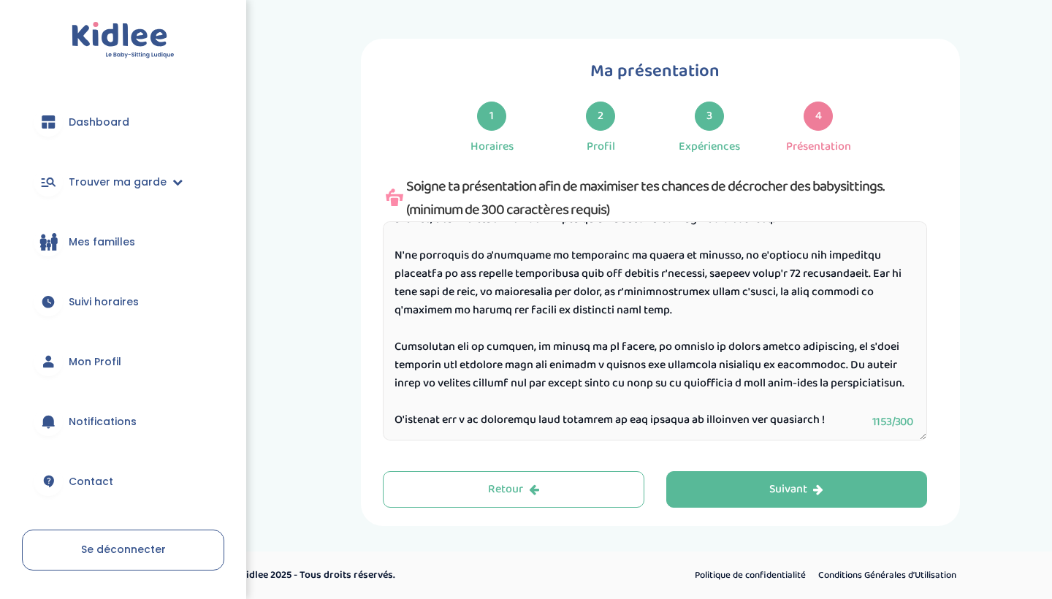
scroll to position [150, 0]
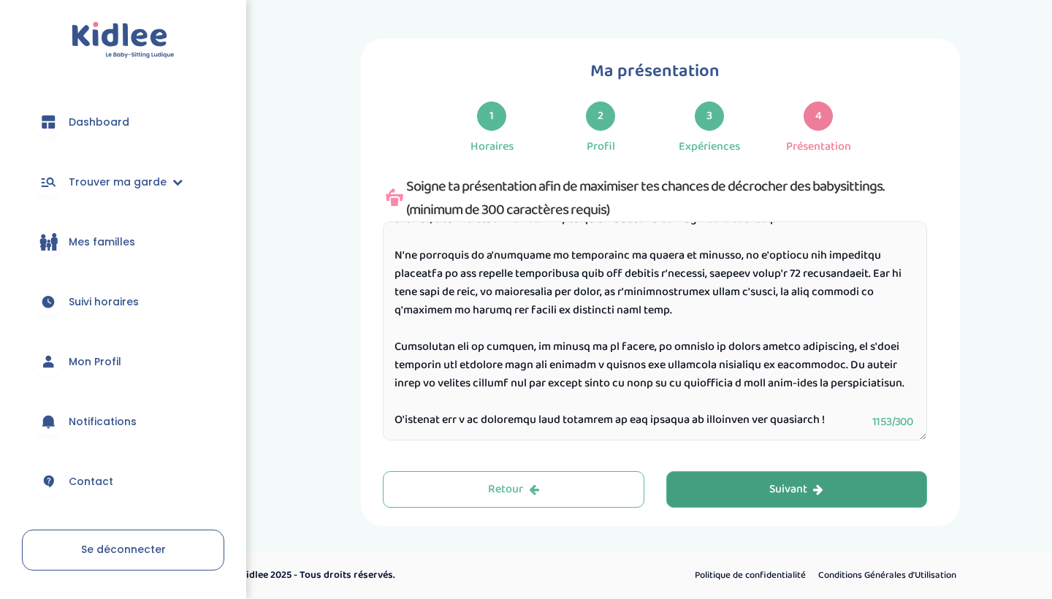
type textarea "Bonjour, Je m'appelle Sophie Zerrouki, j'ai 20 ans et je suis une étudiante sér…"
click at [798, 489] on div "Suivant" at bounding box center [796, 489] width 54 height 17
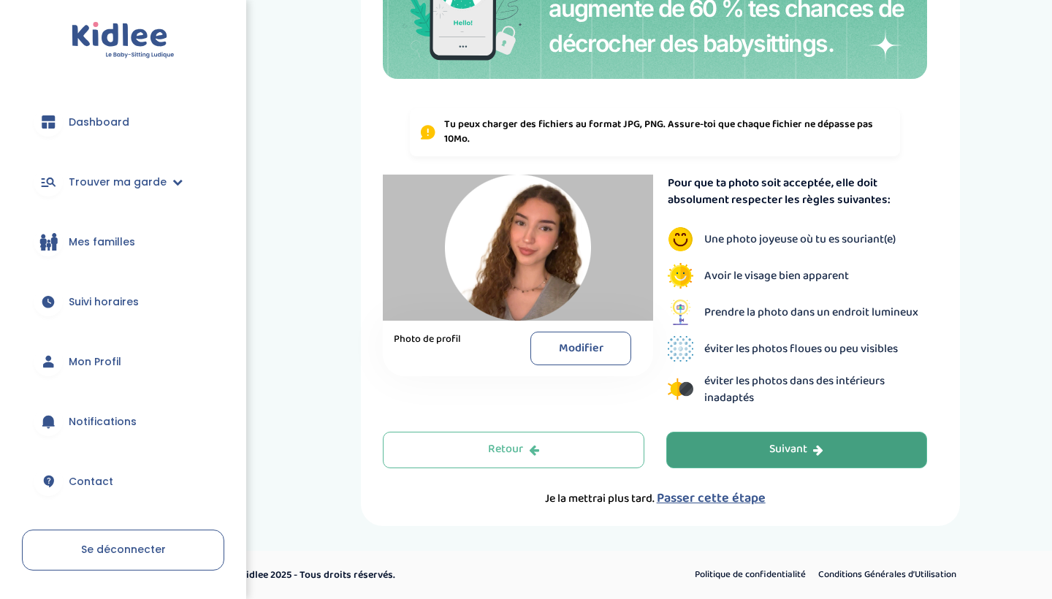
scroll to position [373, 0]
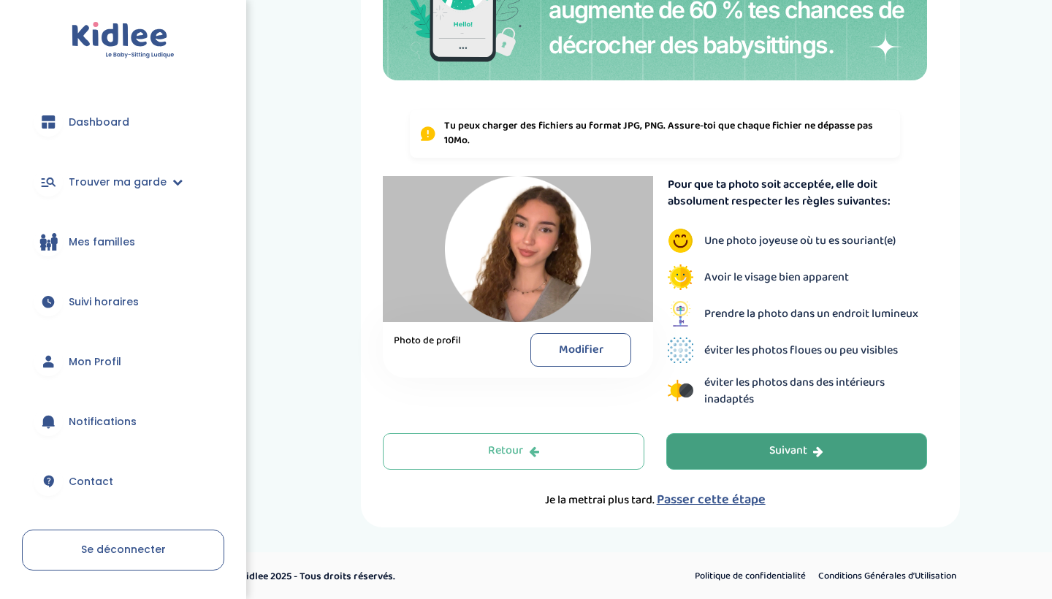
click at [785, 456] on div "Suivant" at bounding box center [796, 451] width 54 height 17
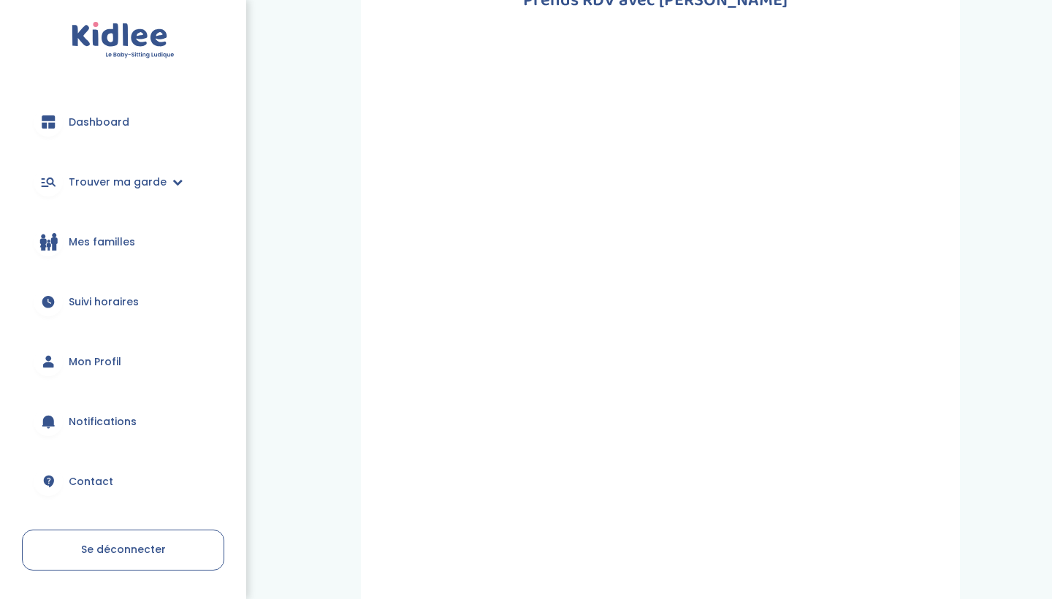
scroll to position [207, 0]
click at [119, 182] on span "Trouver ma garde" at bounding box center [118, 182] width 98 height 15
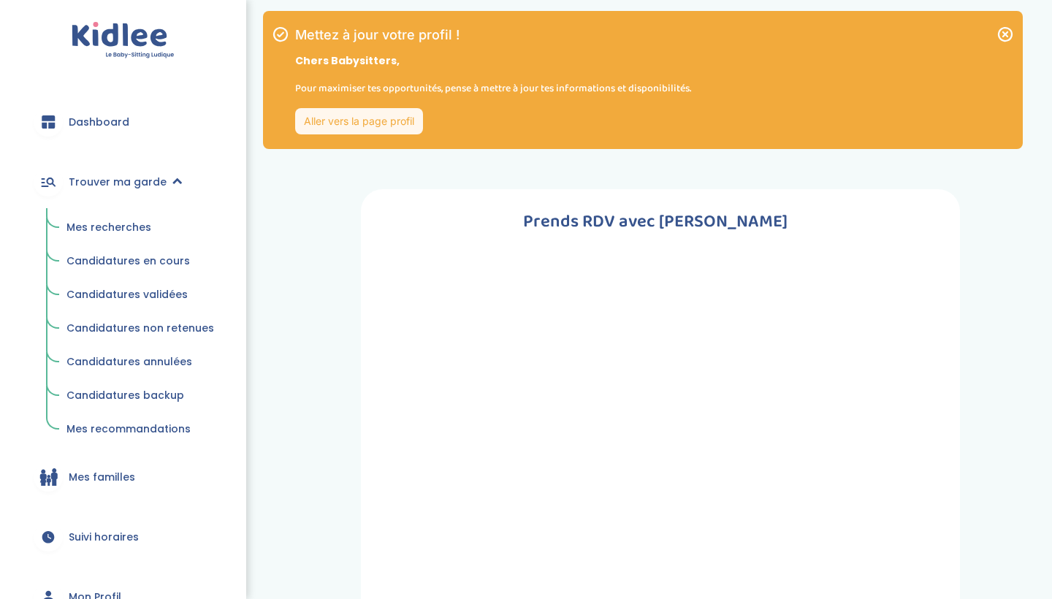
click at [131, 264] on span "Candidatures en cours" at bounding box center [127, 260] width 123 height 15
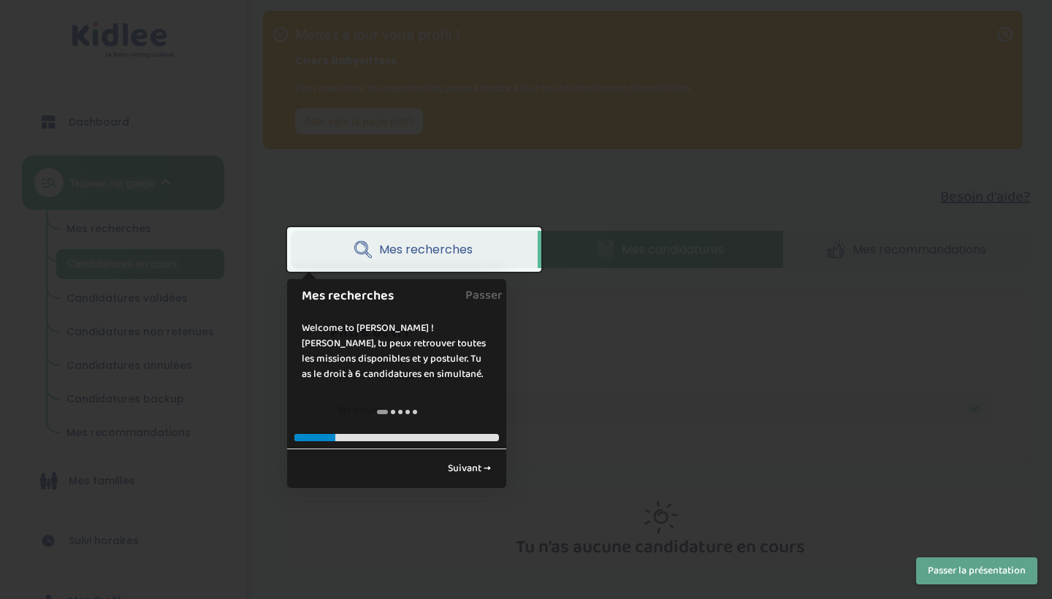
click at [489, 475] on link "Suivant →" at bounding box center [469, 468] width 59 height 24
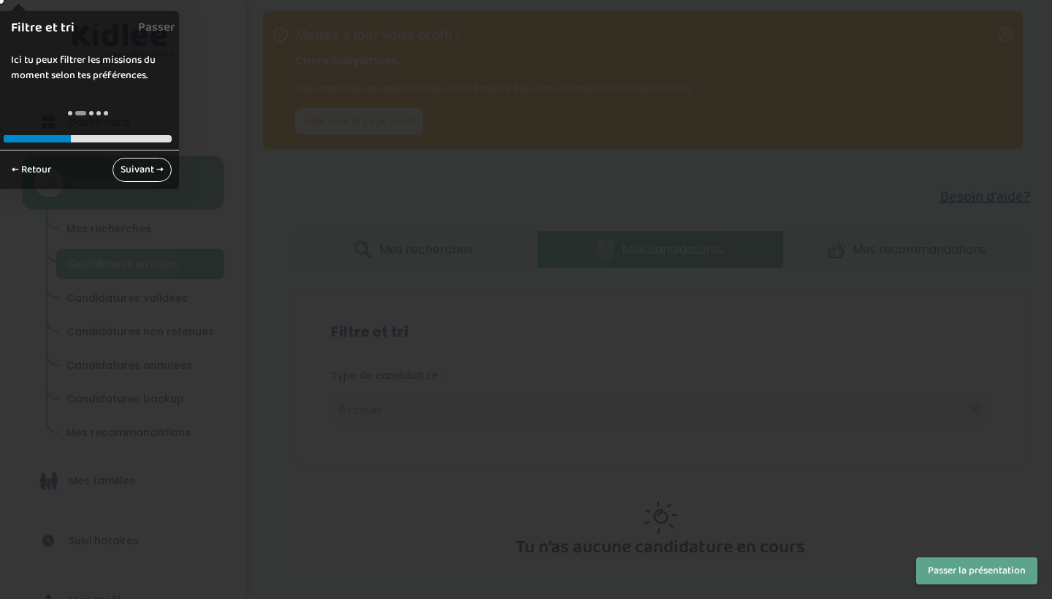
click at [150, 175] on link "Suivant →" at bounding box center [141, 170] width 59 height 24
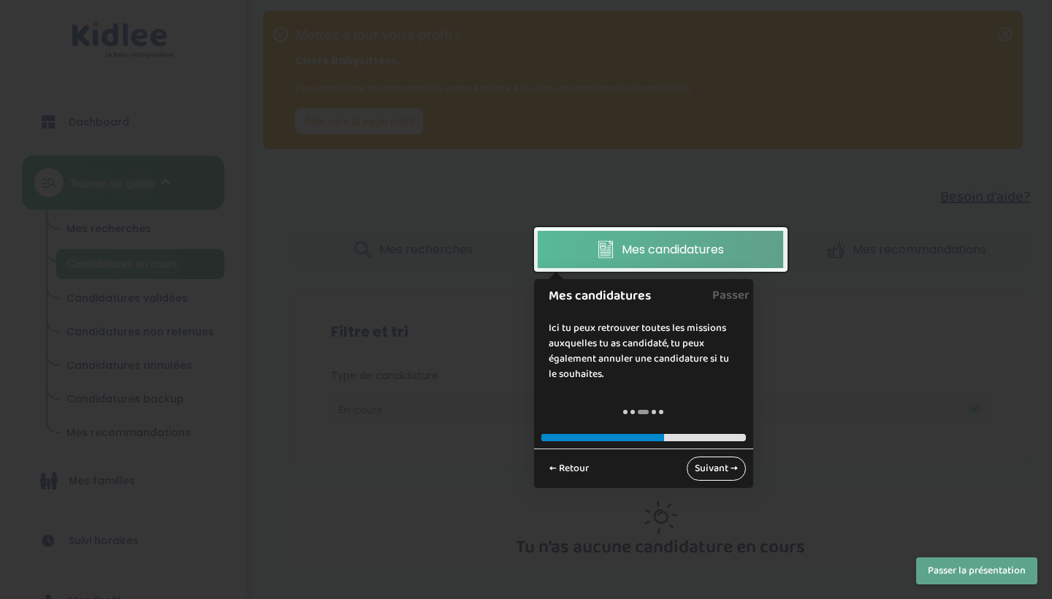
click at [719, 475] on link "Suivant →" at bounding box center [716, 468] width 59 height 24
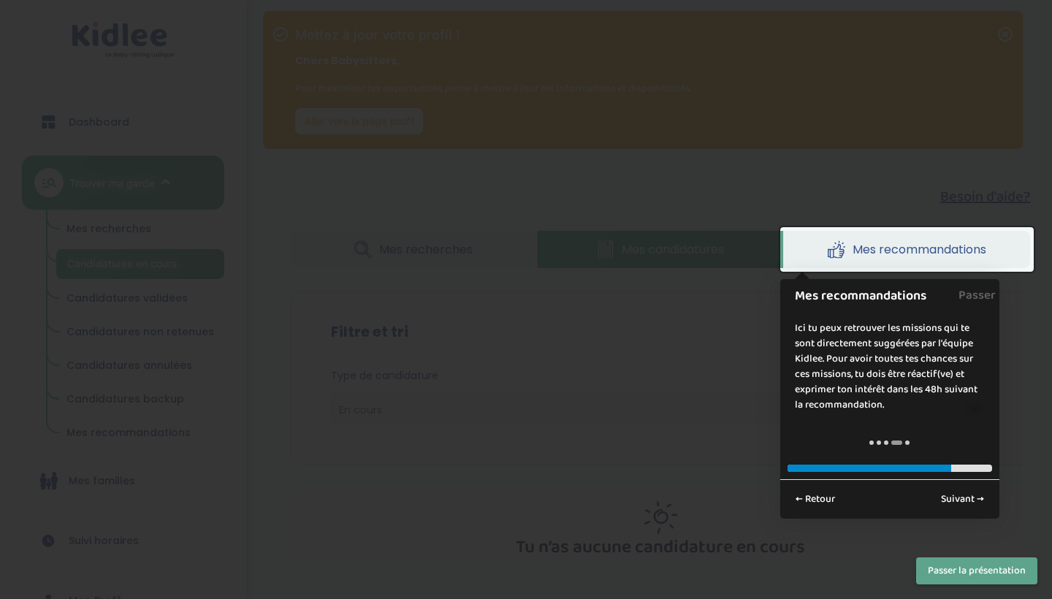
click at [960, 513] on div "← Retour Suivant →" at bounding box center [889, 498] width 219 height 39
click at [960, 507] on link "Suivant →" at bounding box center [962, 499] width 59 height 24
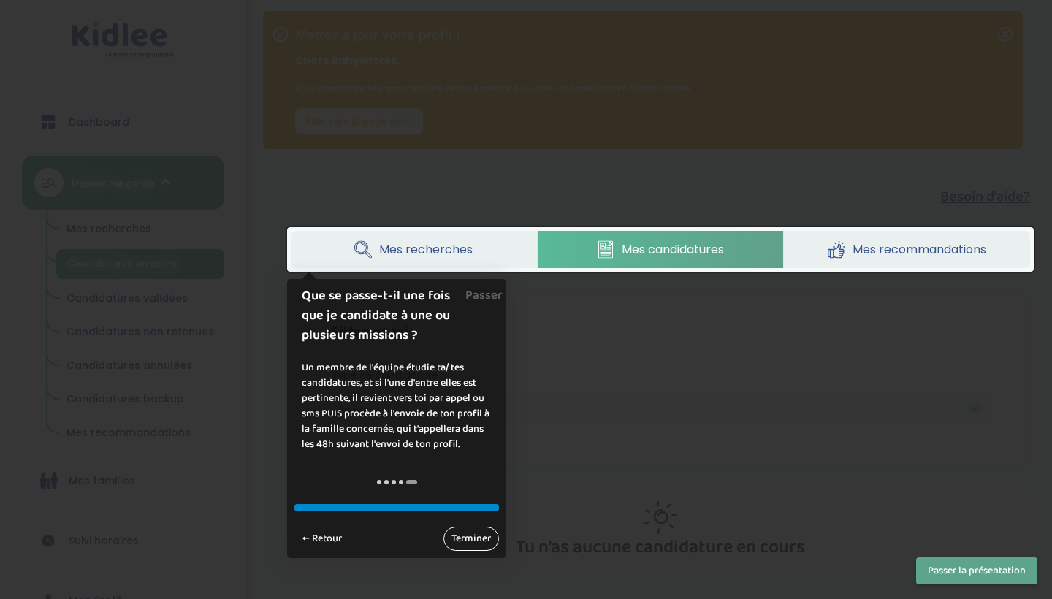
click at [484, 535] on link "Terminer" at bounding box center [471, 539] width 56 height 24
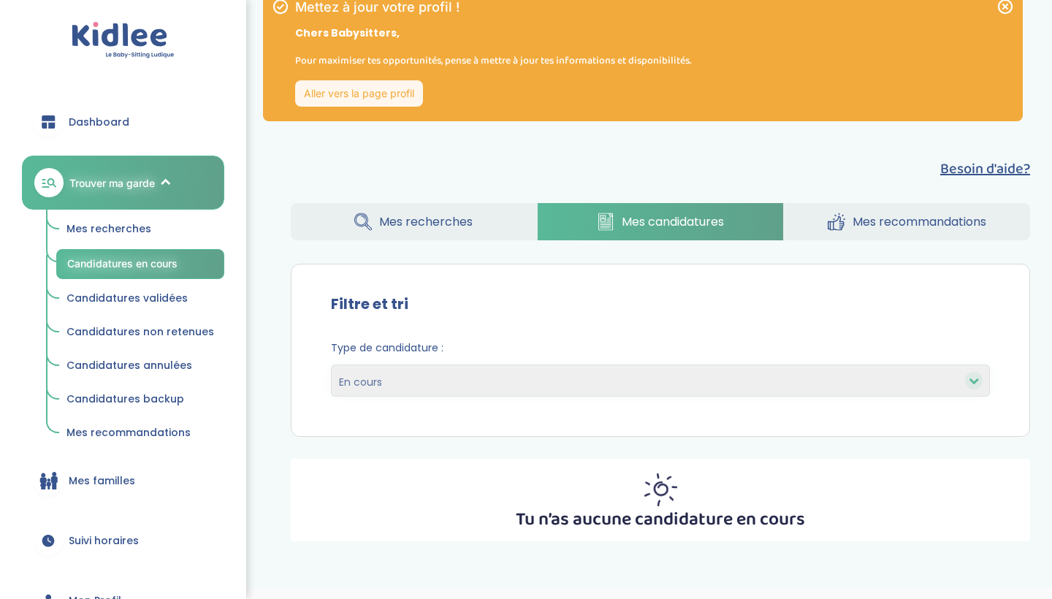
scroll to position [64, 0]
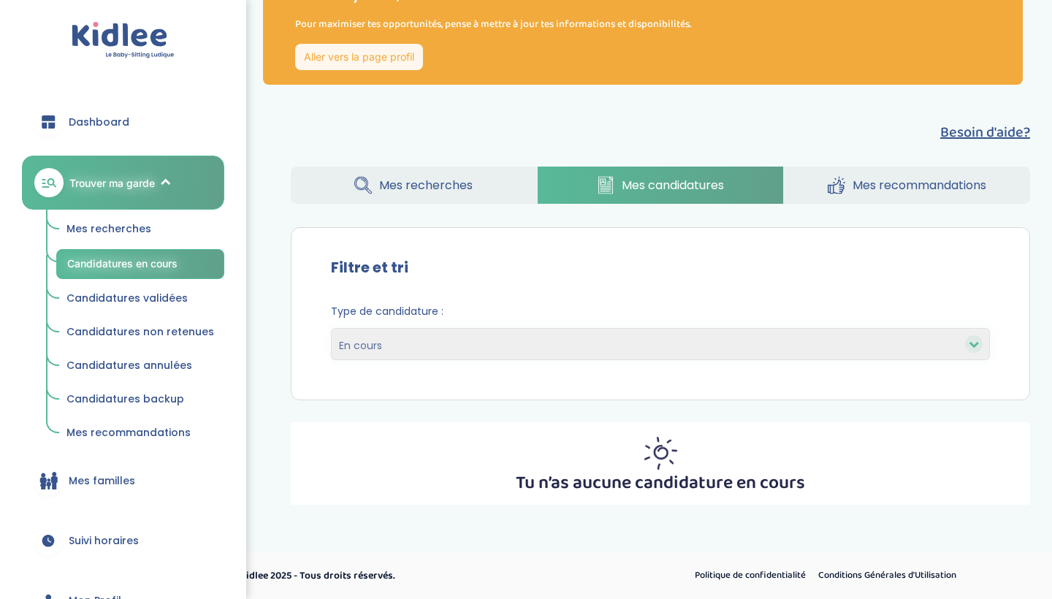
click at [539, 359] on div "Type de candidature : En cours Validées Non retenues Annulées Backup" at bounding box center [660, 337] width 703 height 89
click at [457, 189] on span "Mes recherches" at bounding box center [425, 185] width 93 height 18
click at [697, 208] on div "Besoin d'aide? Mes recherches Mes candidatures Mes recommandations Besoin d'aid…" at bounding box center [660, 312] width 783 height 405
click at [443, 175] on link "Mes recherches" at bounding box center [413, 185] width 245 height 37
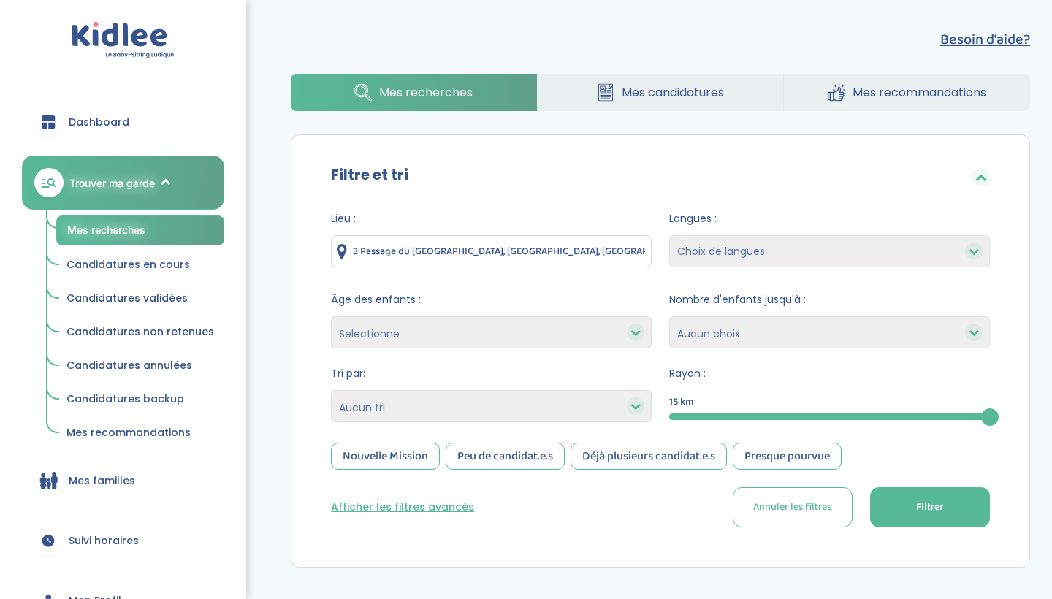
scroll to position [194, 0]
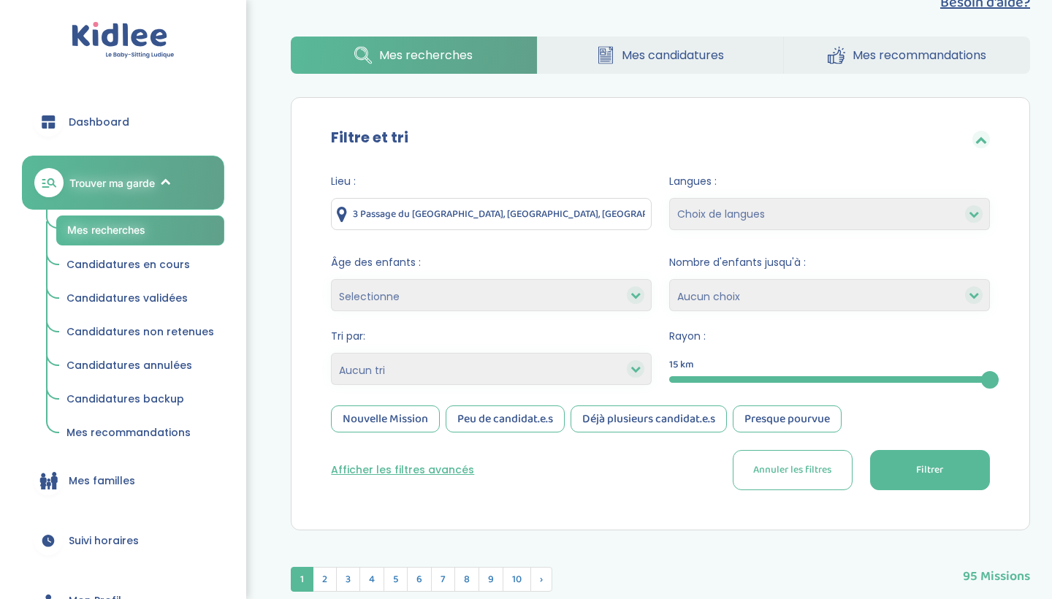
select select "12"
select select
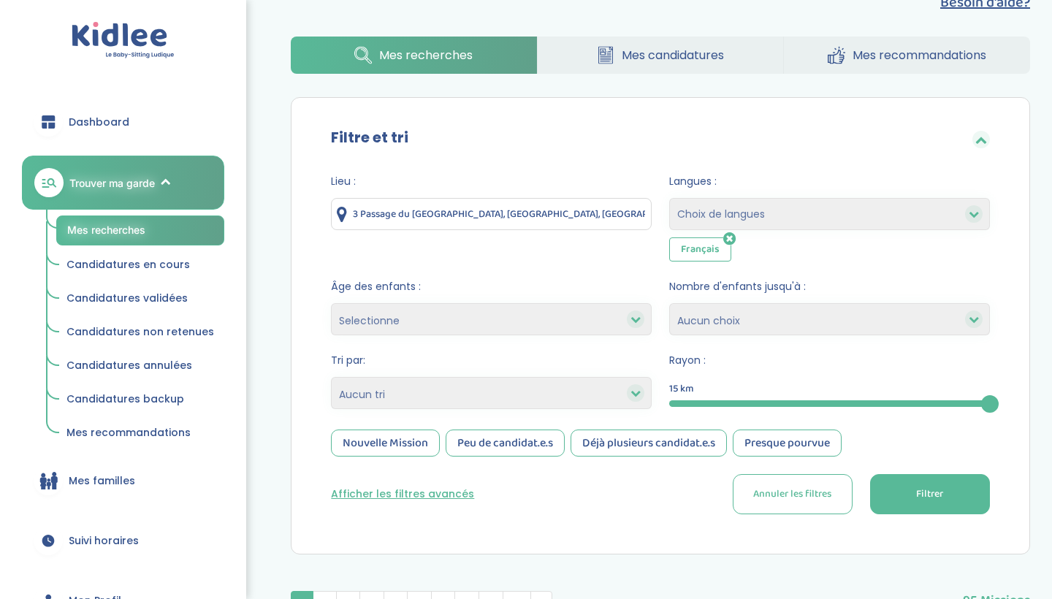
scroll to position [239, 0]
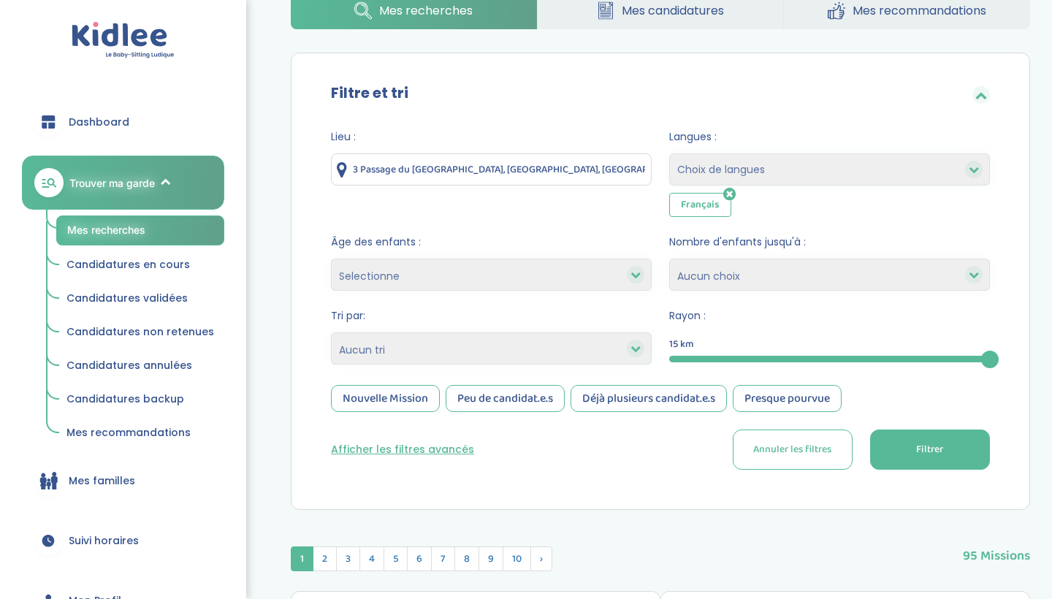
select select "2"
click at [901, 358] on div at bounding box center [829, 359] width 321 height 7
click at [410, 402] on div "Nouvelle Mission" at bounding box center [385, 398] width 109 height 27
click at [500, 399] on div "Peu de candidat.e.s" at bounding box center [505, 398] width 119 height 27
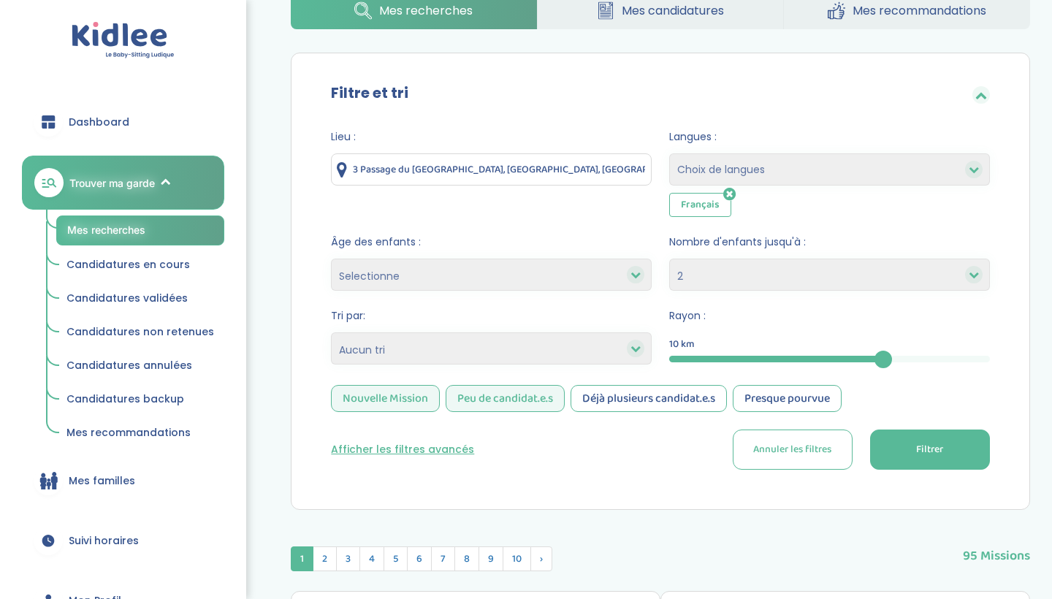
click at [939, 442] on span "Filtrer" at bounding box center [929, 449] width 27 height 15
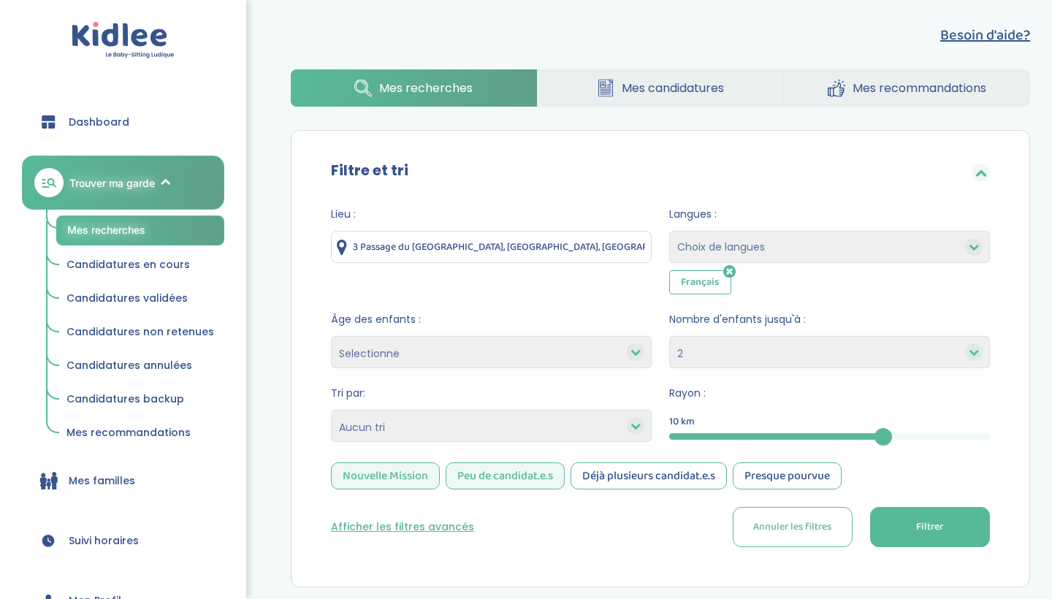
scroll to position [161, 0]
click at [592, 443] on div "Tri par: Heures par semaine (croissant) Heures par semaine (décroissant) Date d…" at bounding box center [491, 415] width 321 height 59
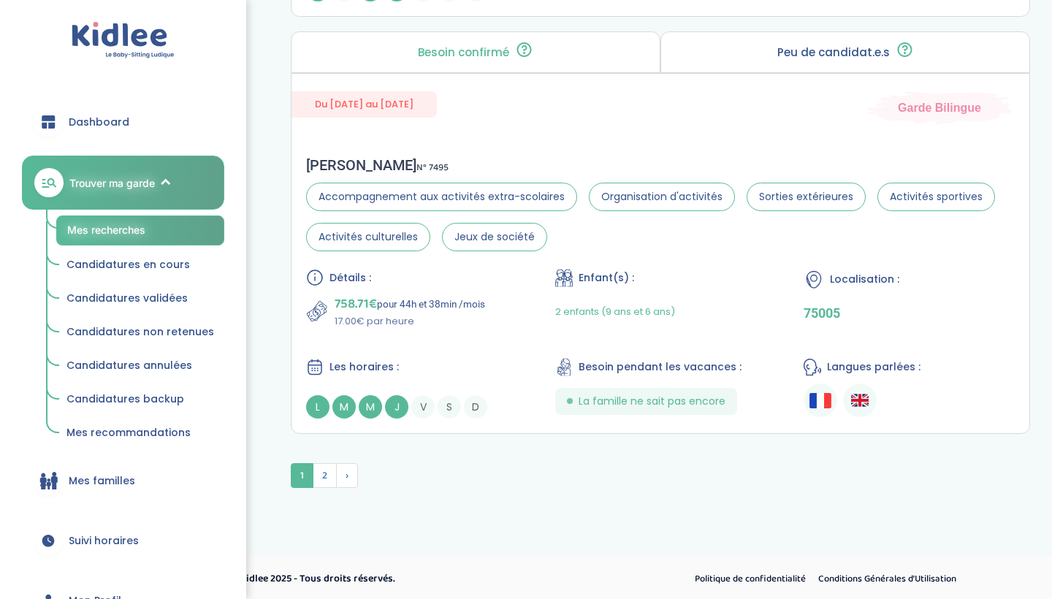
scroll to position [4193, 0]
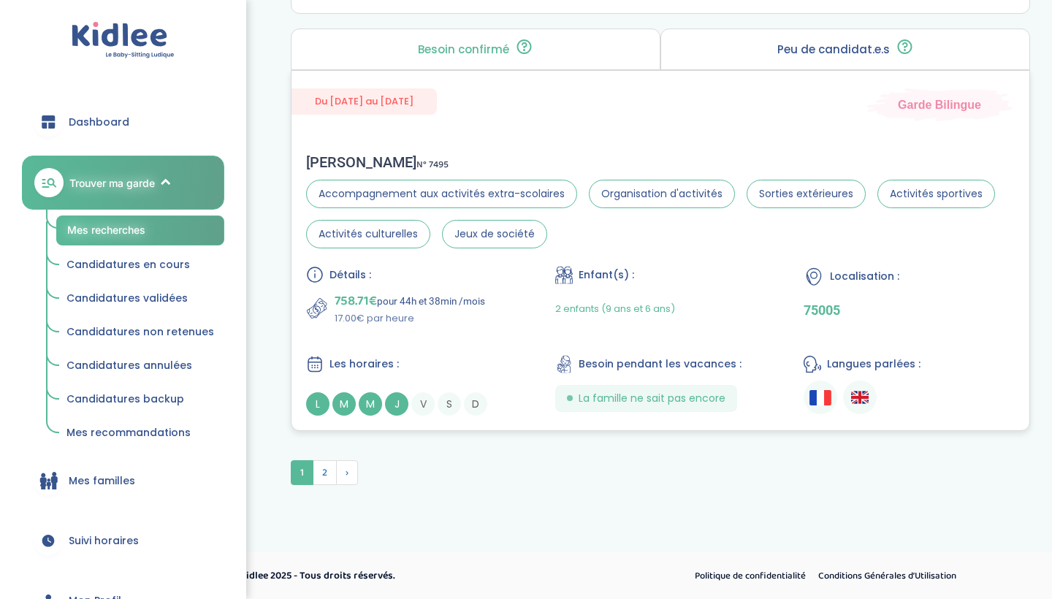
click at [343, 405] on span "M" at bounding box center [343, 403] width 23 height 23
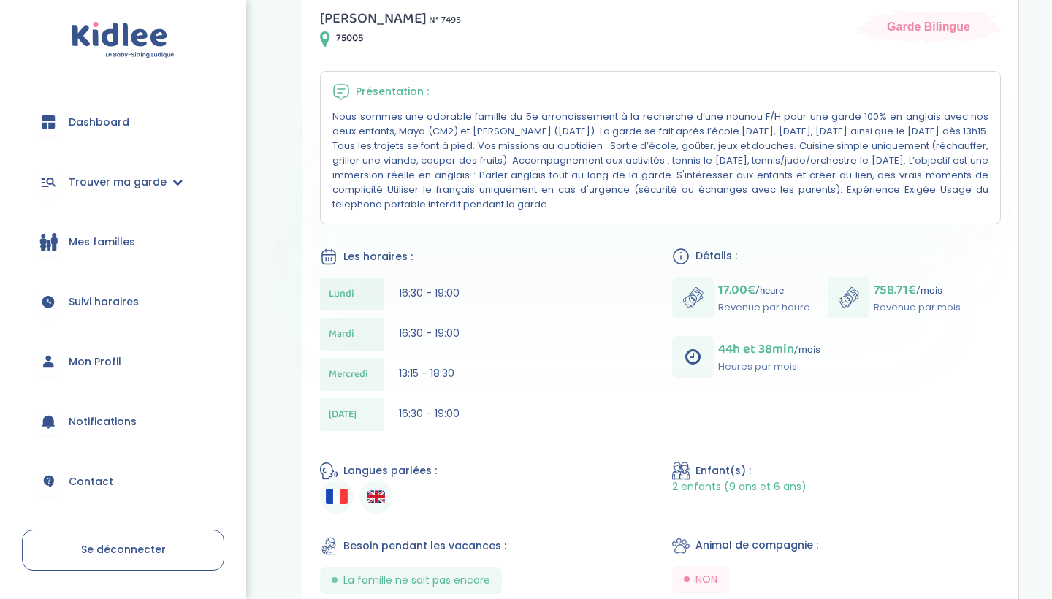
scroll to position [441, 0]
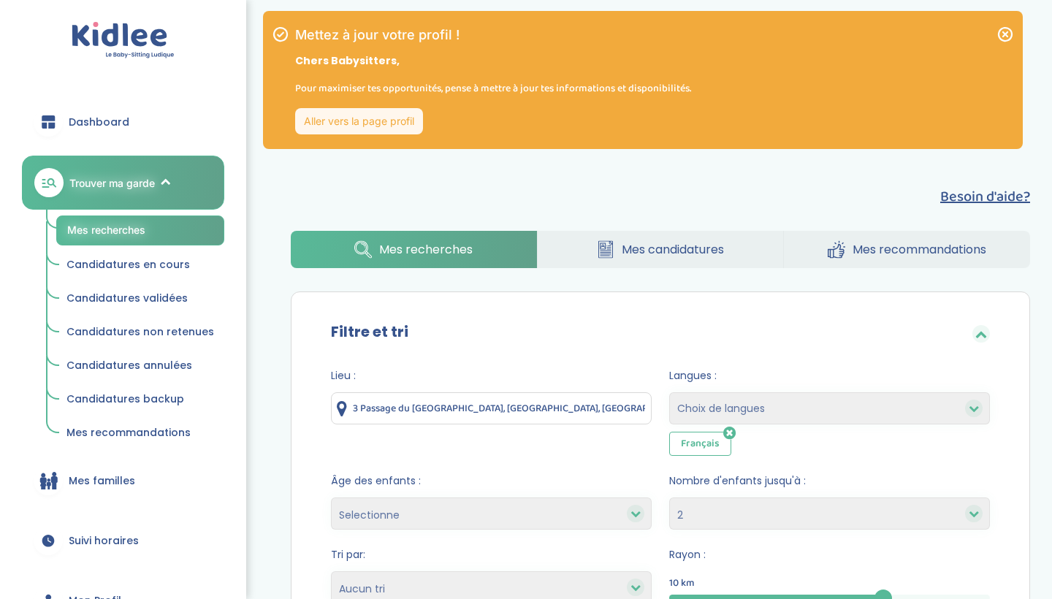
select select "2"
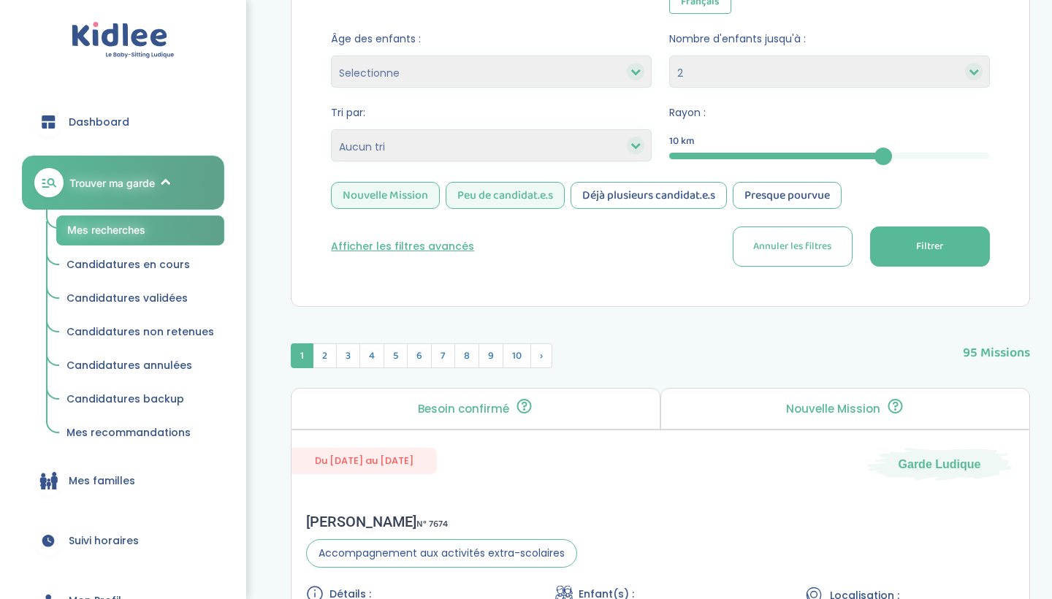
scroll to position [695, 0]
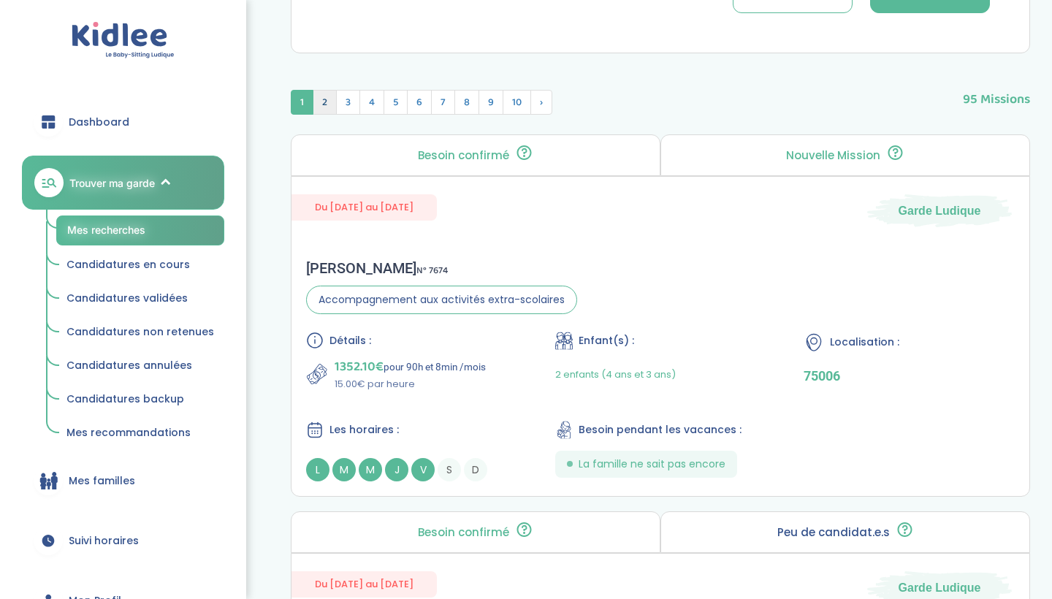
click at [329, 102] on span "2" at bounding box center [325, 102] width 24 height 25
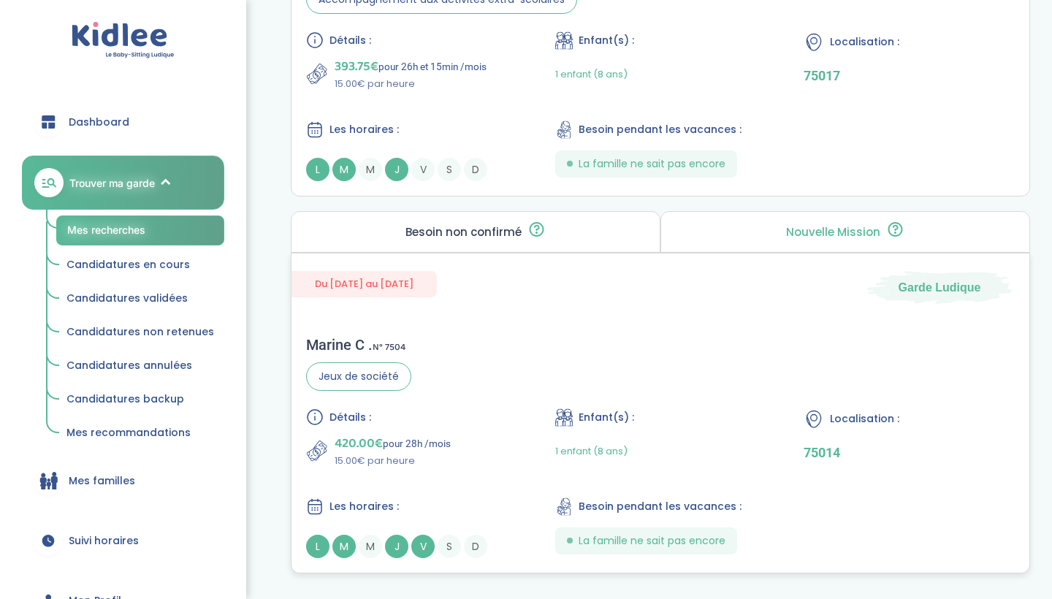
scroll to position [1384, 0]
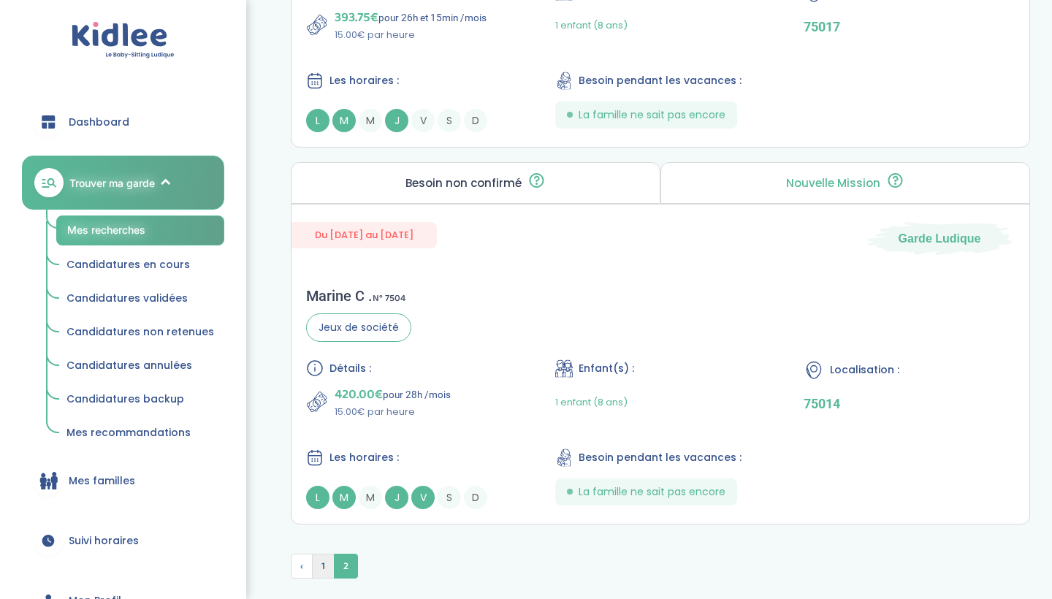
click at [322, 558] on span "1" at bounding box center [323, 566] width 23 height 25
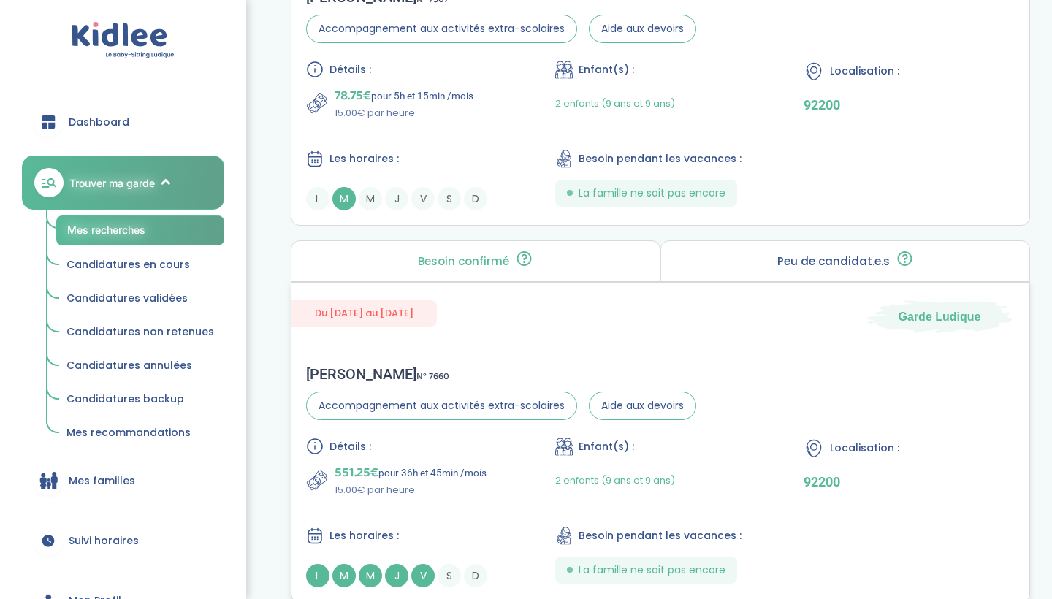
scroll to position [3114, 0]
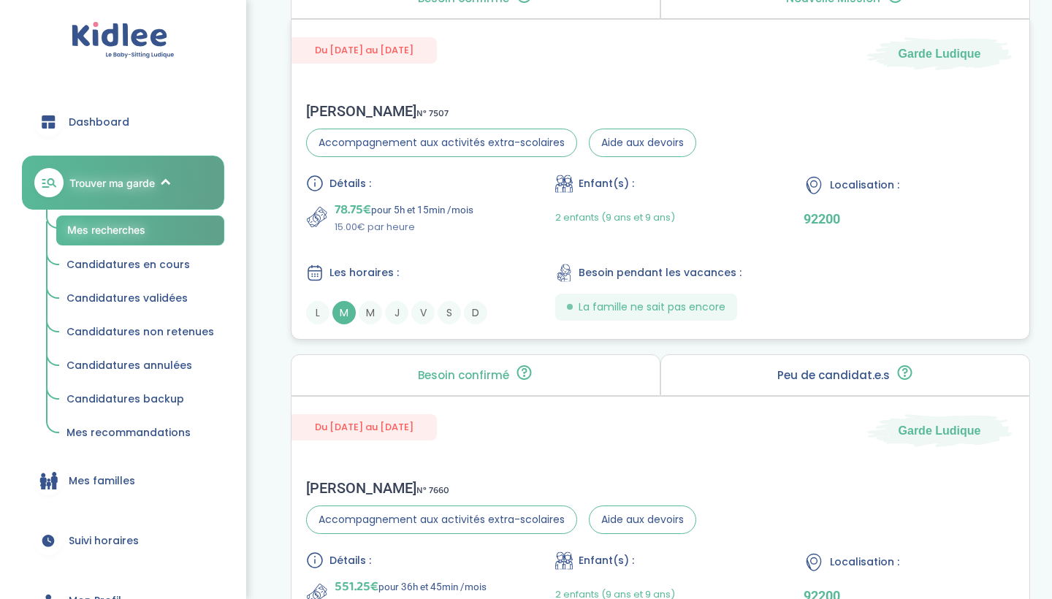
click at [350, 310] on span "M" at bounding box center [343, 312] width 23 height 23
